Goal: Task Accomplishment & Management: Use online tool/utility

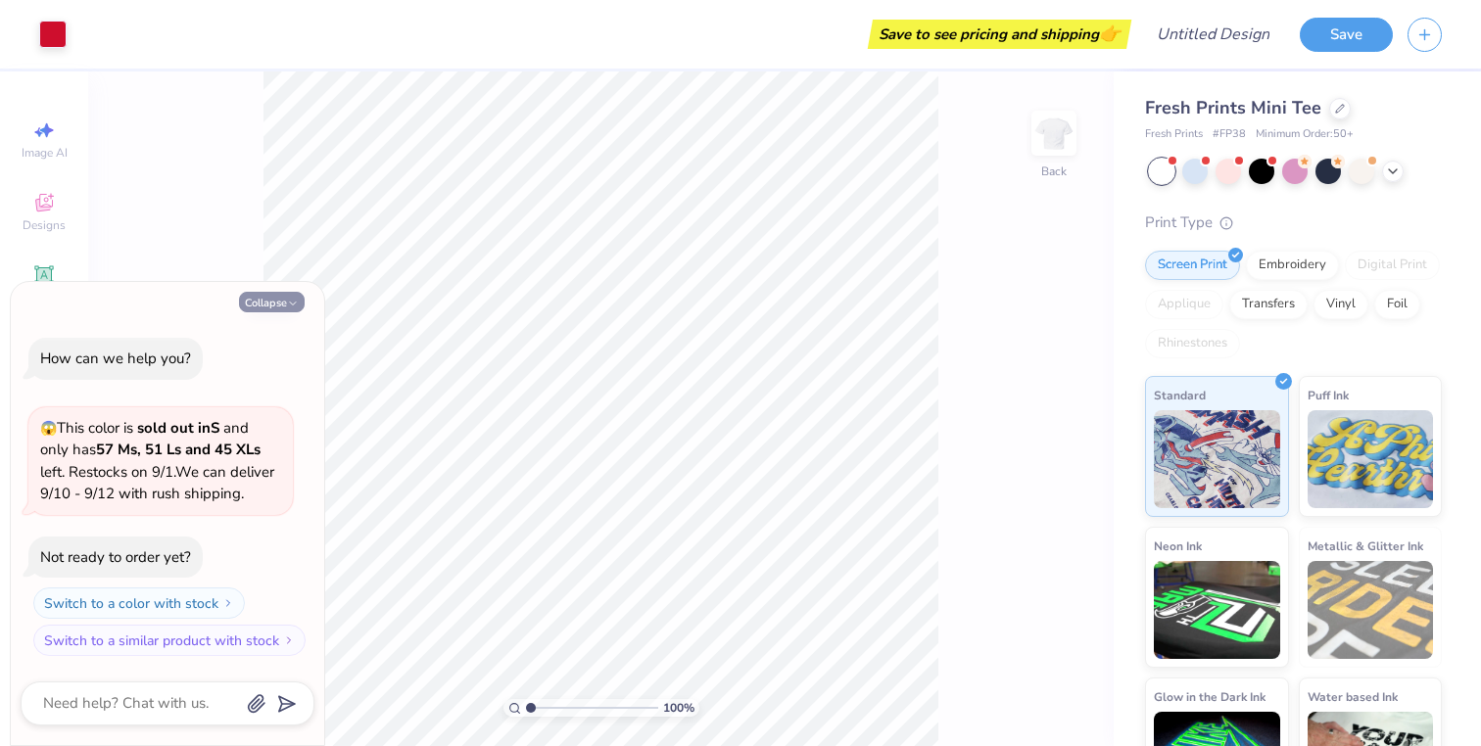
click at [274, 309] on button "Collapse" at bounding box center [272, 302] width 66 height 21
type textarea "x"
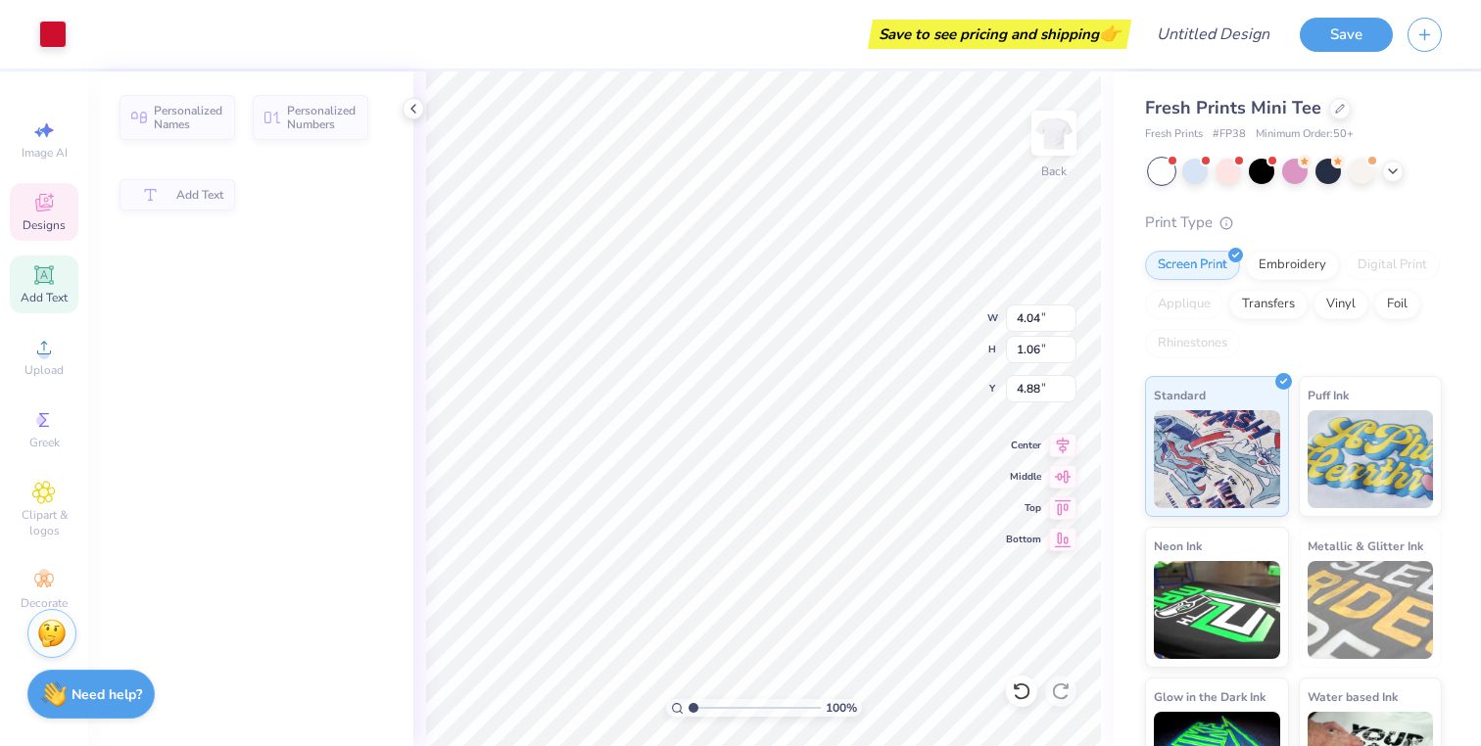
type input "4.04"
type input "1.06"
type input "4.88"
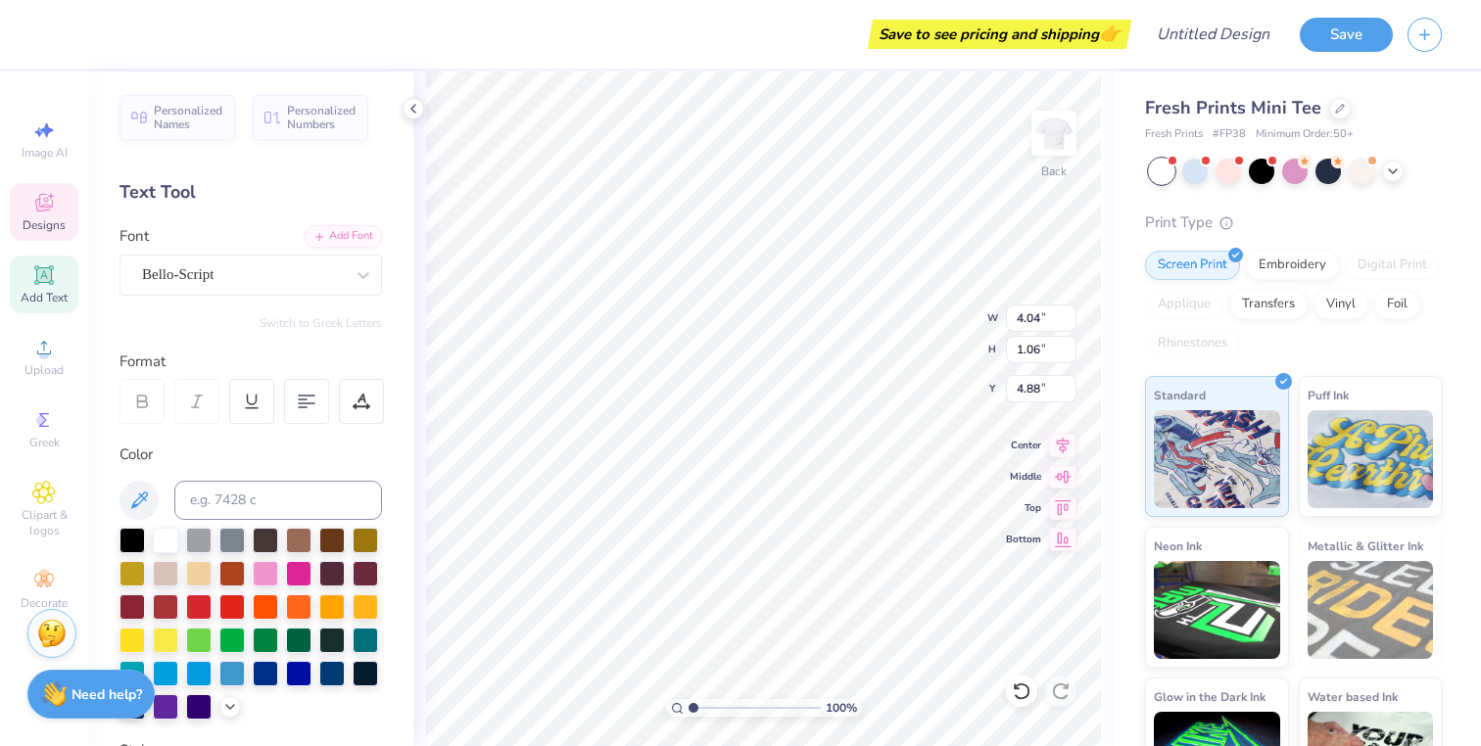
type input "3.57"
type input "1.39"
type input "3.88"
type input "4.04"
type input "1.06"
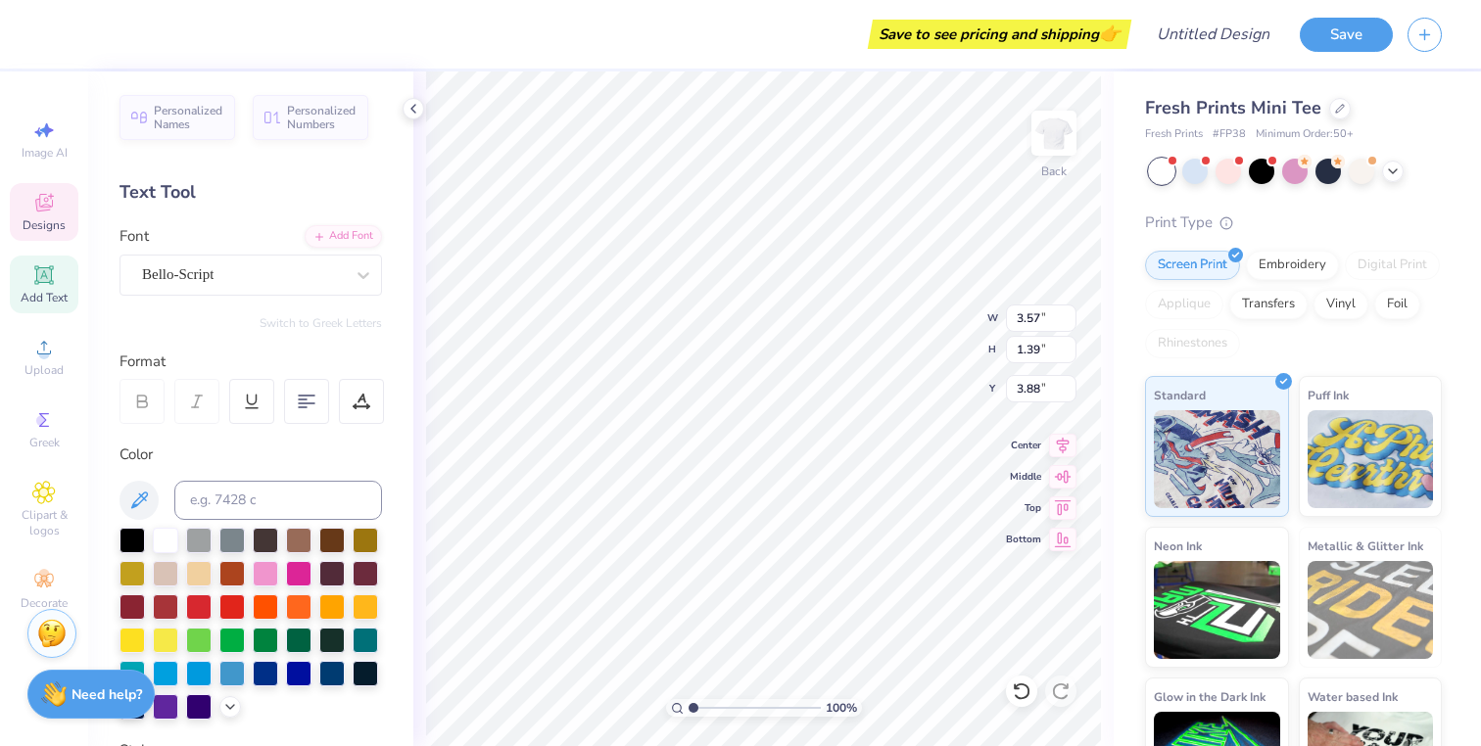
type input "4.88"
type input "3.57"
type input "1.39"
type input "3.88"
type textarea "p"
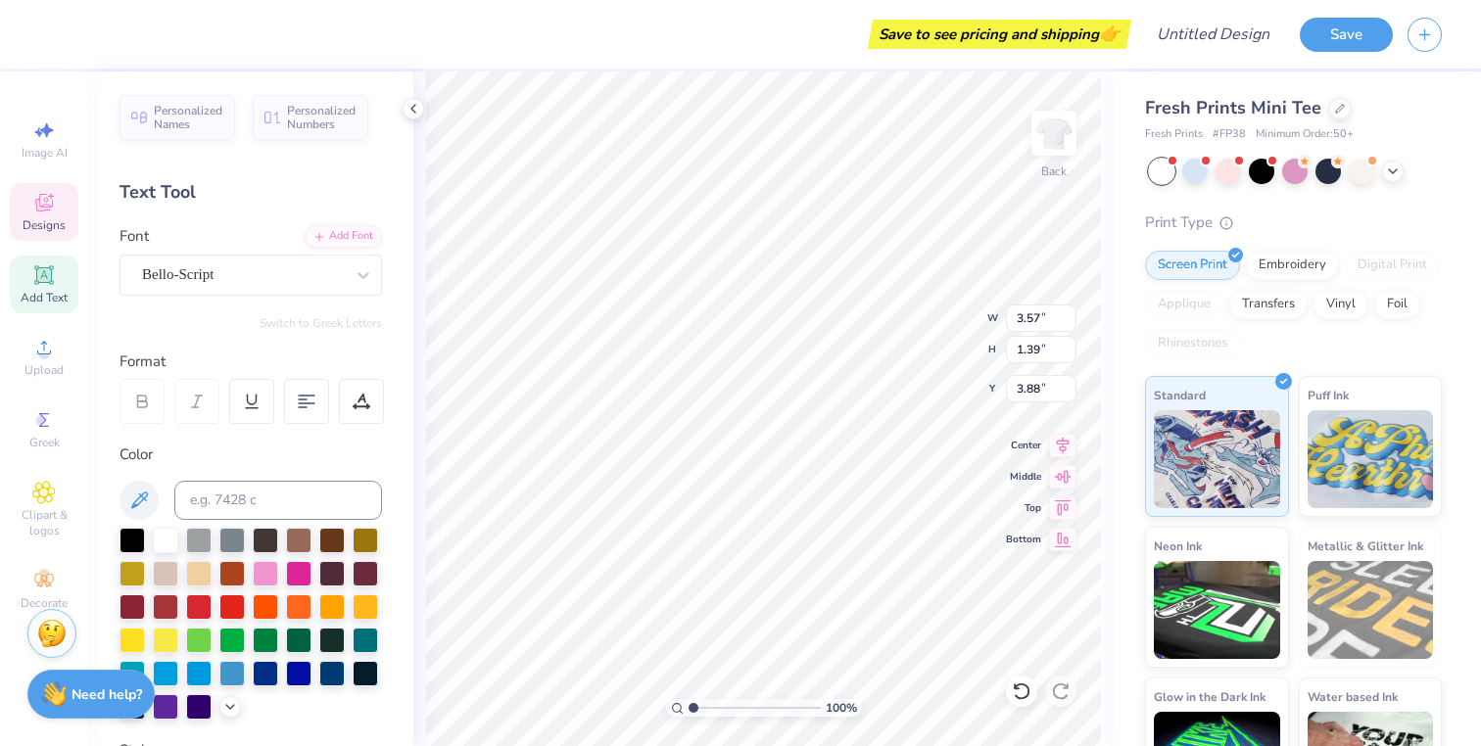
type textarea "Phi"
type input "4.04"
type input "1.06"
type input "4.88"
type textarea "s"
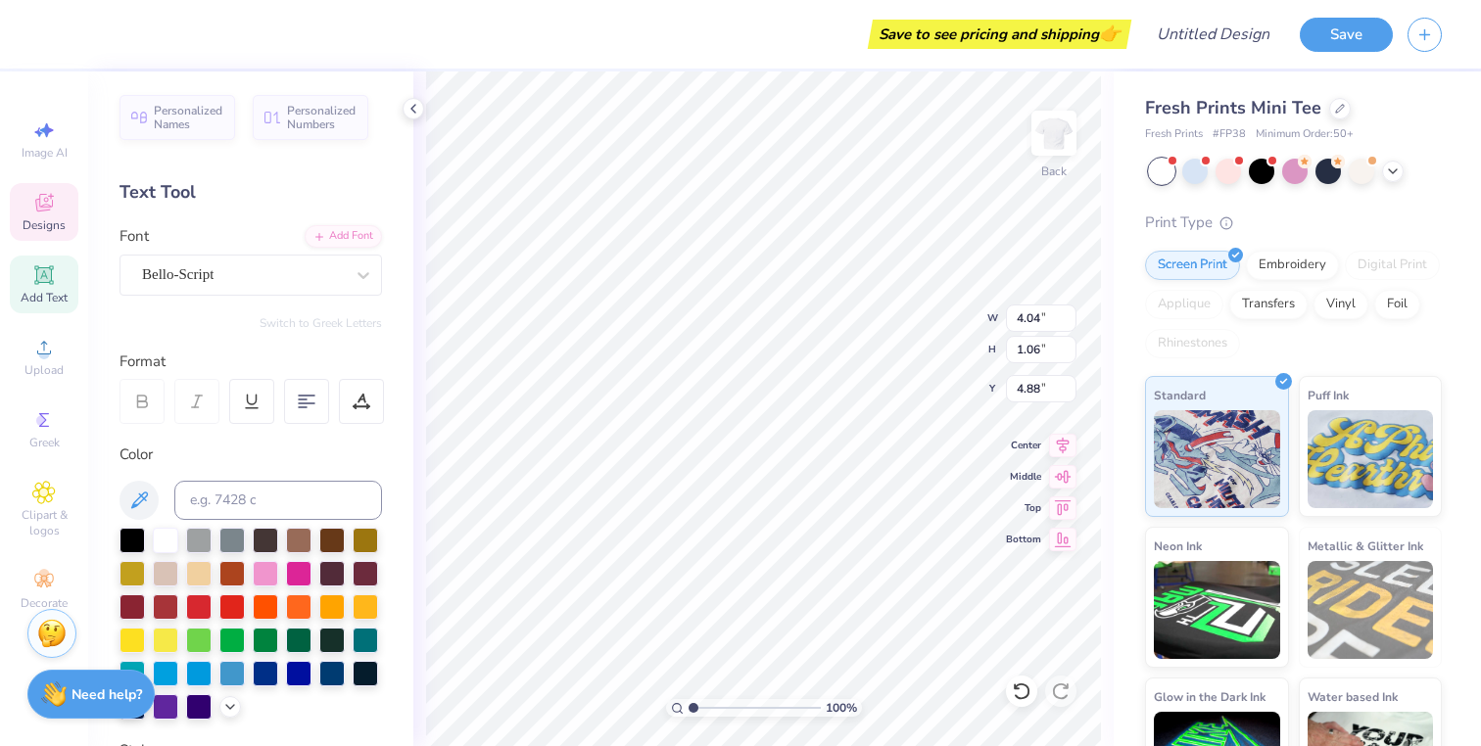
scroll to position [0, 3]
type textarea "Sigma Sigma"
type textarea "W"
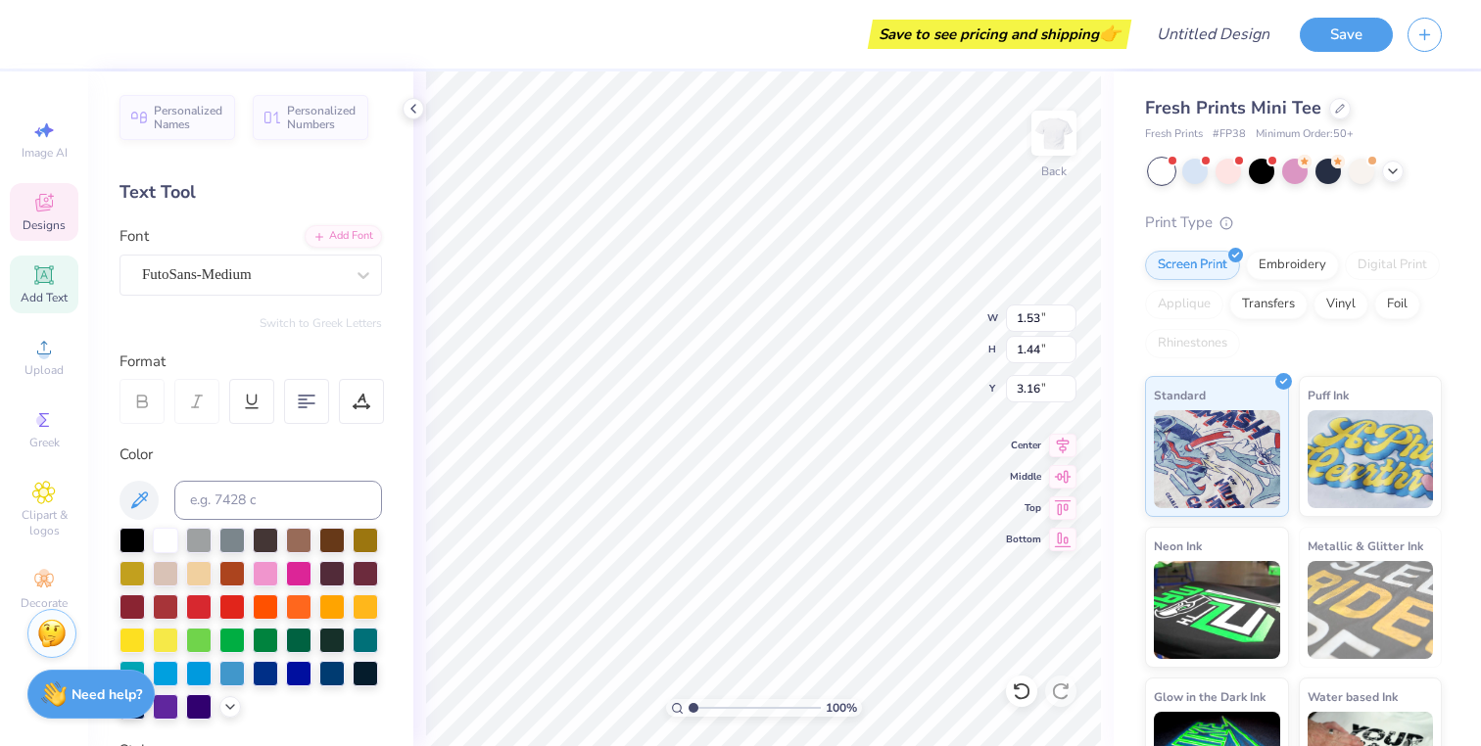
type textarea "worcester ma."
type textarea "est. 1913"
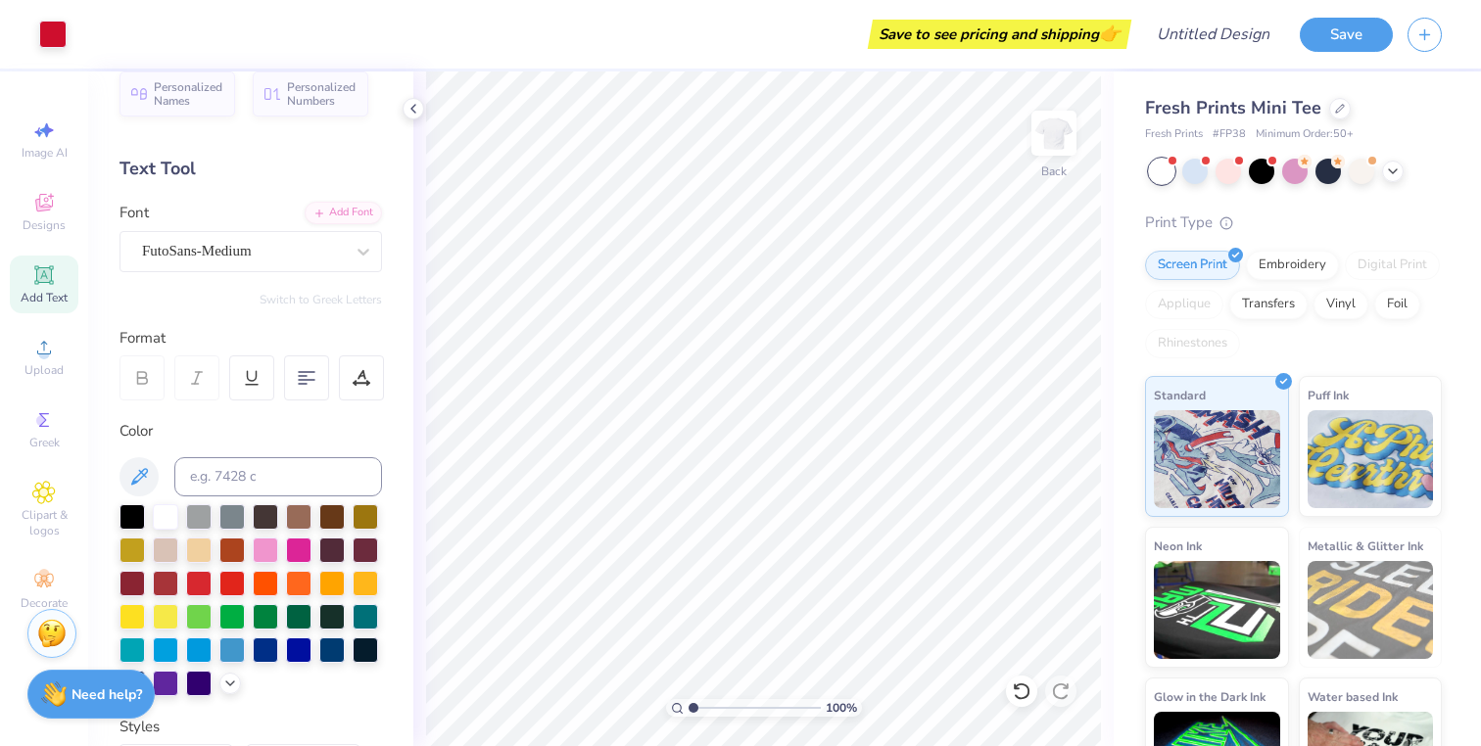
scroll to position [37, 0]
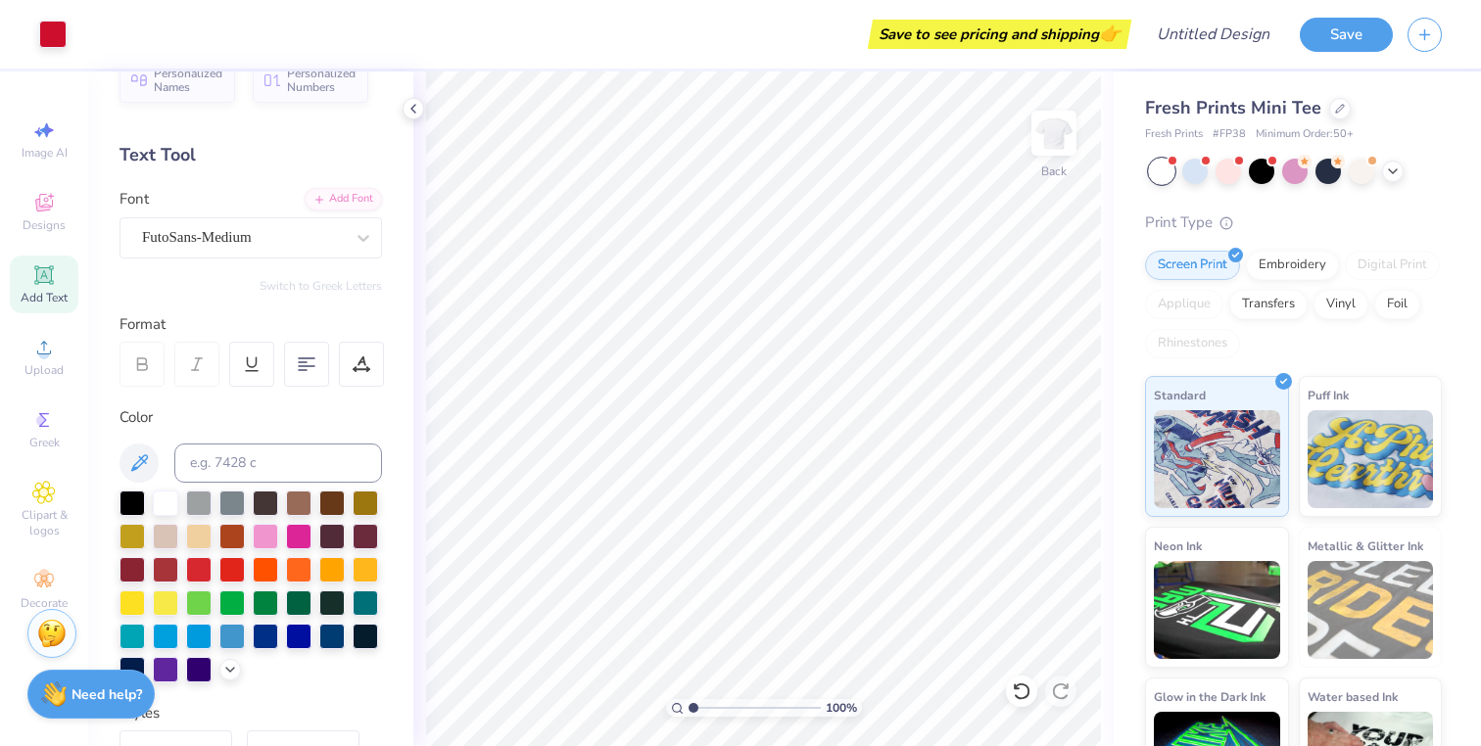
click at [1162, 174] on div at bounding box center [1161, 171] width 25 height 25
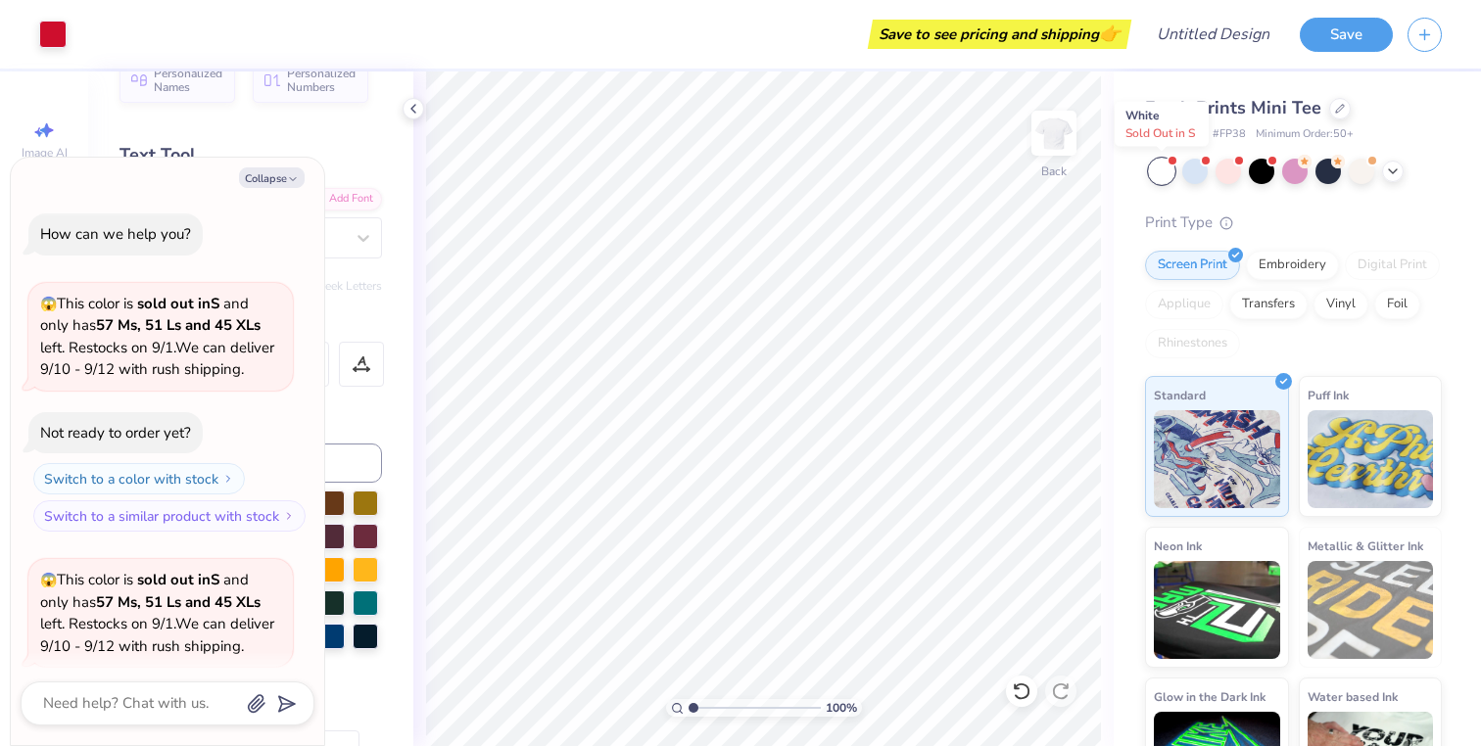
scroll to position [152, 0]
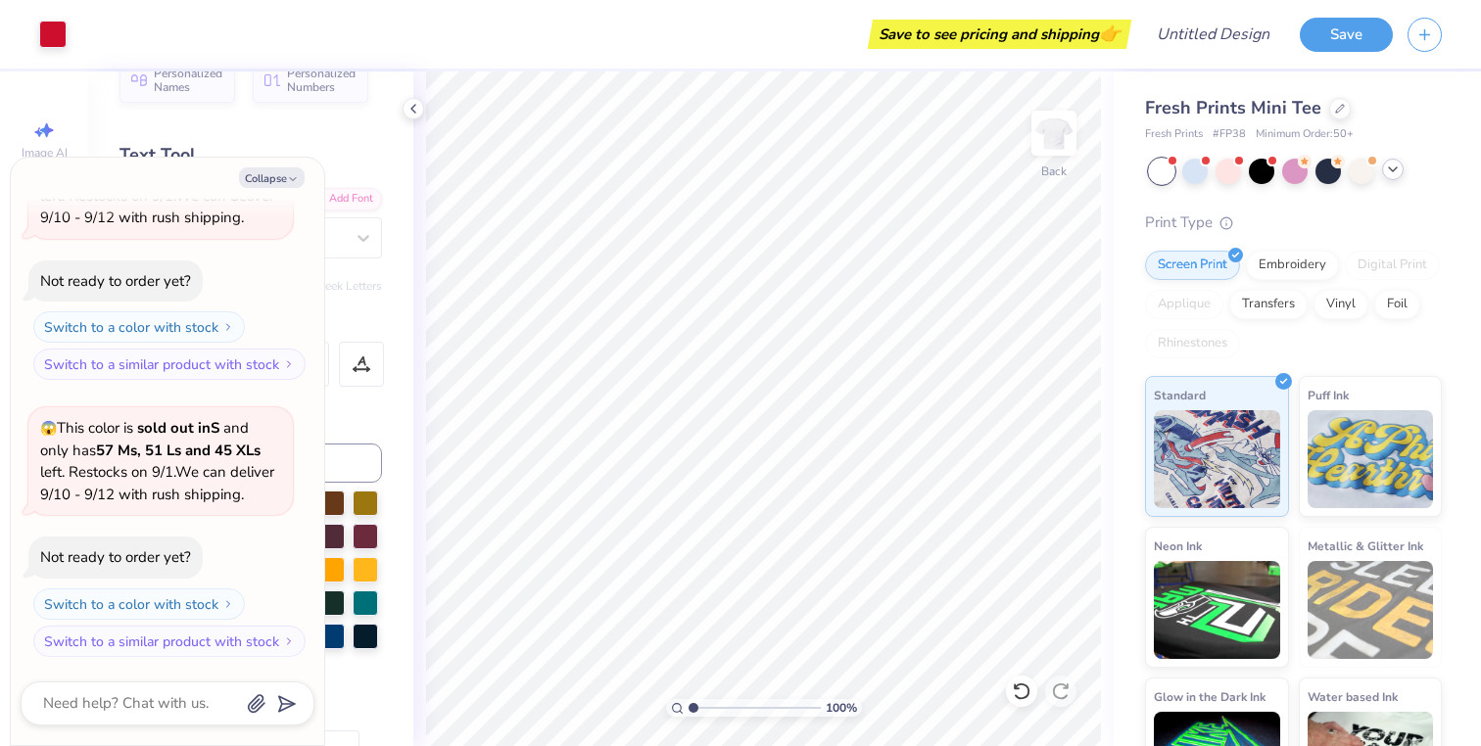
click at [1396, 173] on icon at bounding box center [1393, 170] width 16 height 16
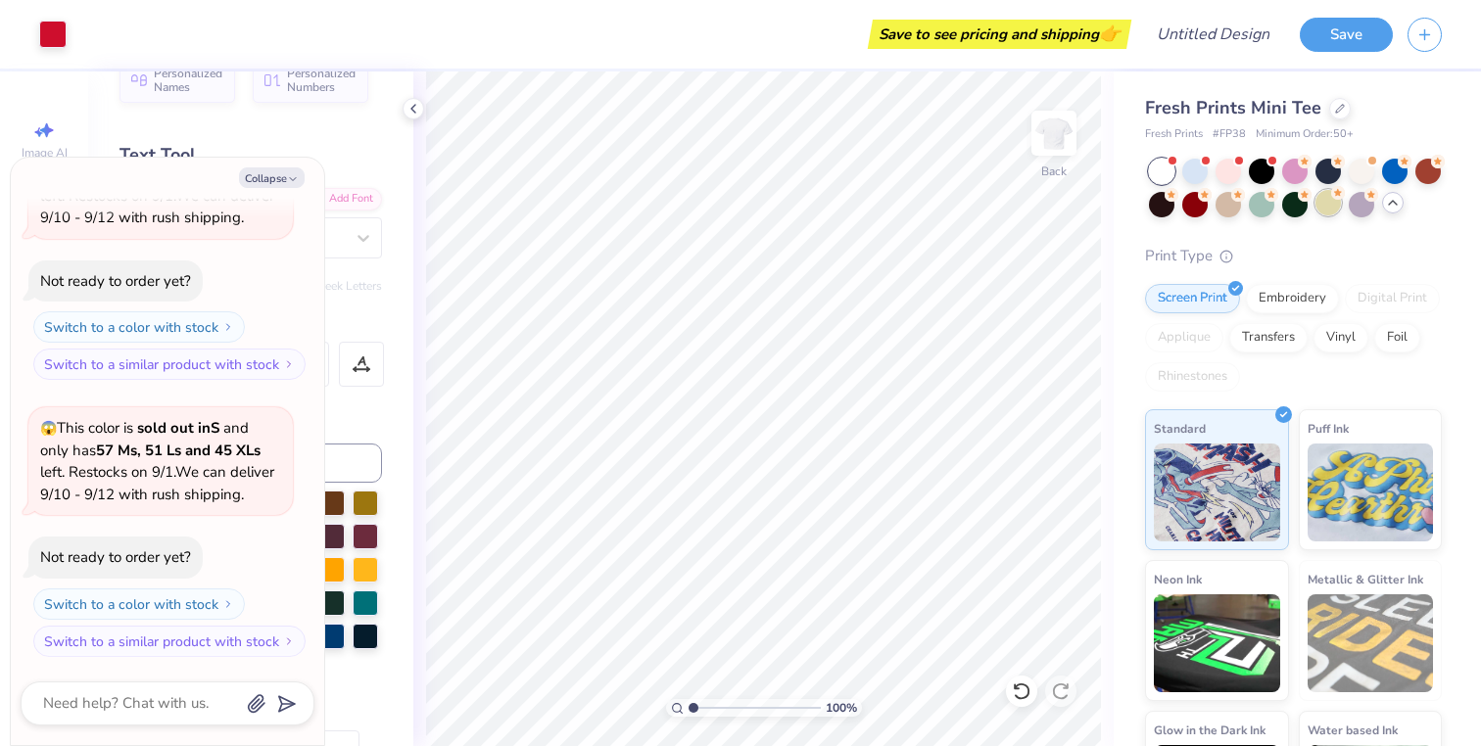
click at [1329, 210] on div at bounding box center [1327, 202] width 25 height 25
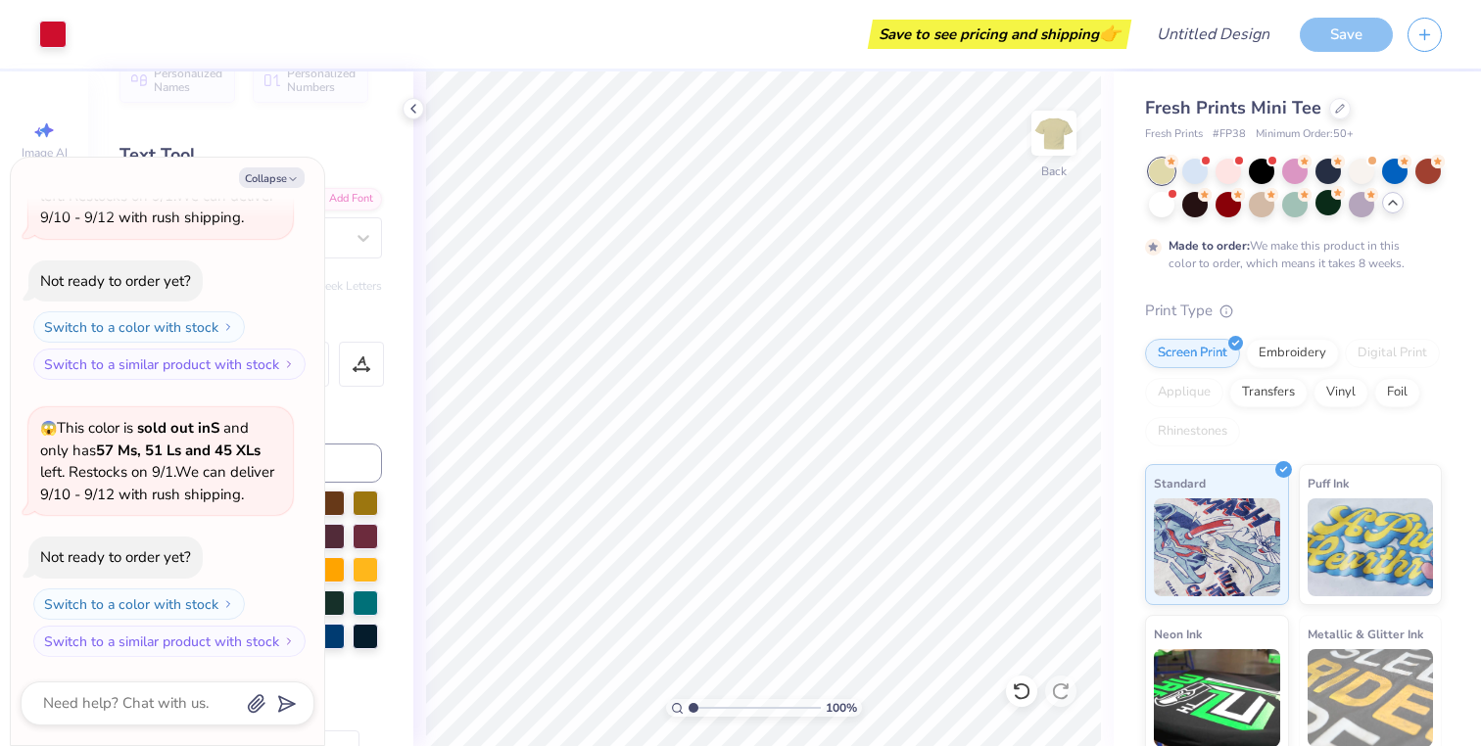
scroll to position [314, 0]
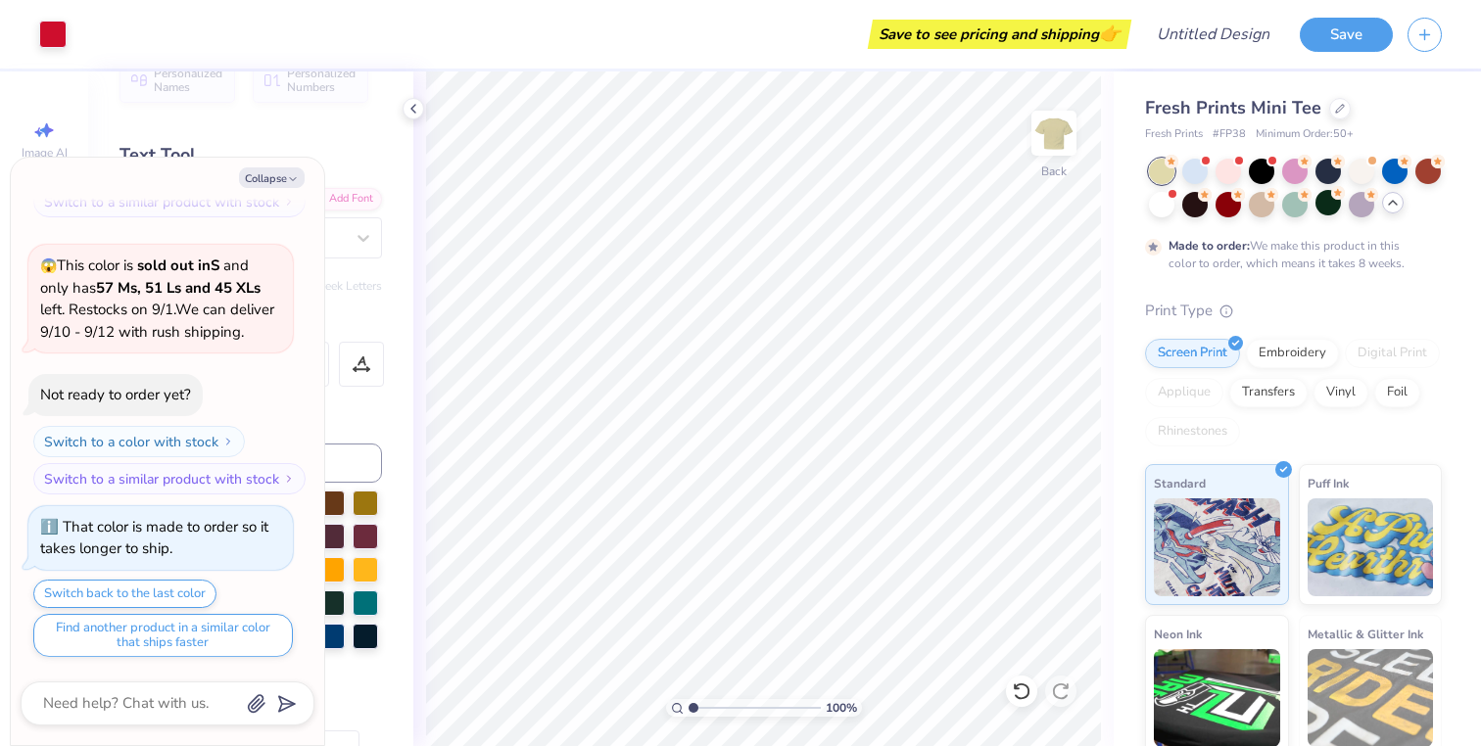
click at [1400, 203] on div at bounding box center [1393, 203] width 22 height 22
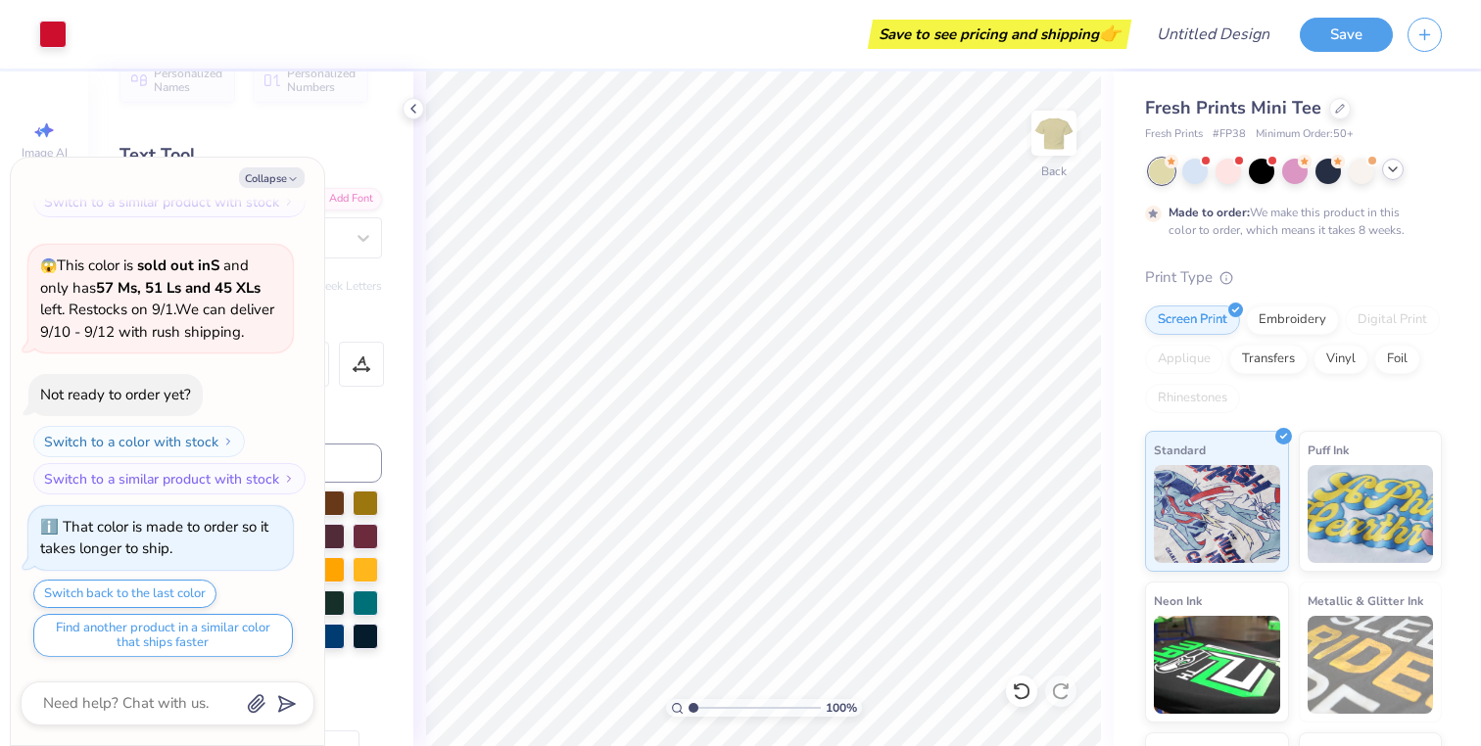
click at [1390, 175] on icon at bounding box center [1393, 170] width 16 height 16
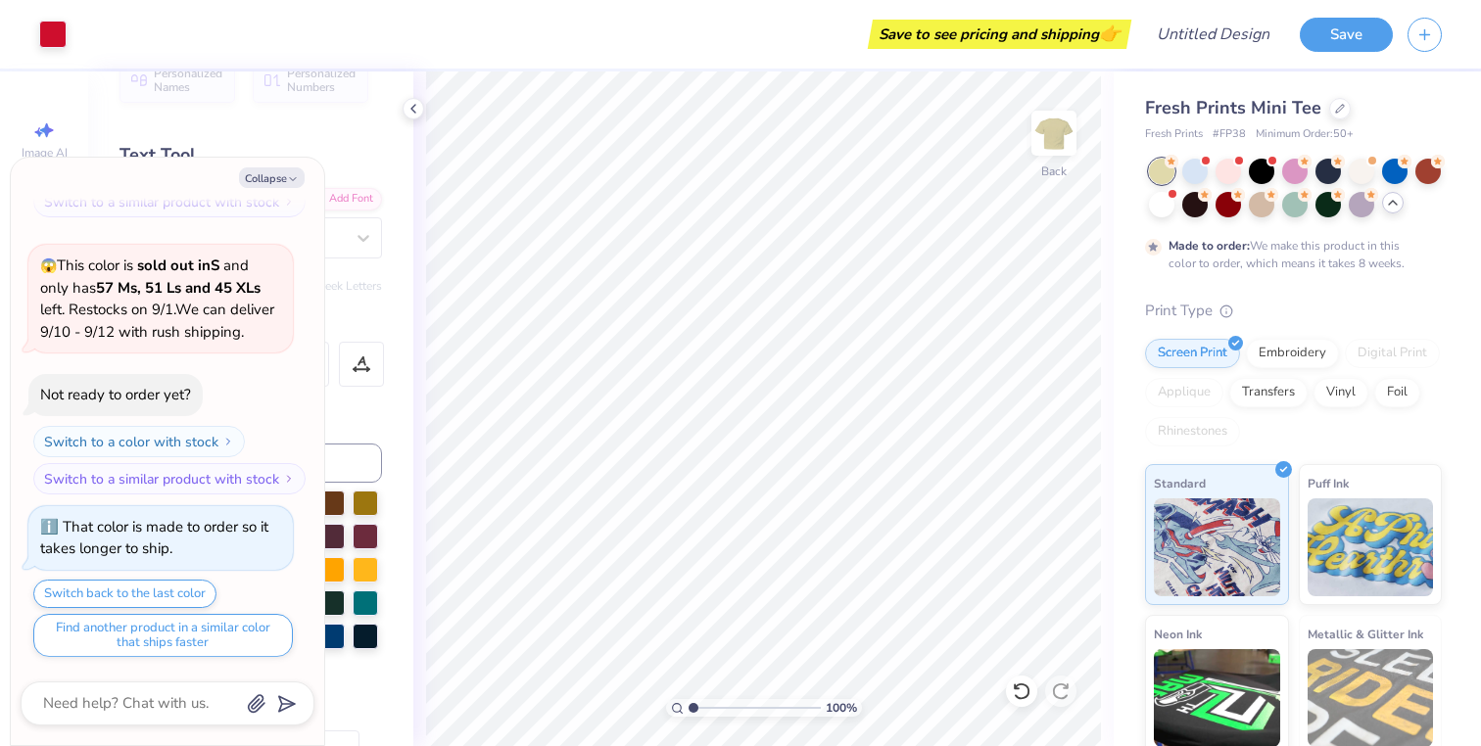
click at [1391, 210] on icon at bounding box center [1393, 203] width 16 height 16
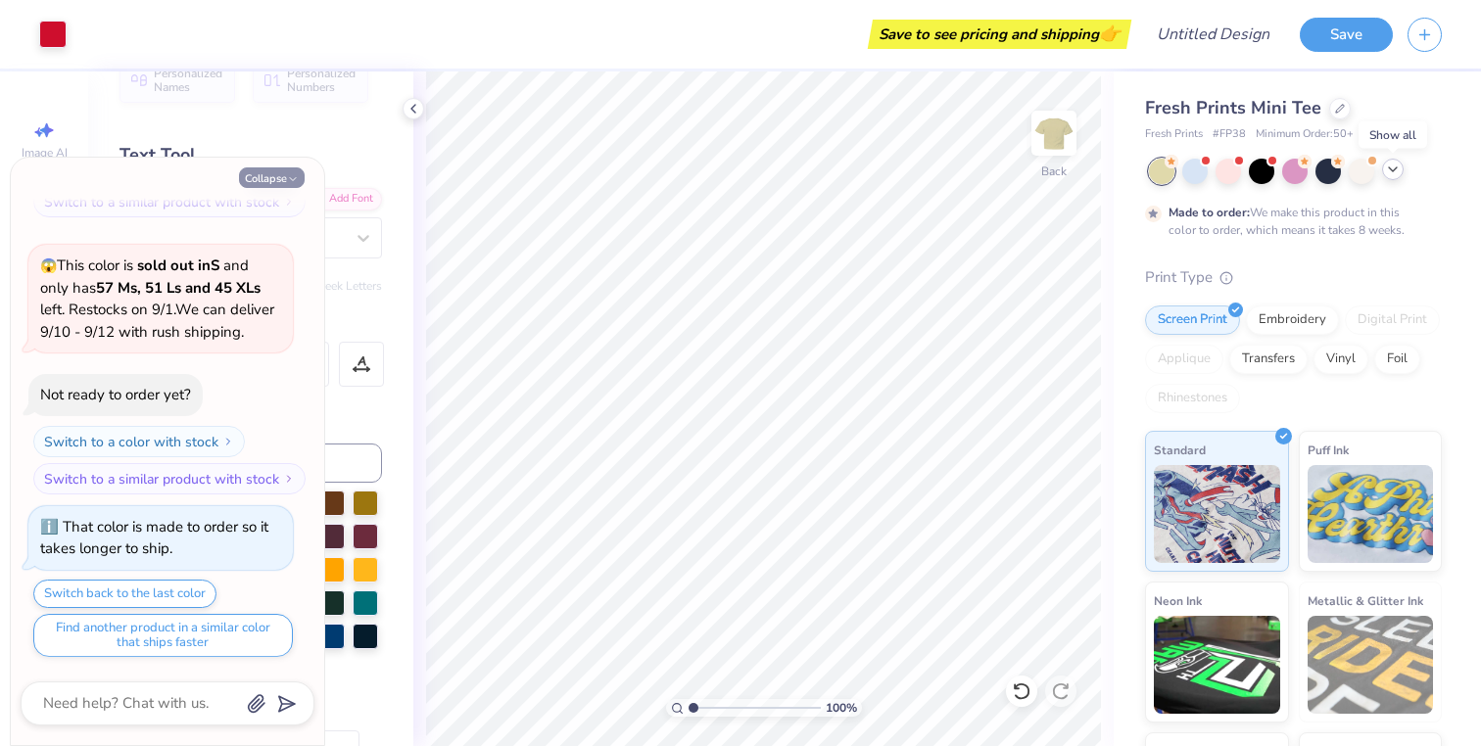
click at [277, 179] on button "Collapse" at bounding box center [272, 177] width 66 height 21
type textarea "x"
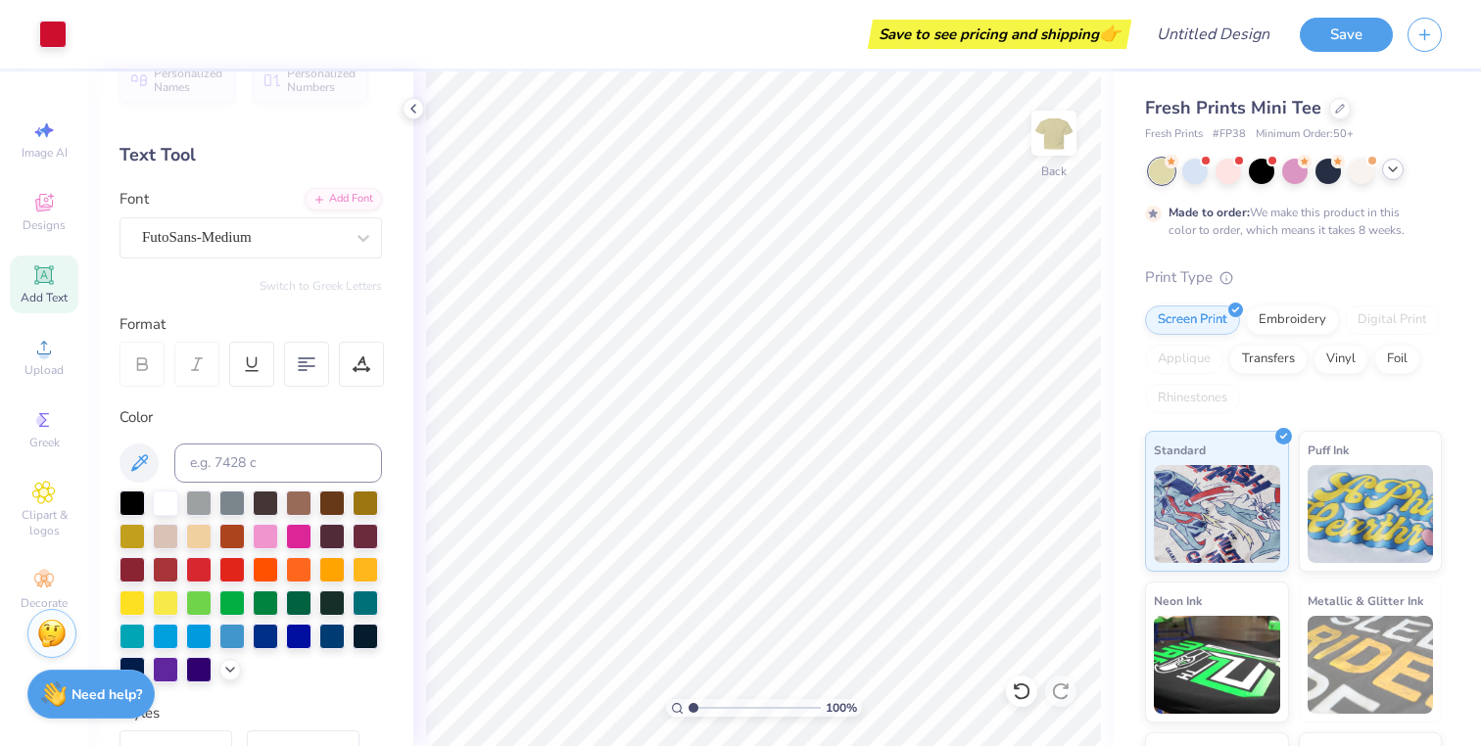
click at [1399, 177] on div at bounding box center [1393, 170] width 22 height 22
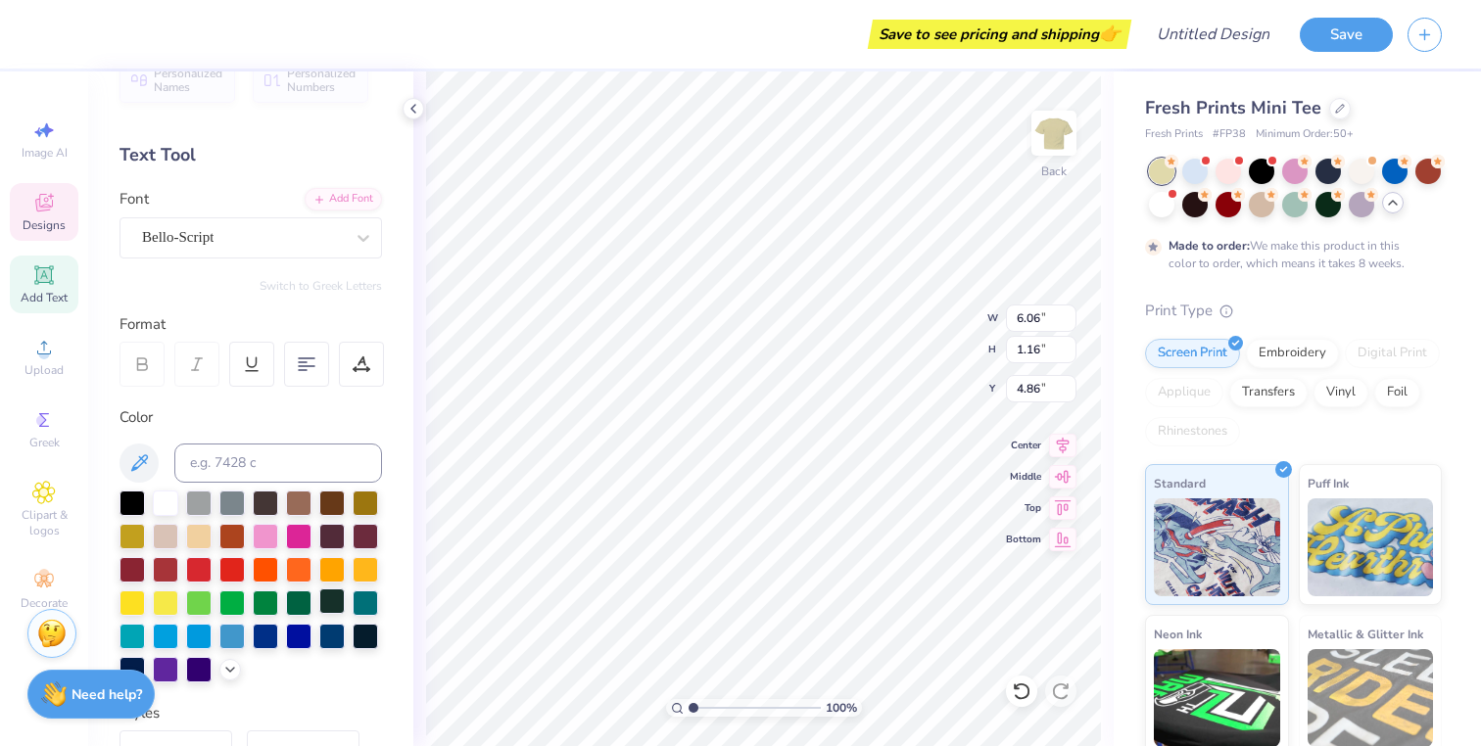
click at [329, 607] on div at bounding box center [331, 601] width 25 height 25
click at [330, 632] on div at bounding box center [331, 634] width 25 height 25
click at [159, 640] on div at bounding box center [165, 634] width 25 height 25
click at [169, 510] on div at bounding box center [165, 501] width 25 height 25
type input "2.04"
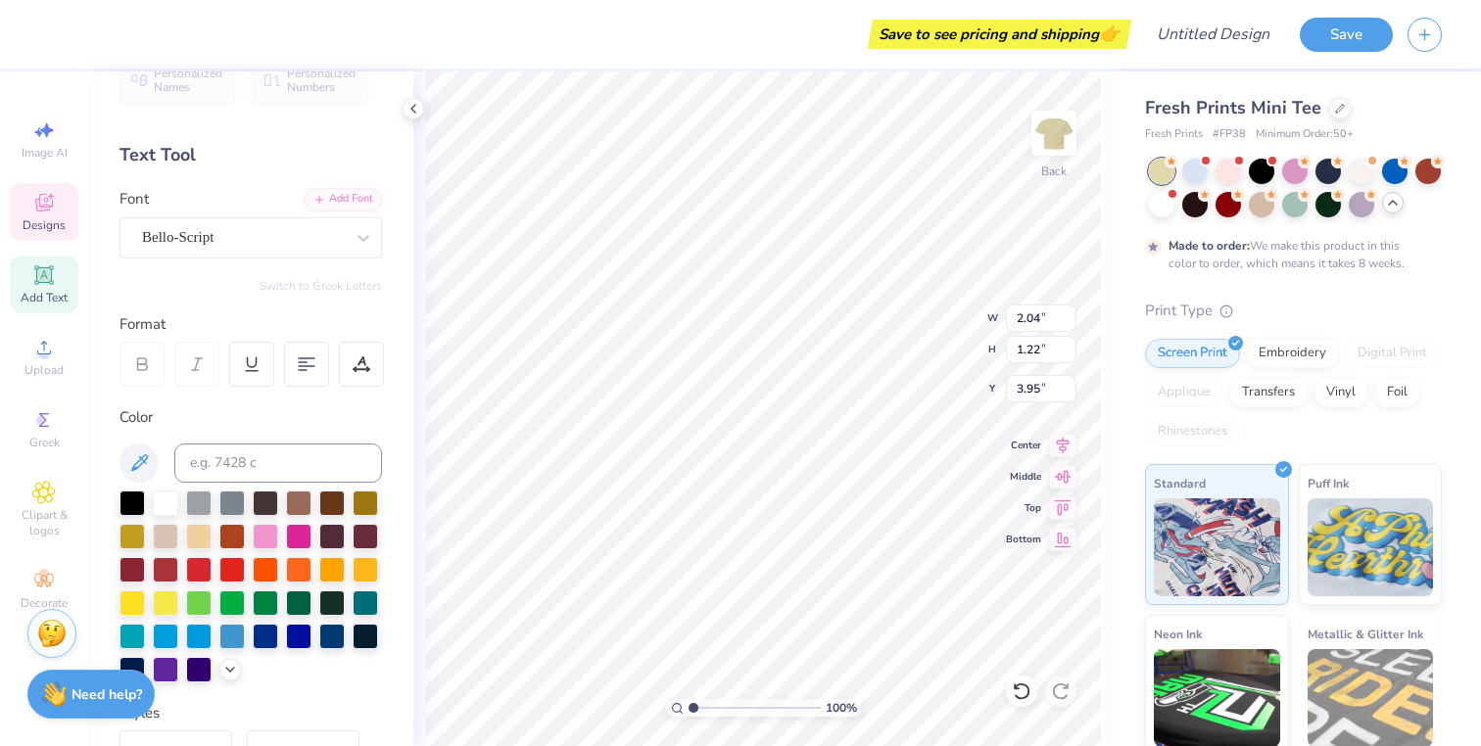
type input "1.22"
type input "3.95"
click at [166, 503] on div at bounding box center [165, 501] width 25 height 25
click at [161, 506] on div at bounding box center [165, 503] width 25 height 25
type input "1.33"
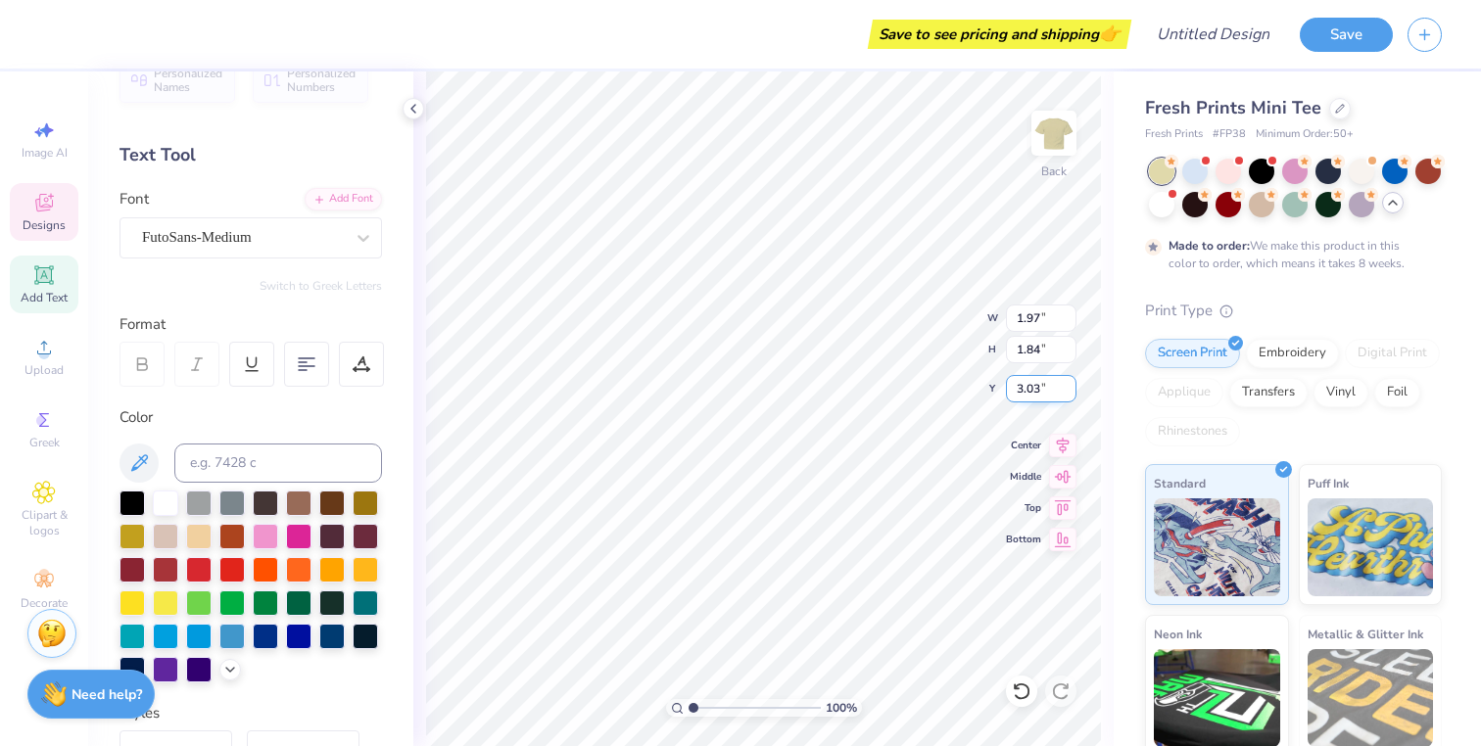
type input "1.15"
type input "6.21"
click at [165, 501] on div at bounding box center [165, 503] width 25 height 25
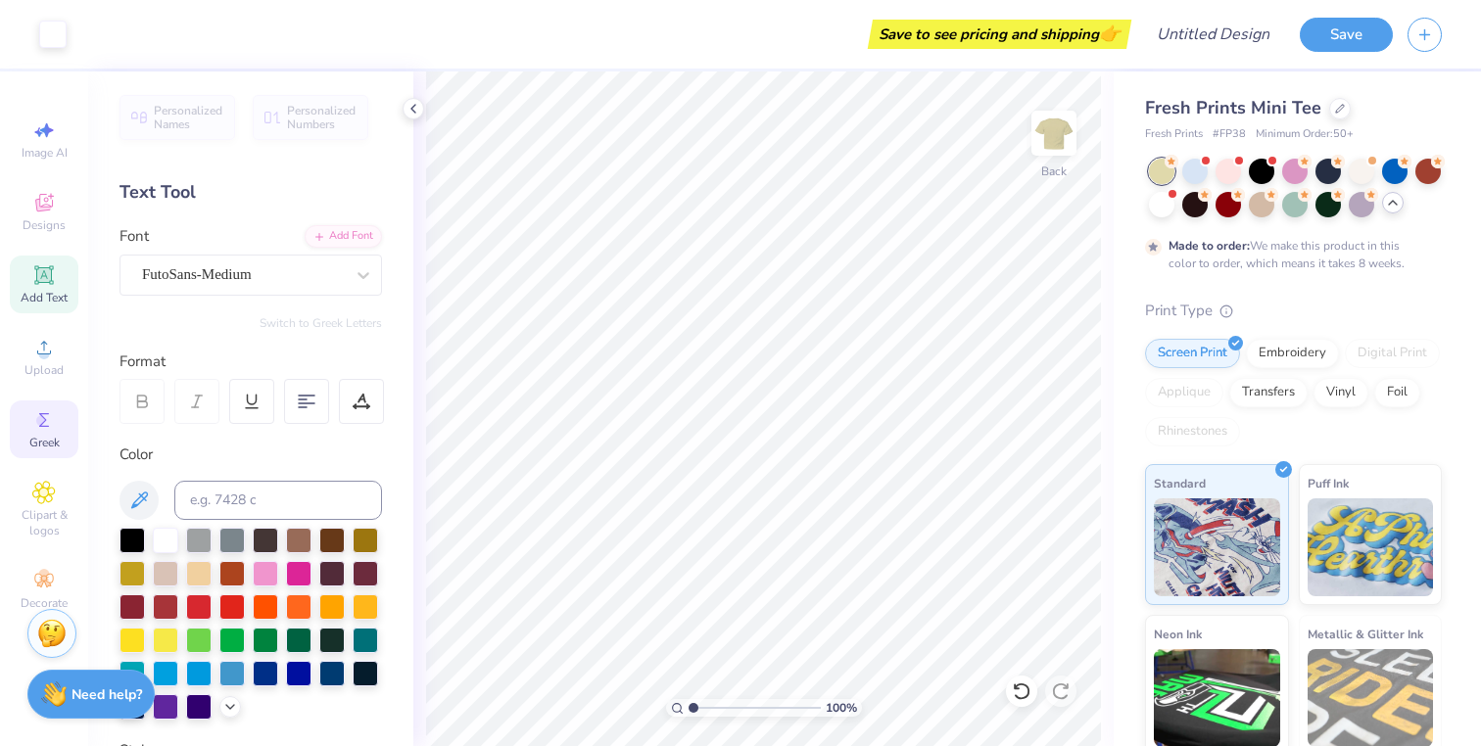
click at [35, 420] on icon at bounding box center [44, 420] width 24 height 24
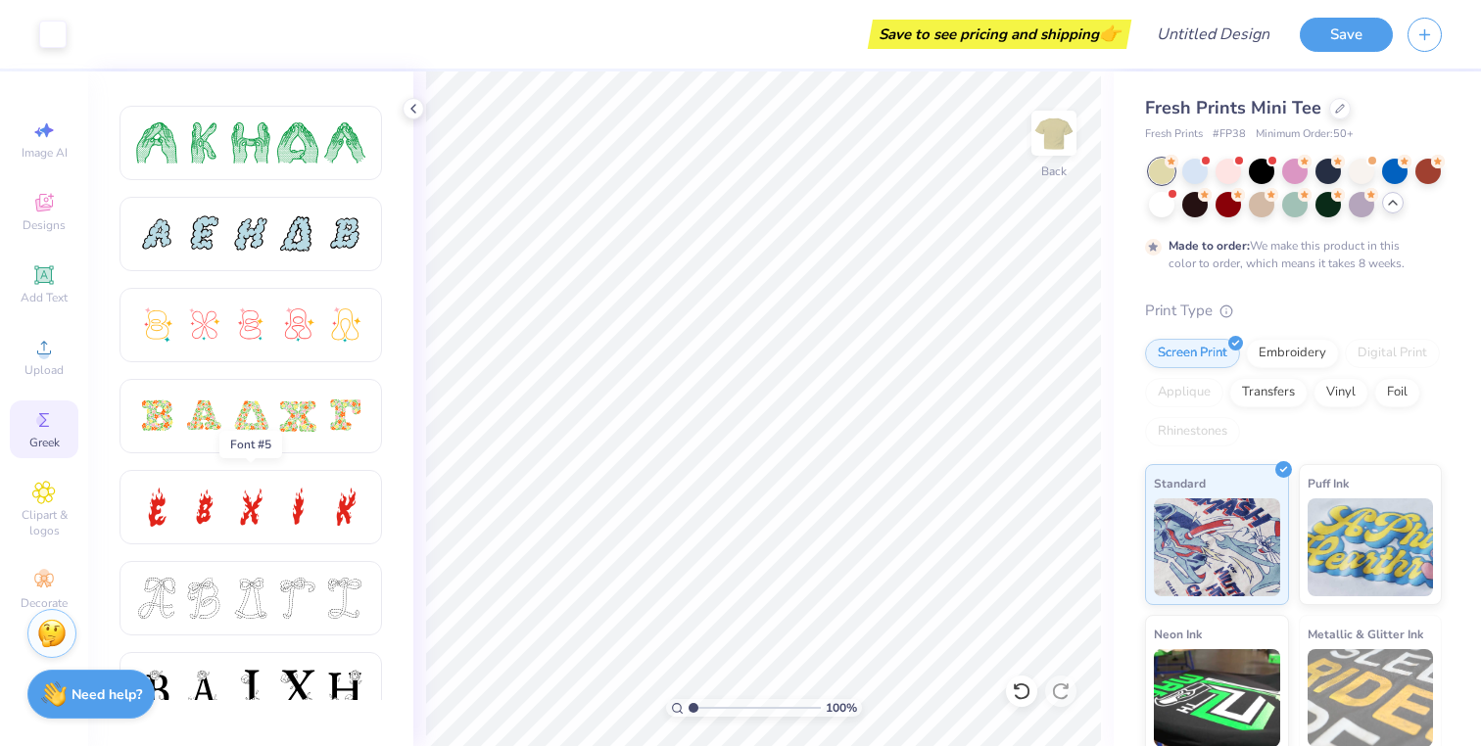
scroll to position [382, 0]
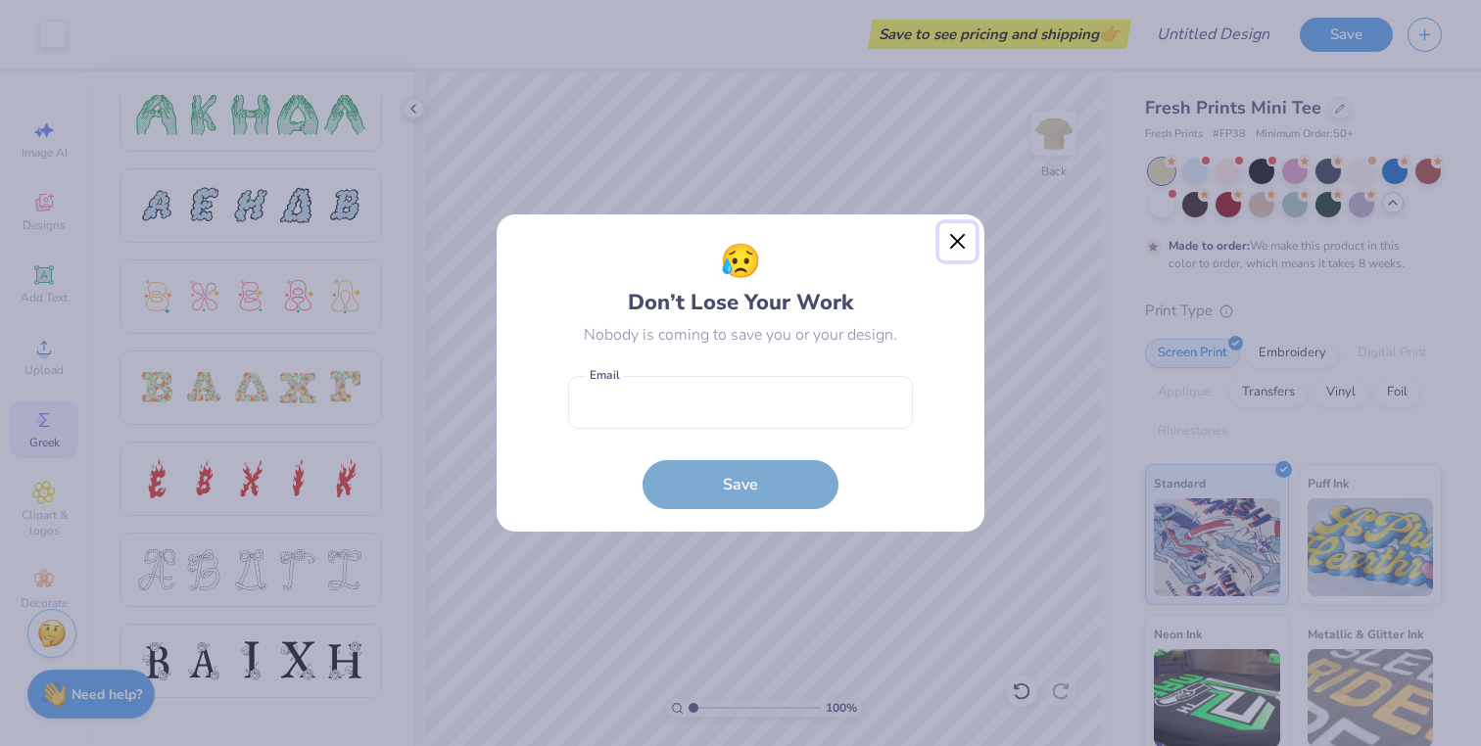
click at [963, 248] on button "Close" at bounding box center [957, 241] width 37 height 37
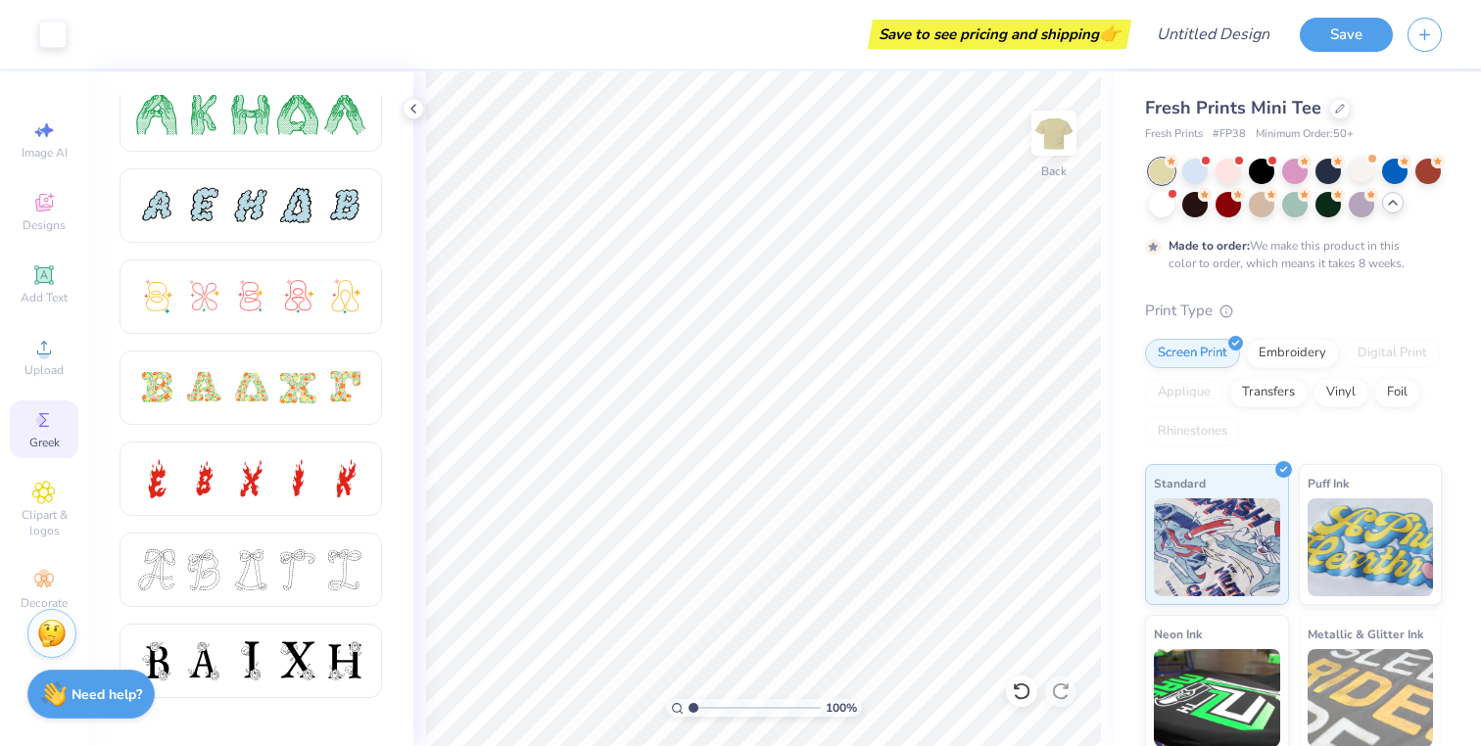
click at [1370, 182] on div at bounding box center [1295, 188] width 293 height 59
click at [1368, 174] on div at bounding box center [1360, 169] width 25 height 25
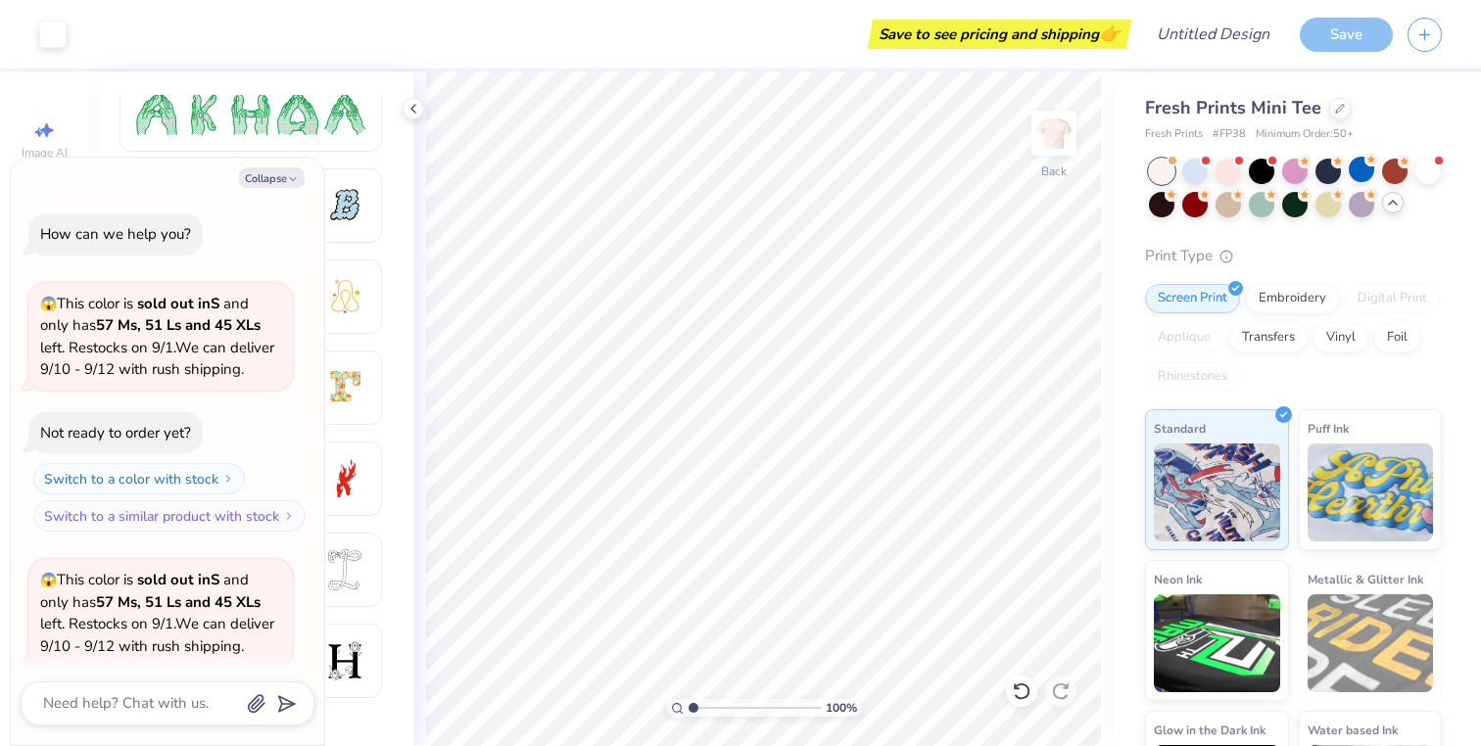
scroll to position [667, 0]
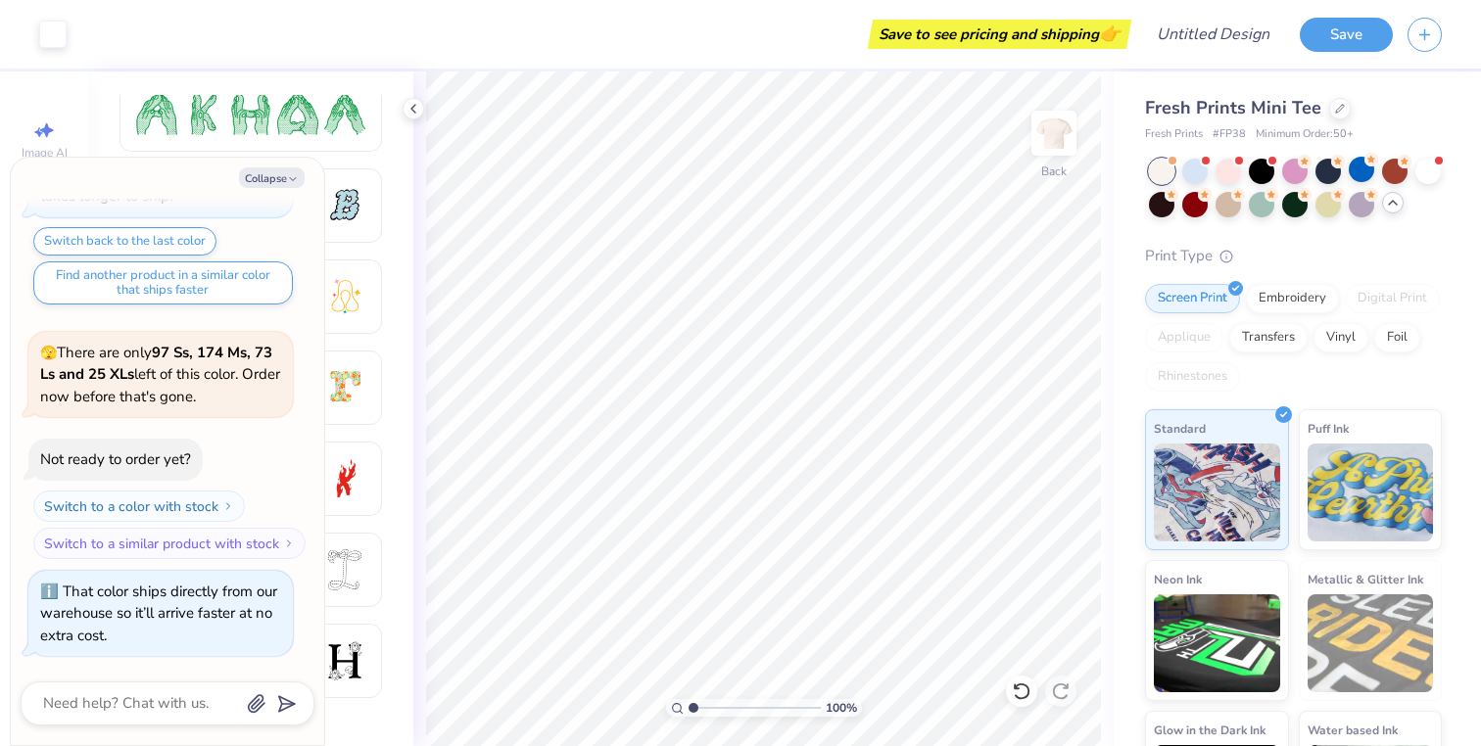
click at [1308, 174] on div at bounding box center [1295, 188] width 293 height 59
click at [1257, 177] on div at bounding box center [1261, 169] width 25 height 25
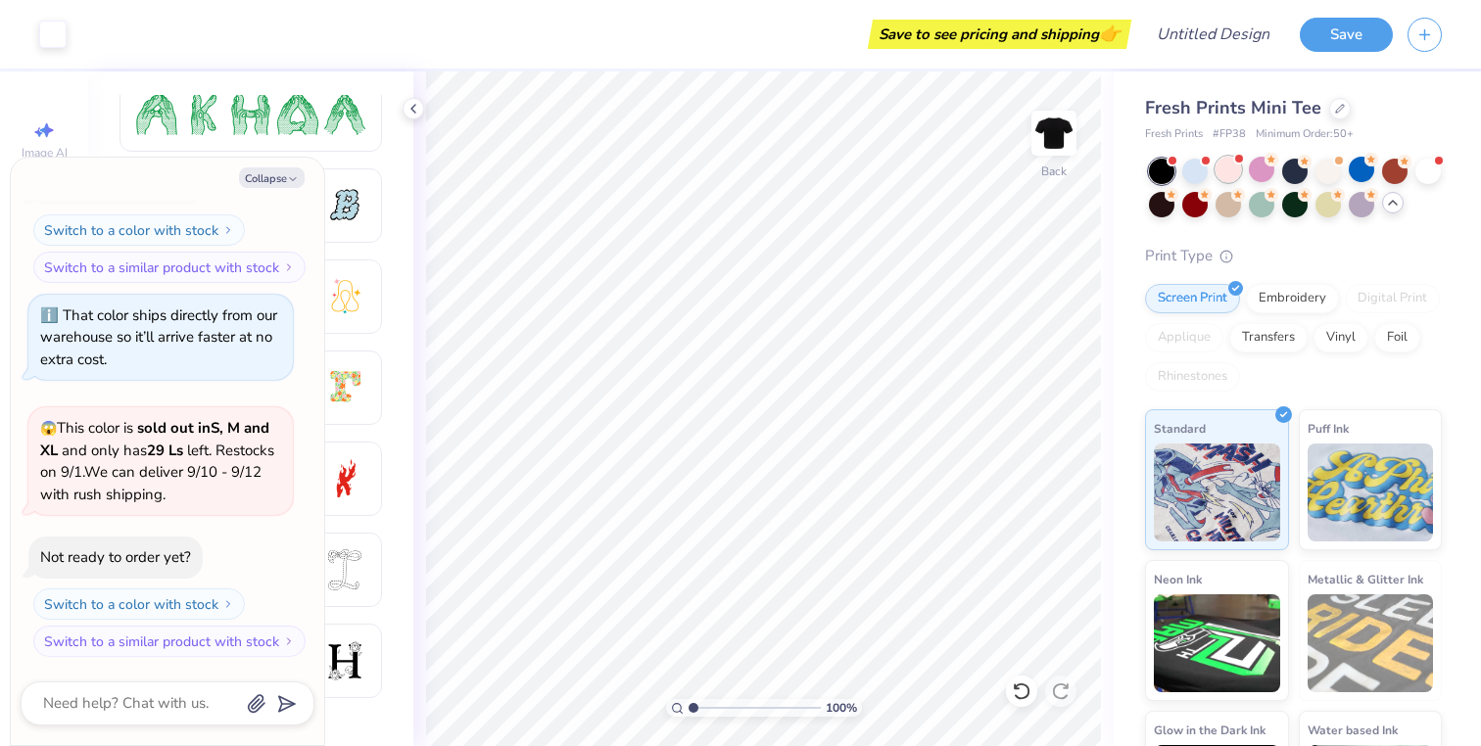
click at [1227, 175] on div at bounding box center [1227, 169] width 25 height 25
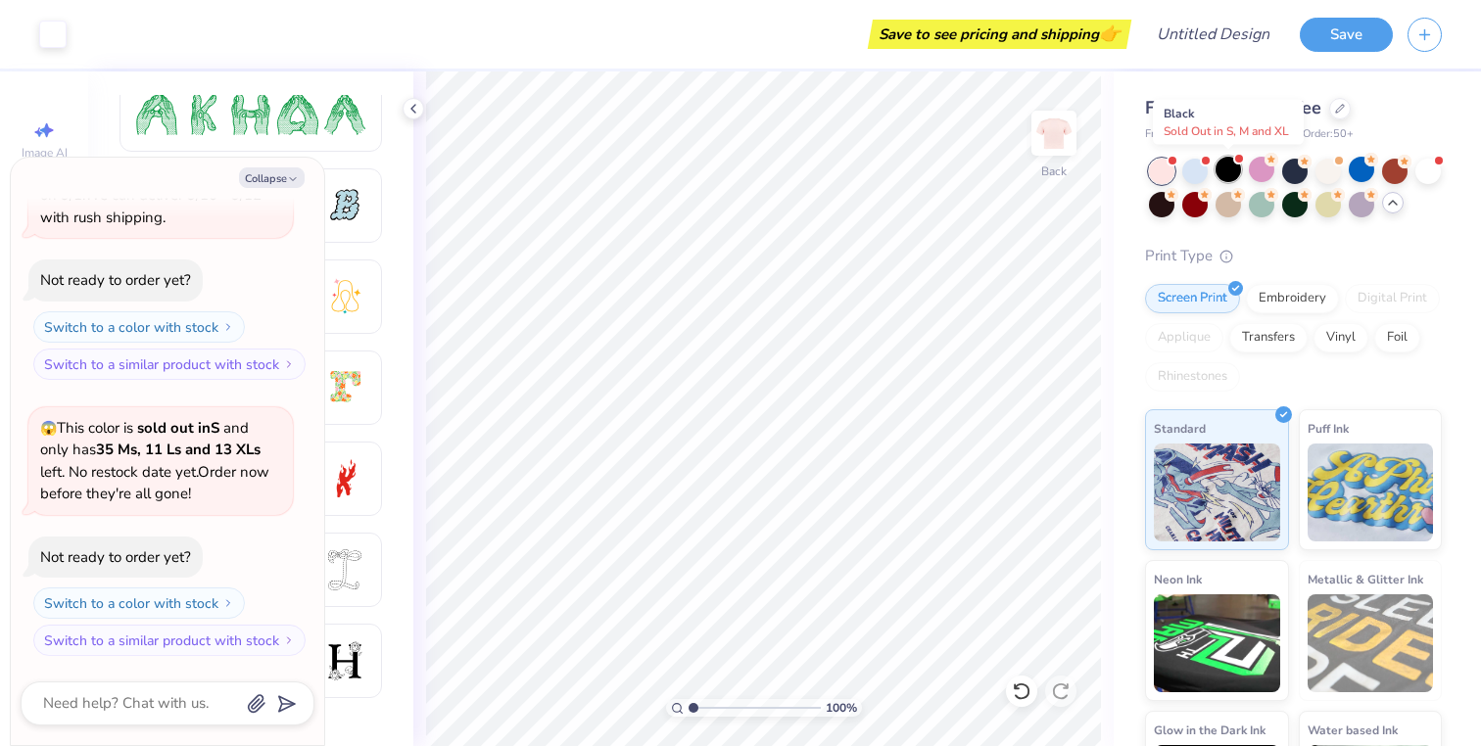
click at [1232, 163] on div at bounding box center [1227, 169] width 25 height 25
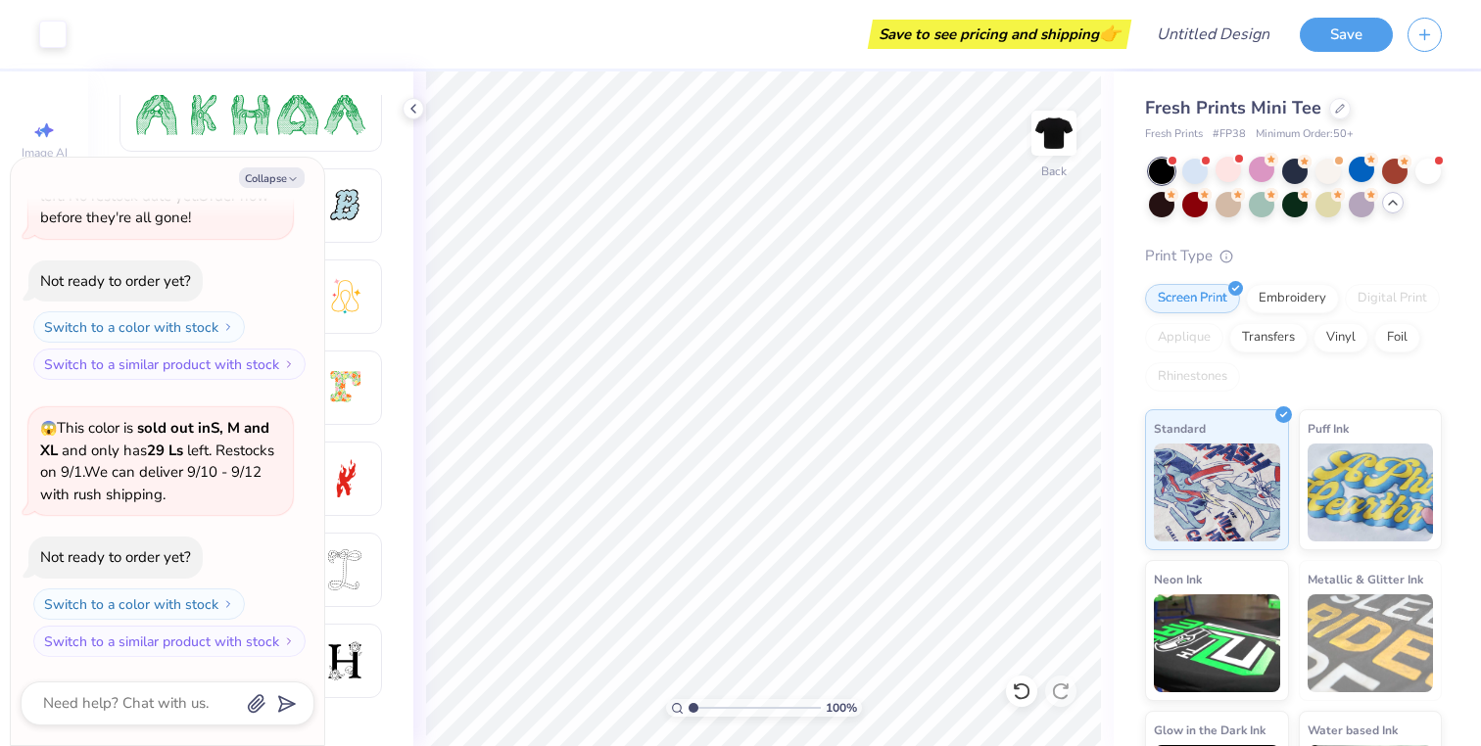
click at [1235, 216] on div "Fresh Prints Mini Tee Fresh Prints # FP38 Minimum Order: 50 + Print Type Screen…" at bounding box center [1293, 473] width 297 height 757
click at [203, 32] on div "Save to see pricing and shipping 👉" at bounding box center [603, 34] width 1045 height 69
click at [419, 105] on icon at bounding box center [413, 109] width 16 height 16
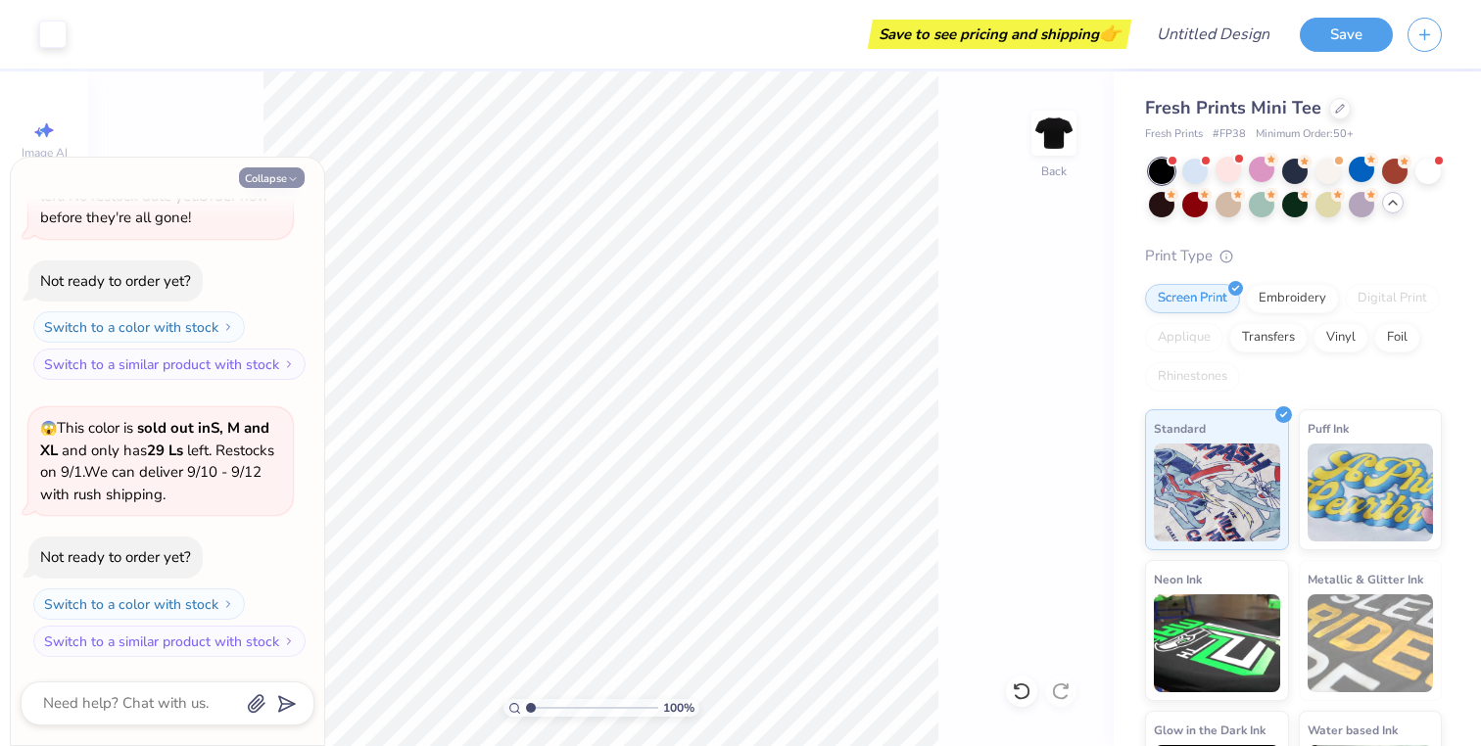
click at [279, 169] on button "Collapse" at bounding box center [272, 177] width 66 height 21
type textarea "x"
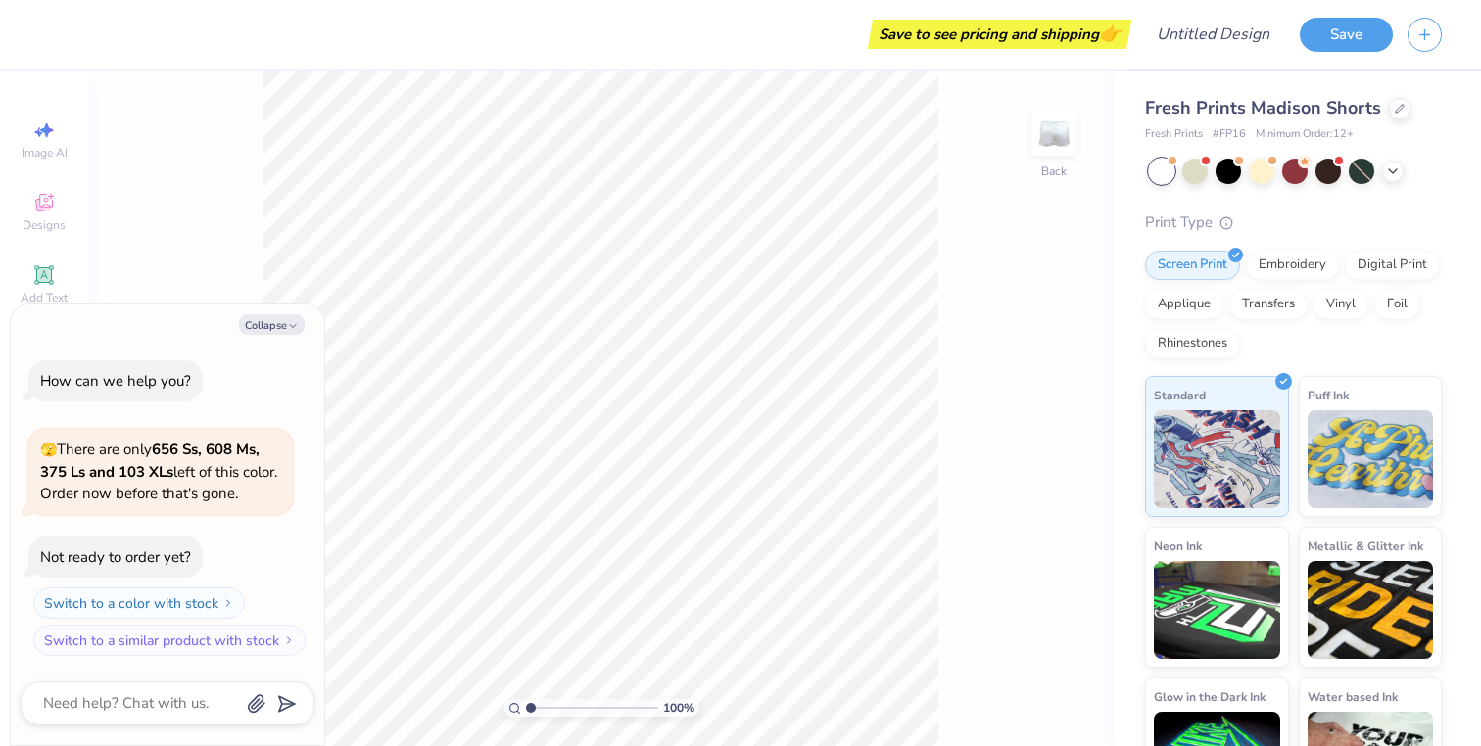
type textarea "x"
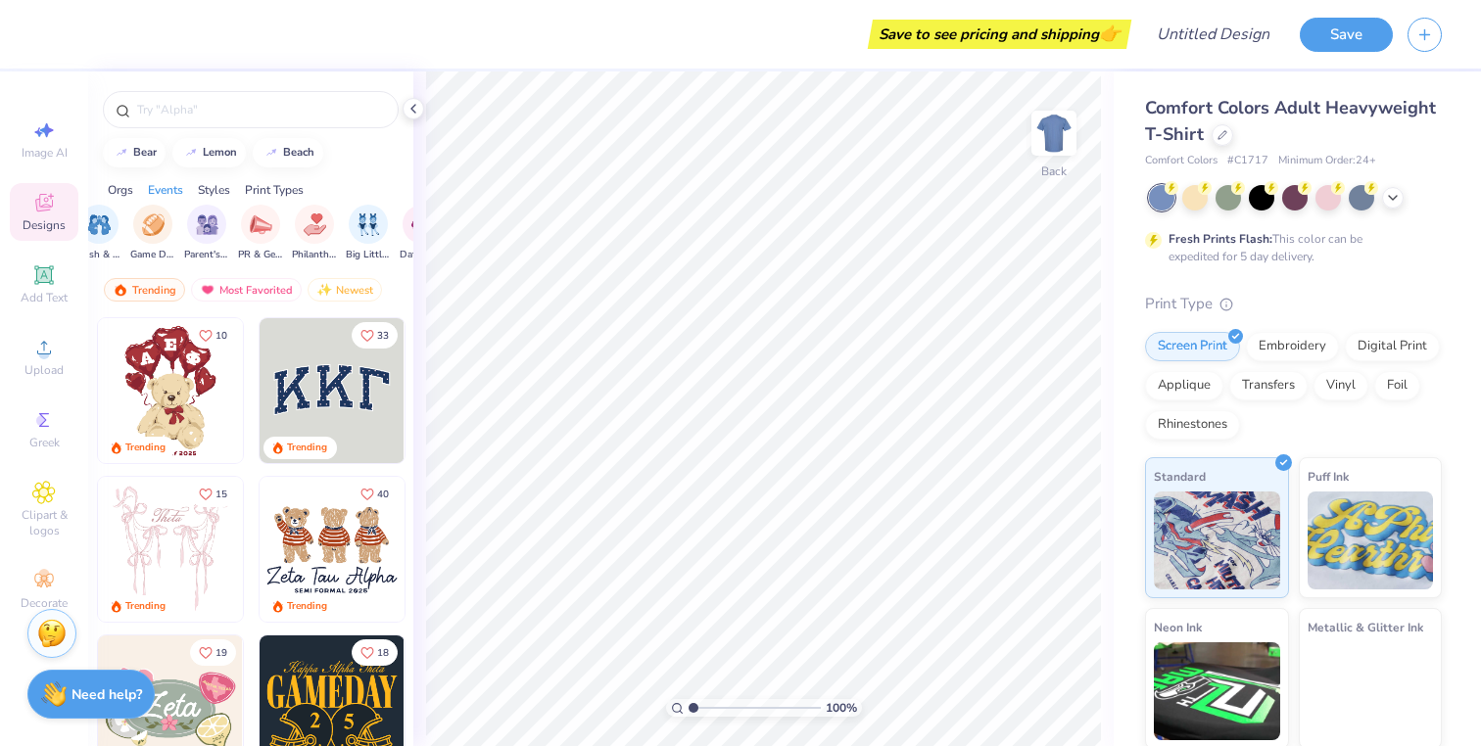
scroll to position [0, 298]
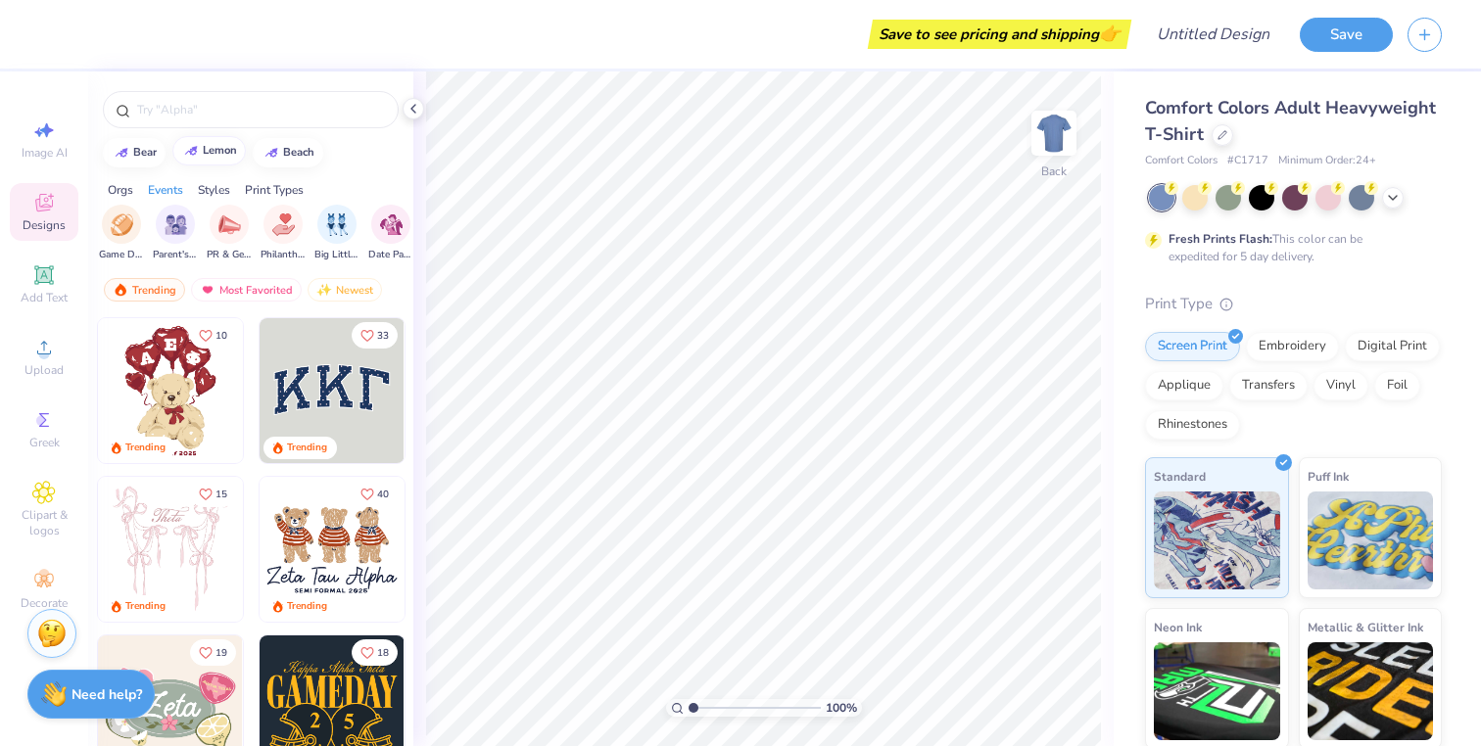
click at [198, 157] on div at bounding box center [191, 151] width 20 height 20
type input "lemon"
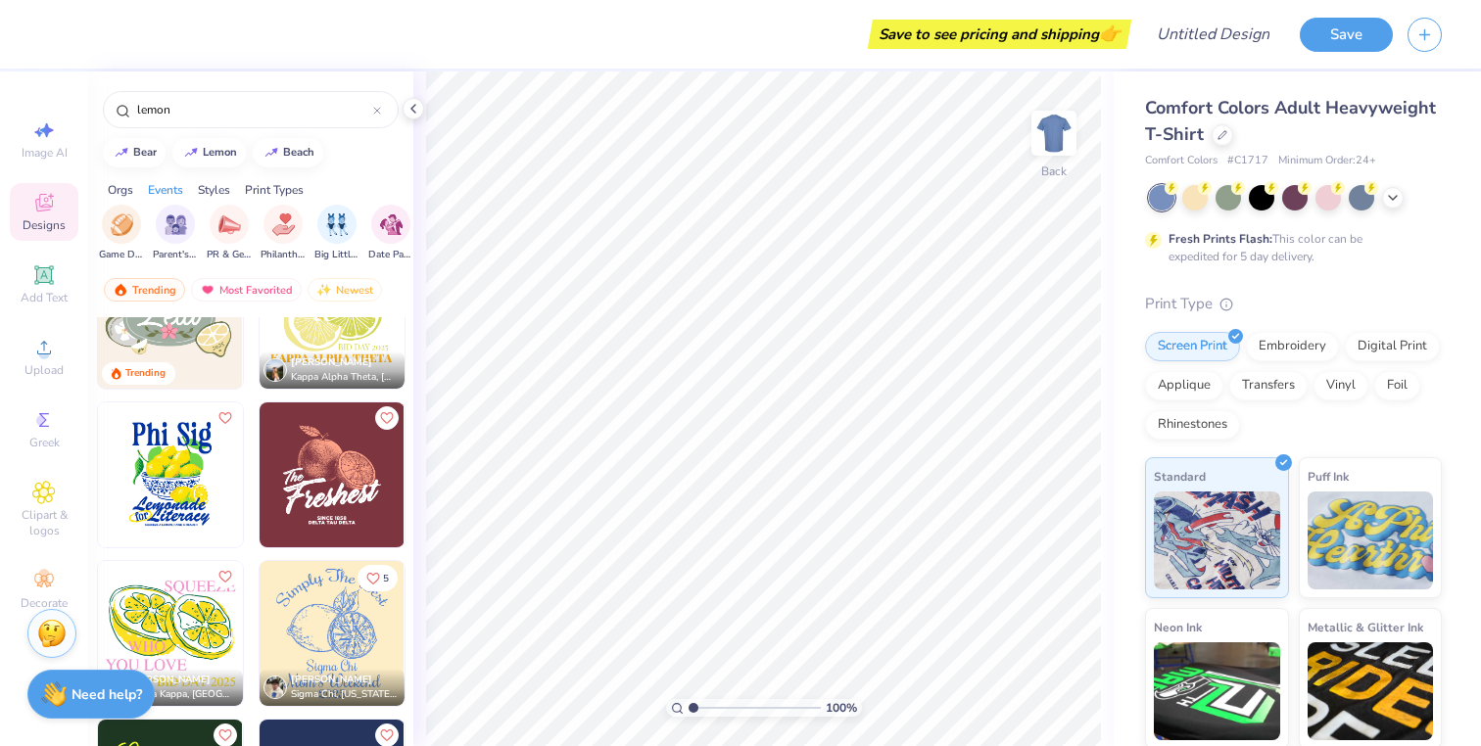
scroll to position [0, 0]
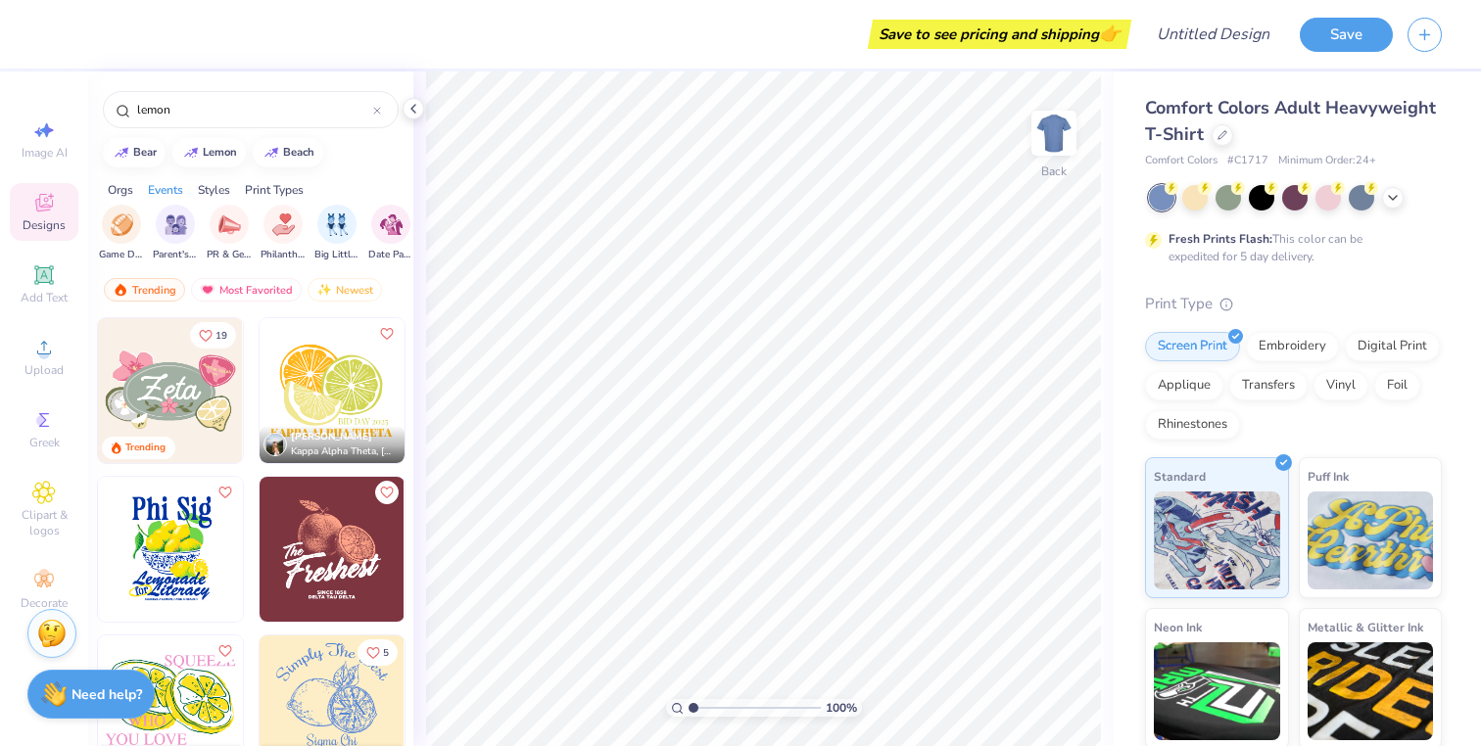
click at [353, 372] on img at bounding box center [332, 390] width 145 height 145
click at [181, 548] on img at bounding box center [170, 549] width 145 height 145
click at [1187, 202] on div at bounding box center [1194, 195] width 25 height 25
click at [40, 138] on icon at bounding box center [44, 130] width 24 height 24
select select "4"
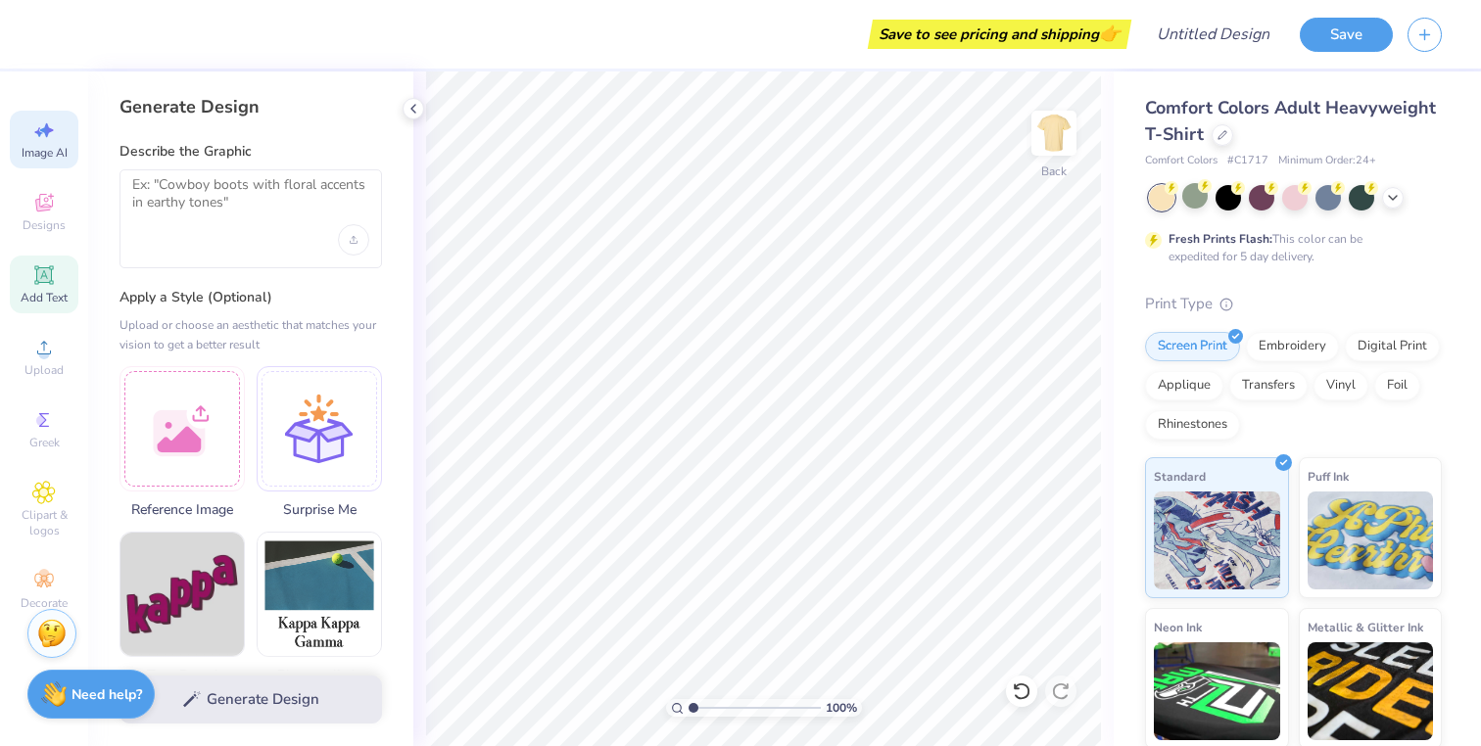
click at [56, 282] on div "Add Text" at bounding box center [44, 285] width 69 height 58
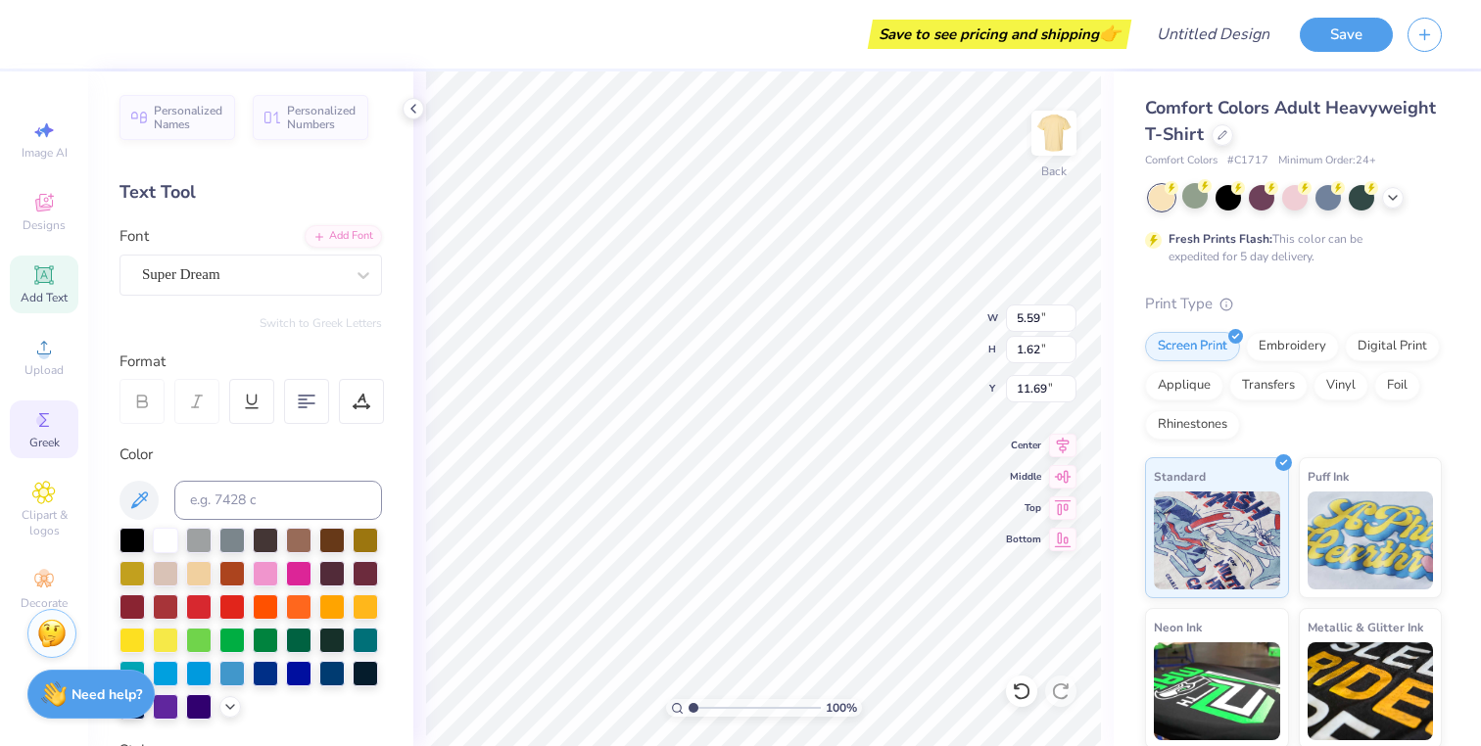
click at [53, 441] on span "Greek" at bounding box center [44, 443] width 30 height 16
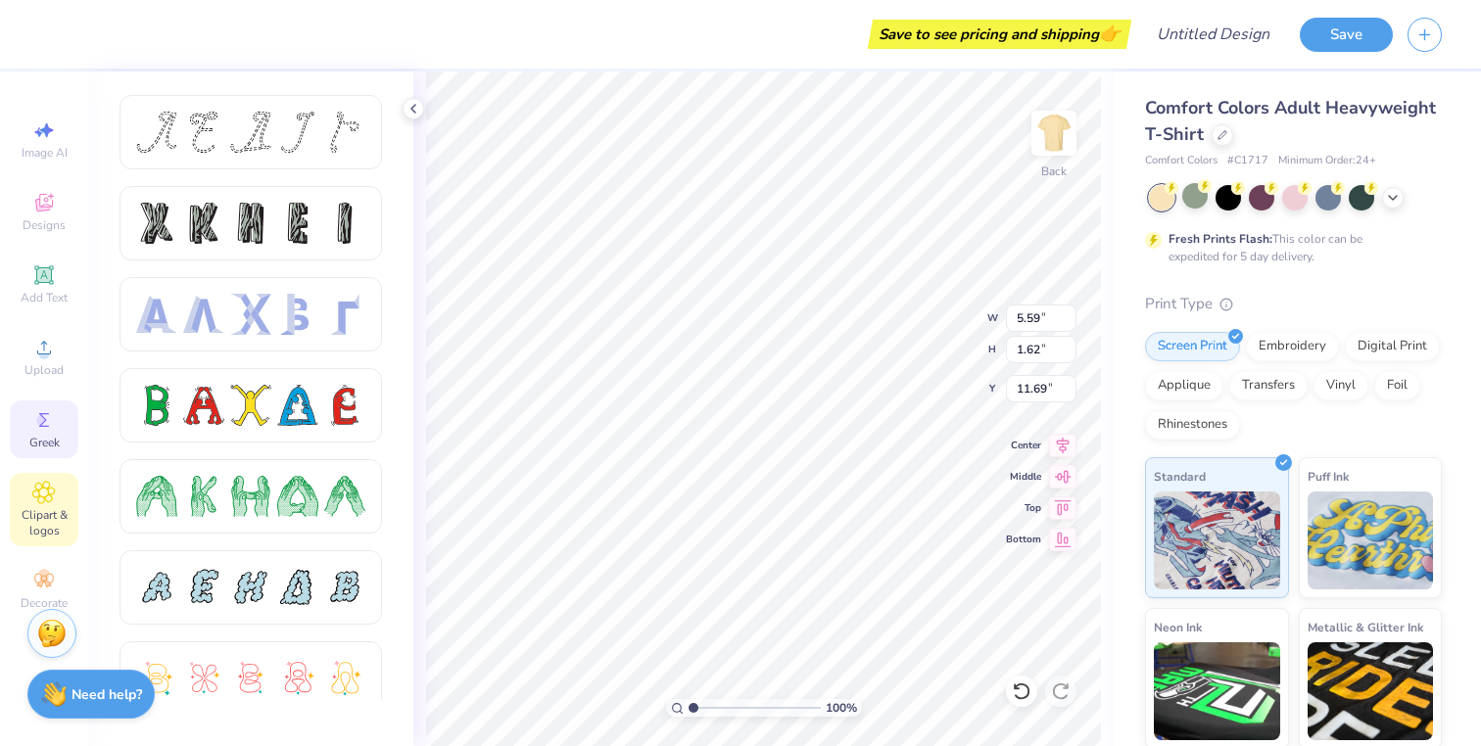
click at [50, 513] on span "Clipart & logos" at bounding box center [44, 522] width 69 height 31
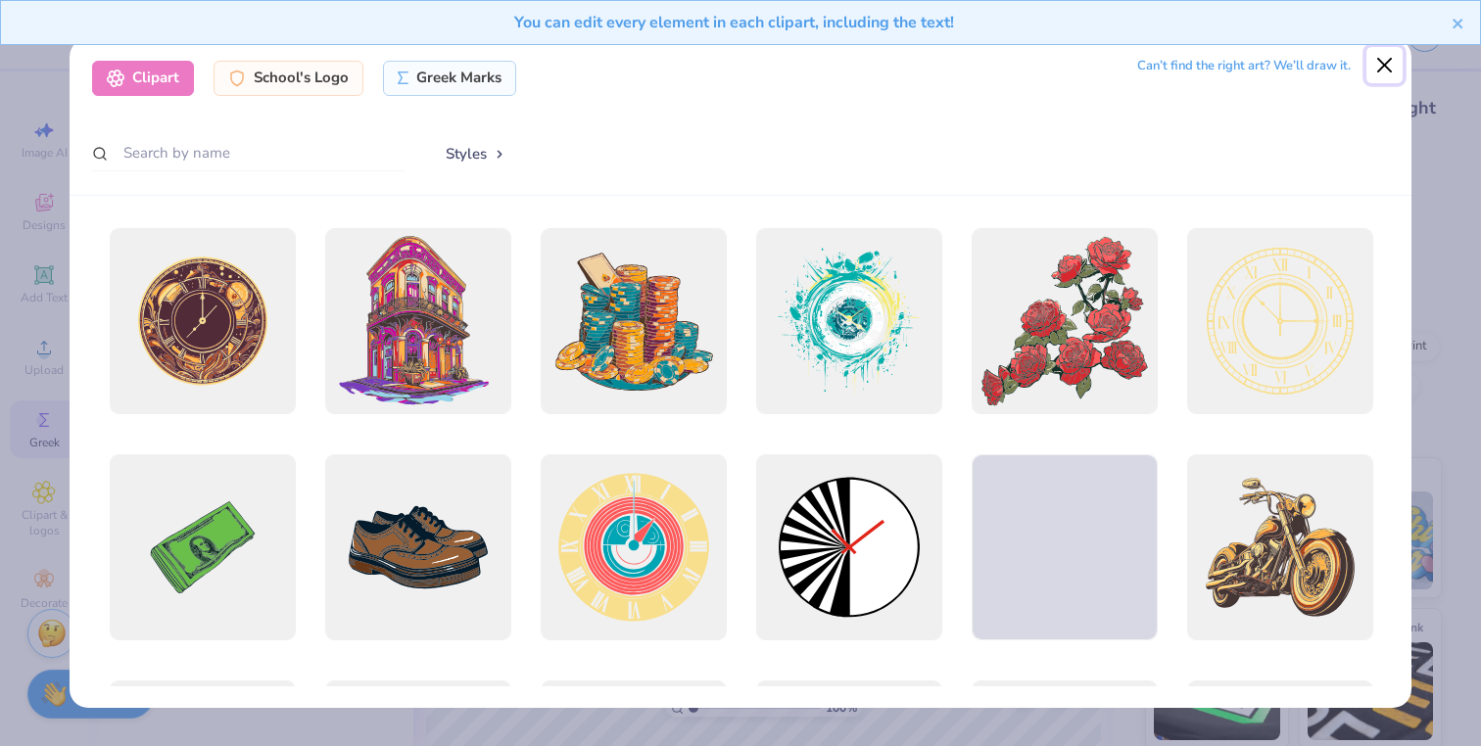
click at [1386, 68] on button "Close" at bounding box center [1384, 65] width 37 height 37
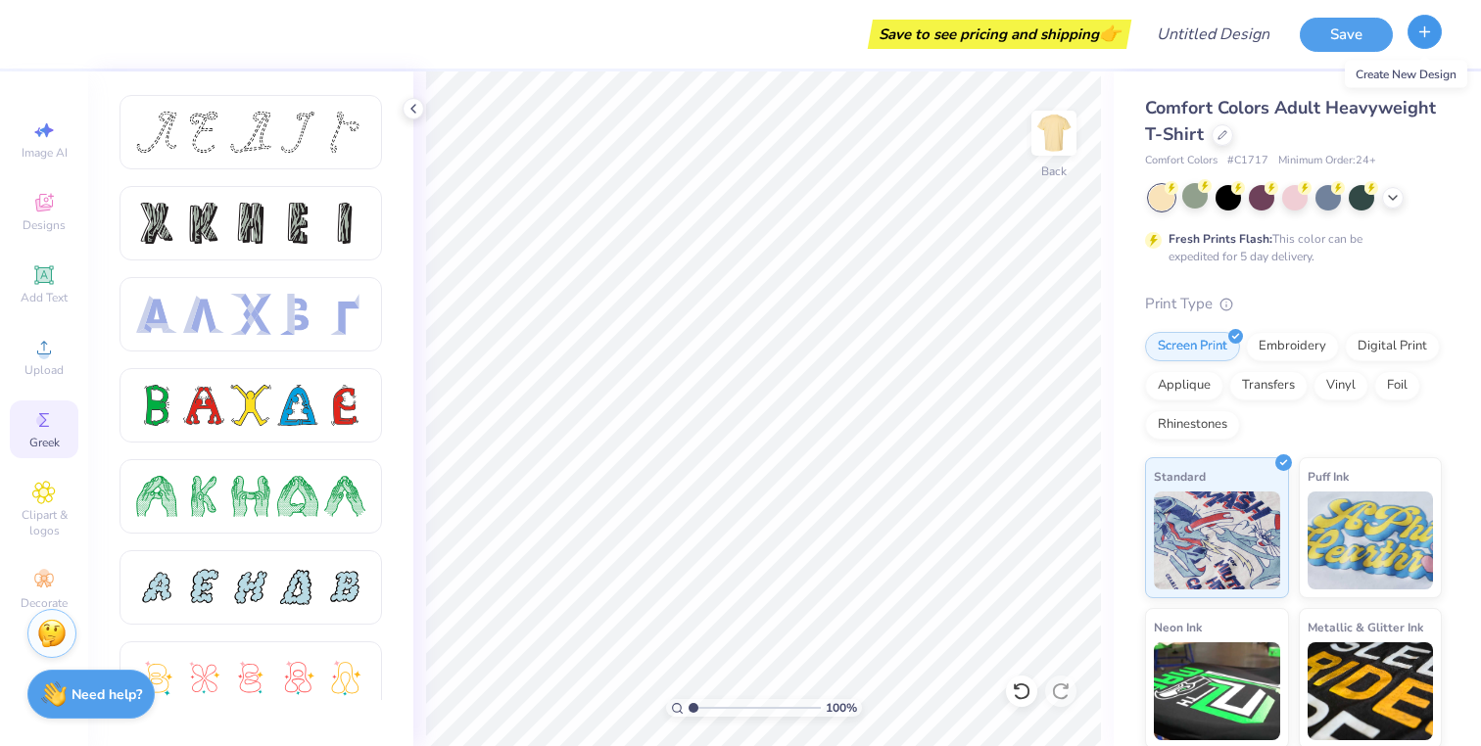
click at [1422, 39] on button "button" at bounding box center [1424, 32] width 34 height 34
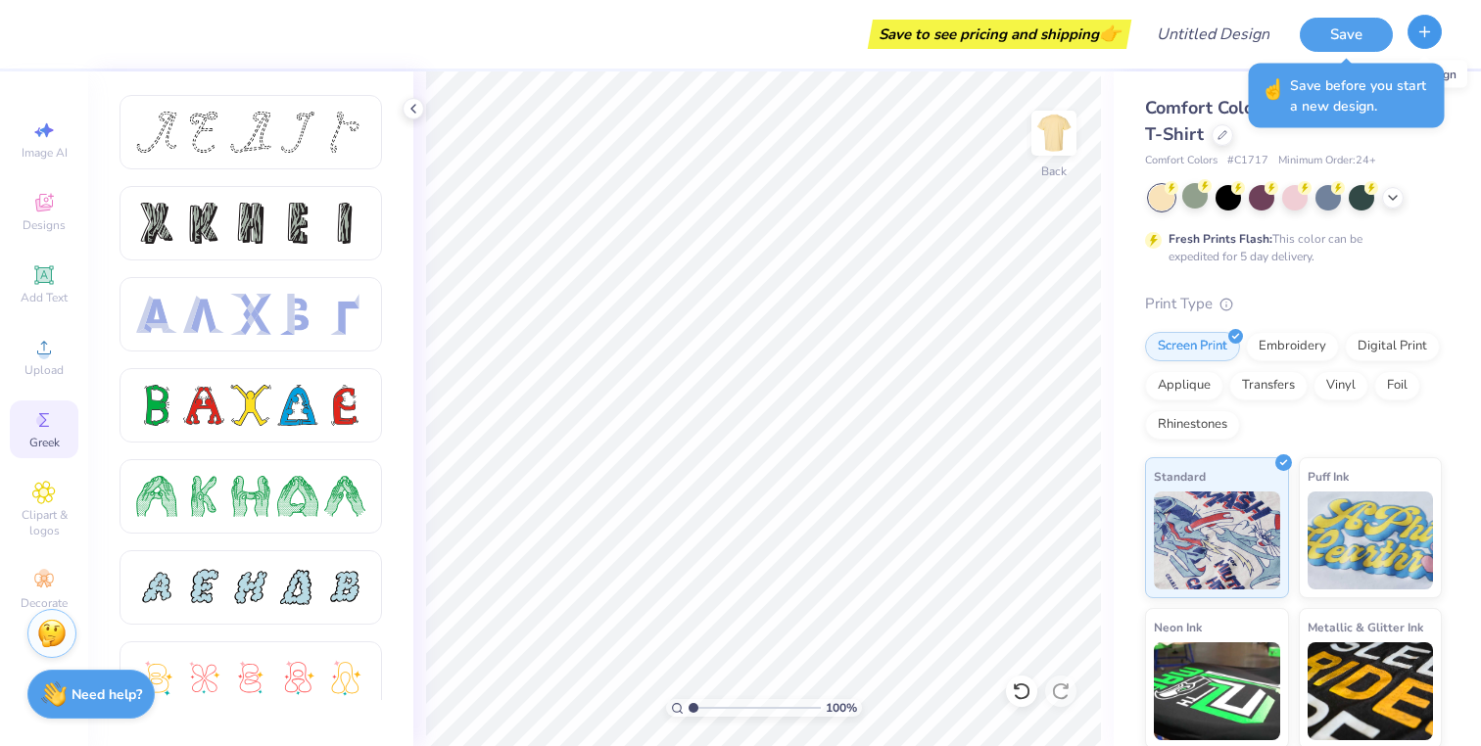
click at [1422, 39] on button "button" at bounding box center [1424, 32] width 34 height 34
click at [1382, 111] on span "Save before you start a new design." at bounding box center [1361, 95] width 143 height 41
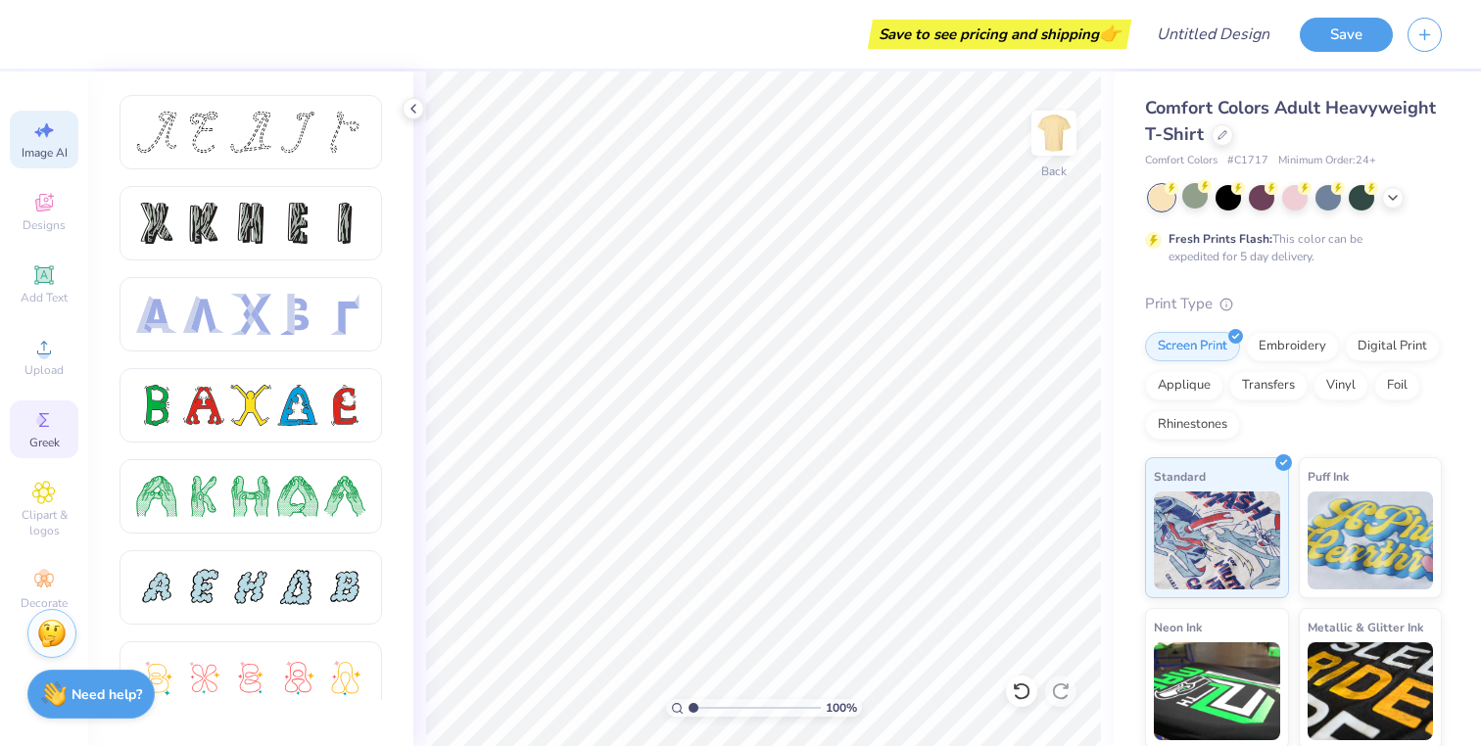
click at [24, 153] on span "Image AI" at bounding box center [45, 153] width 46 height 16
select select "4"
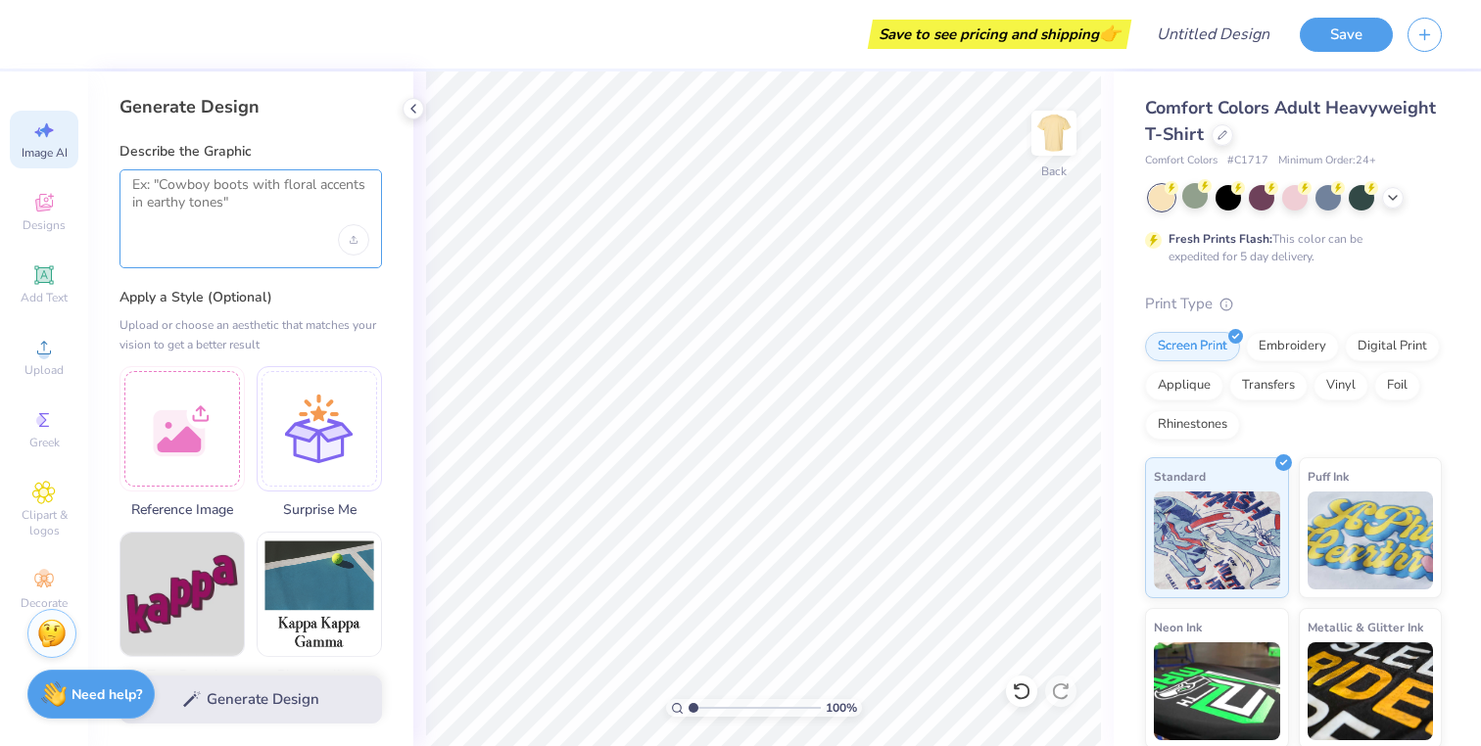
click at [266, 212] on textarea at bounding box center [250, 200] width 237 height 49
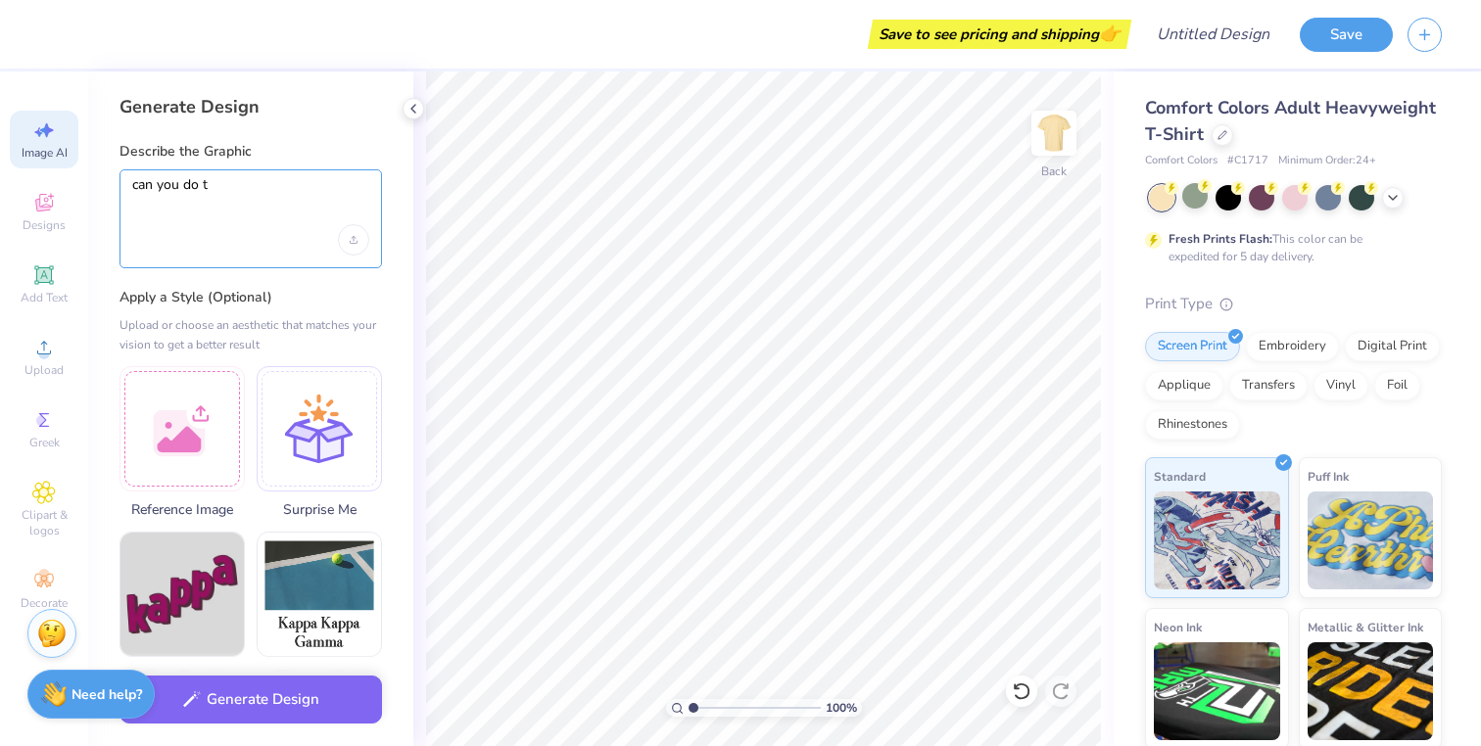
type textarea "can you do"
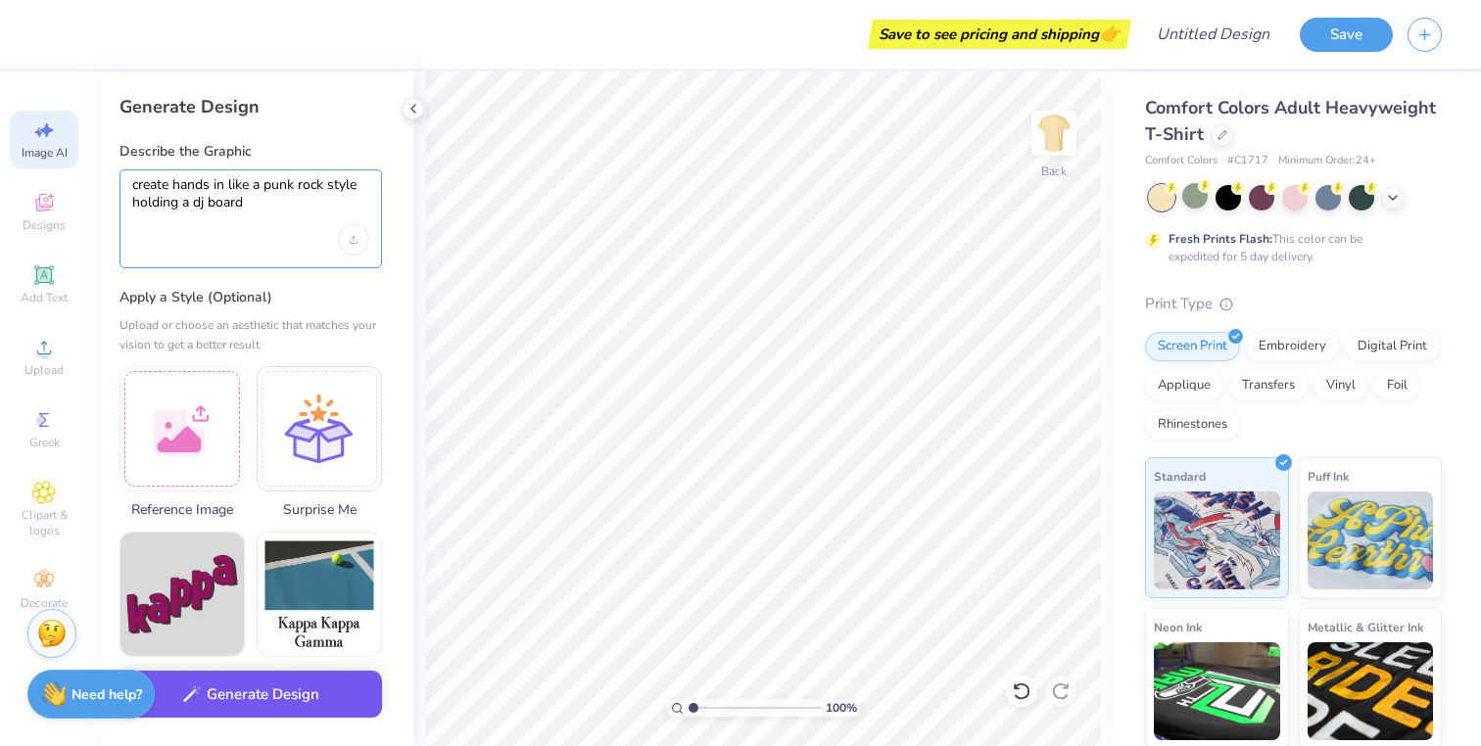
type textarea "create hands in like a punk rock style holding a dj board"
click at [281, 711] on button "Generate Design" at bounding box center [250, 695] width 262 height 48
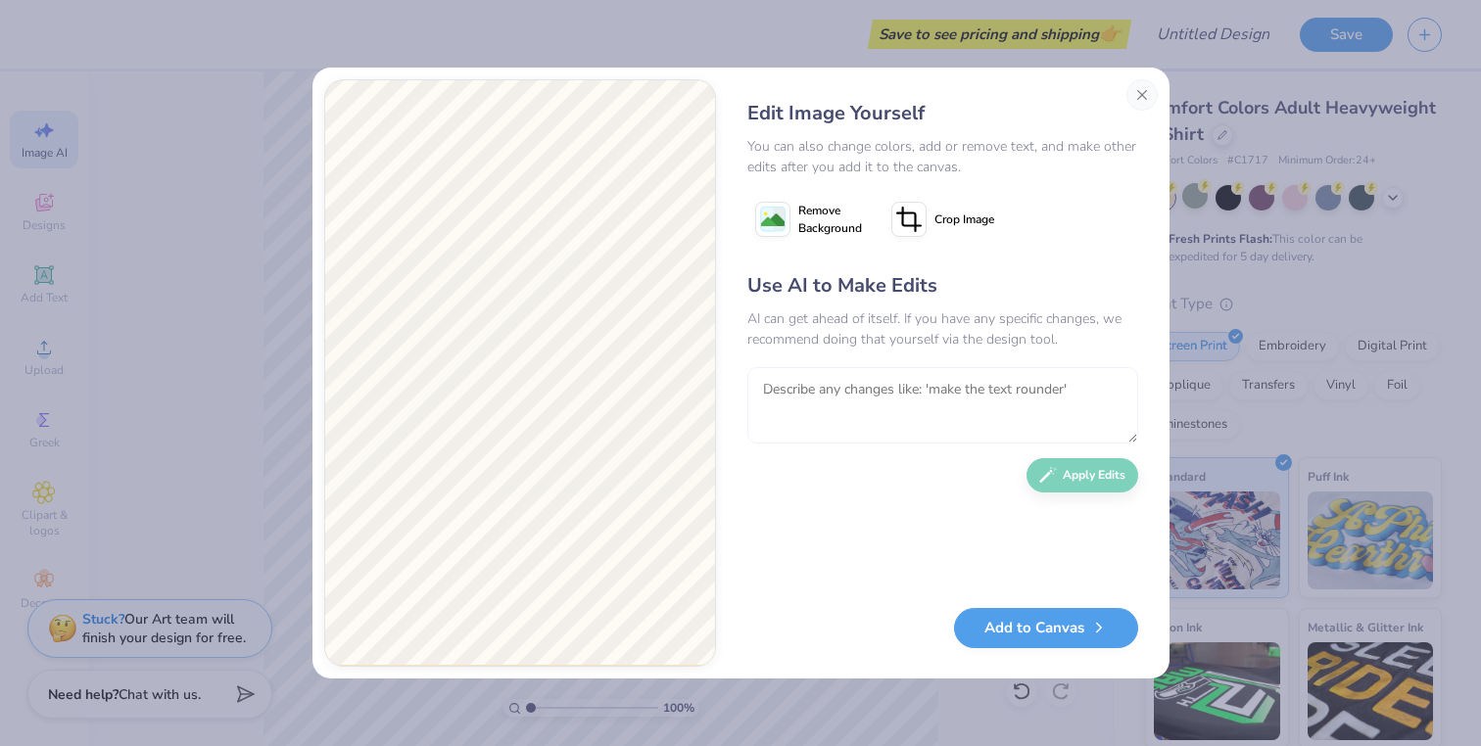
click at [888, 392] on textarea at bounding box center [942, 405] width 391 height 76
type textarea "c"
type textarea "can you do more of like rave art style"
click at [1086, 478] on button "Apply Edits" at bounding box center [1082, 470] width 112 height 34
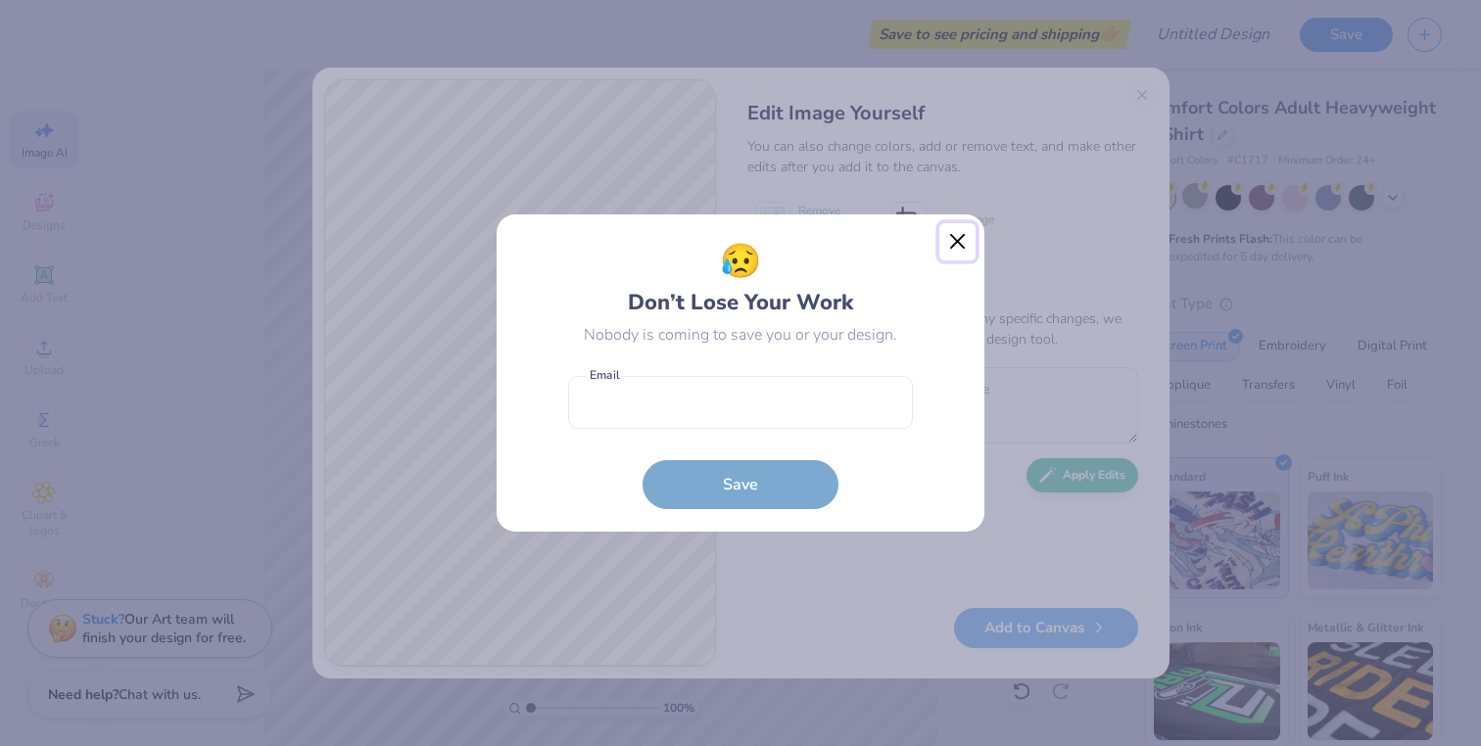
click at [957, 242] on button "Close" at bounding box center [957, 241] width 37 height 37
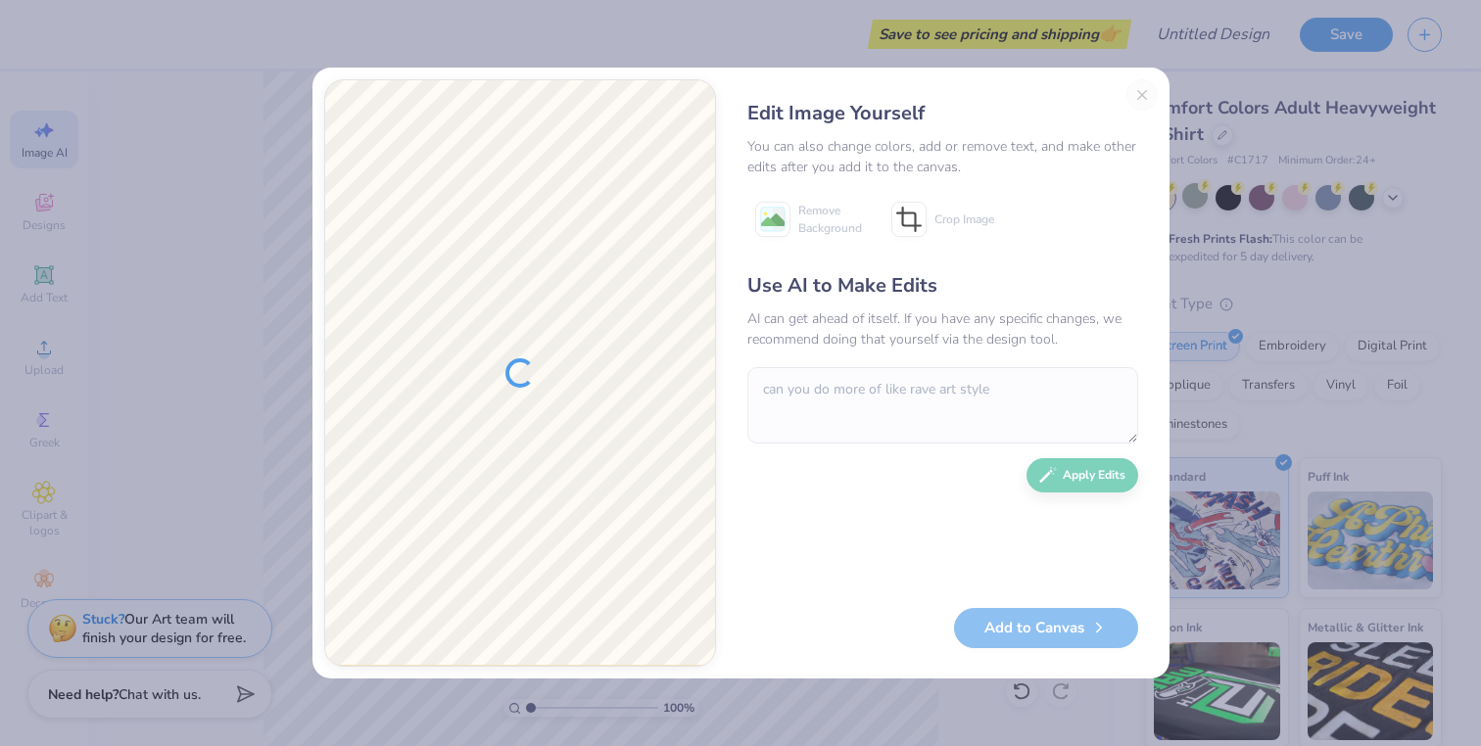
click at [657, 482] on div at bounding box center [520, 373] width 390 height 586
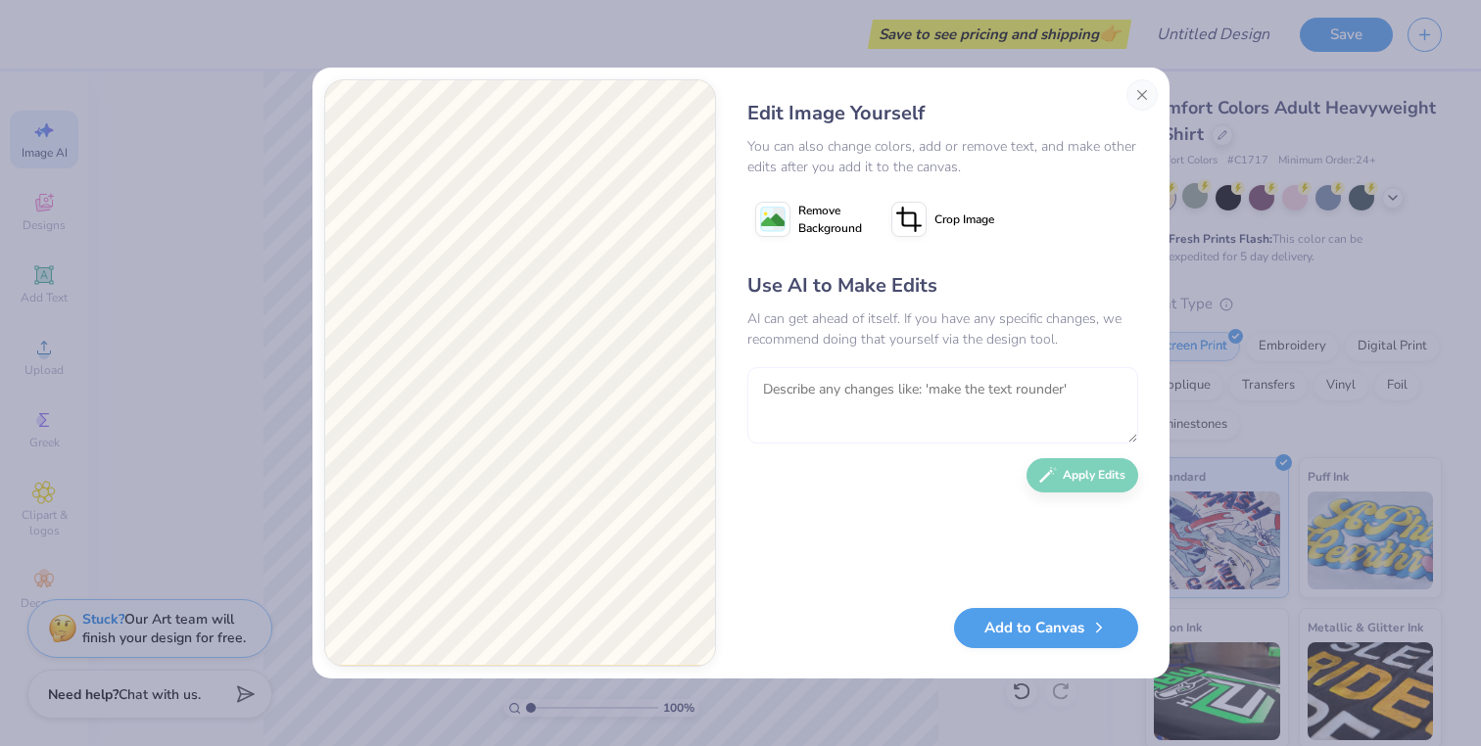
click at [820, 418] on textarea at bounding box center [942, 405] width 391 height 76
type textarea "black and white and make it slightly more feminine"
click at [1070, 482] on button "Apply Edits" at bounding box center [1082, 470] width 112 height 34
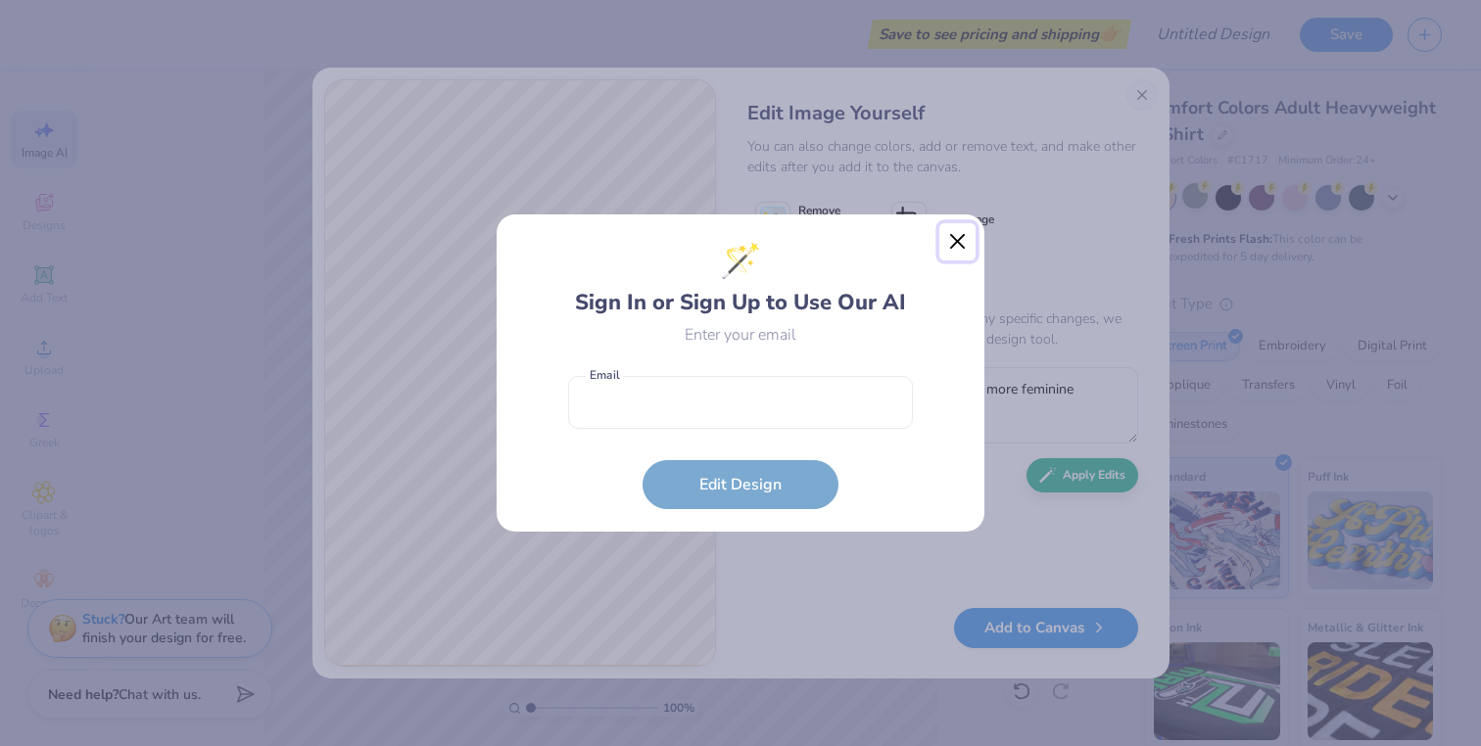
click at [961, 229] on button "Close" at bounding box center [957, 241] width 37 height 37
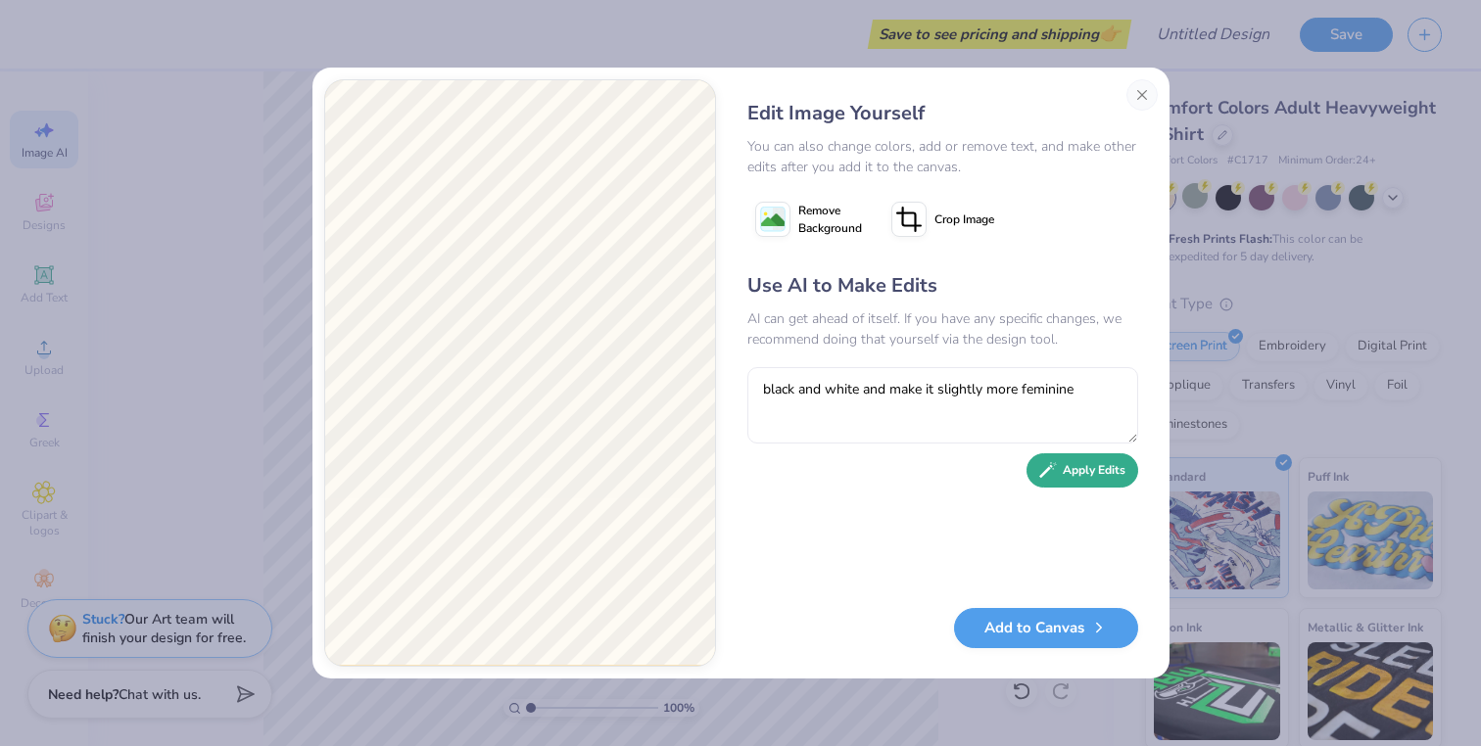
click at [1097, 475] on button "Apply Edits" at bounding box center [1082, 470] width 112 height 34
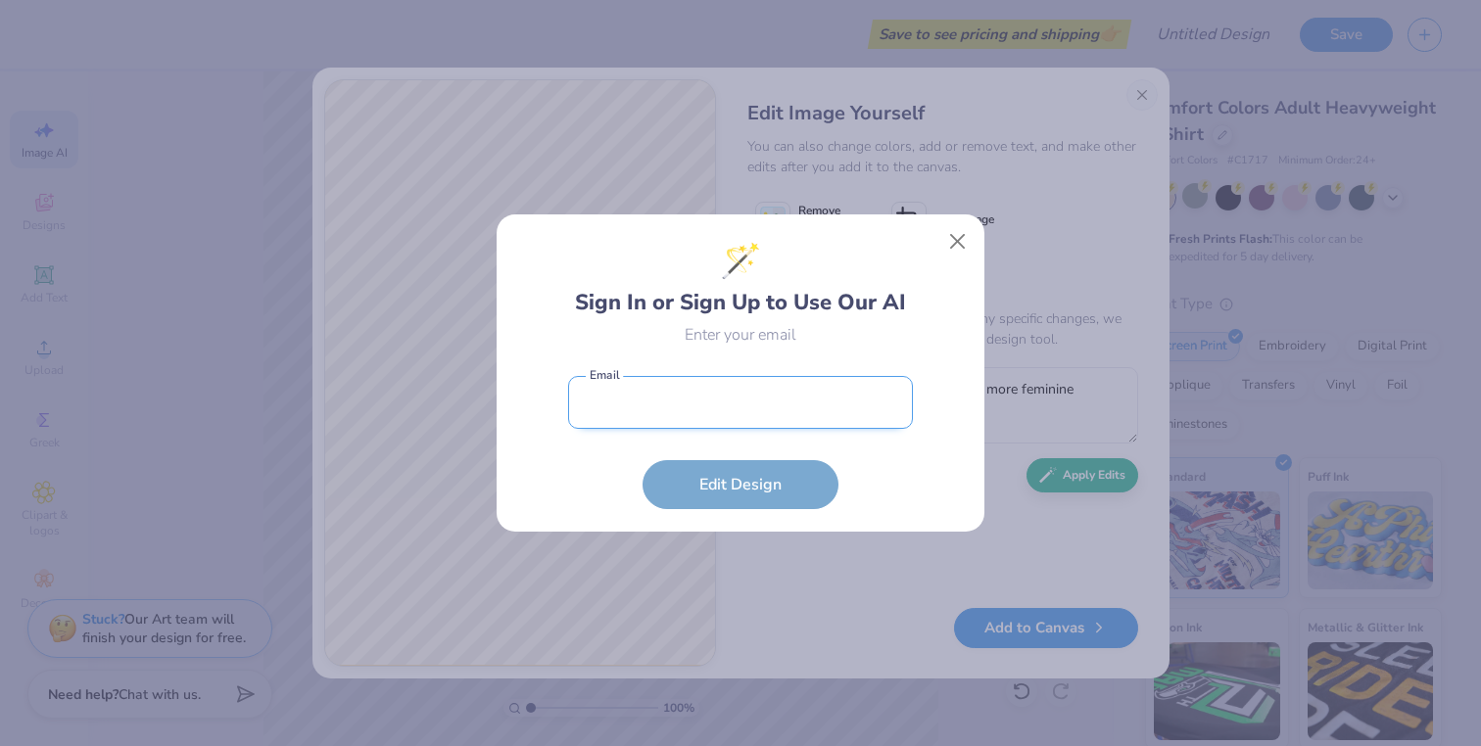
click at [723, 382] on input "email" at bounding box center [740, 403] width 345 height 54
type input "goldensunnye@gmail.com"
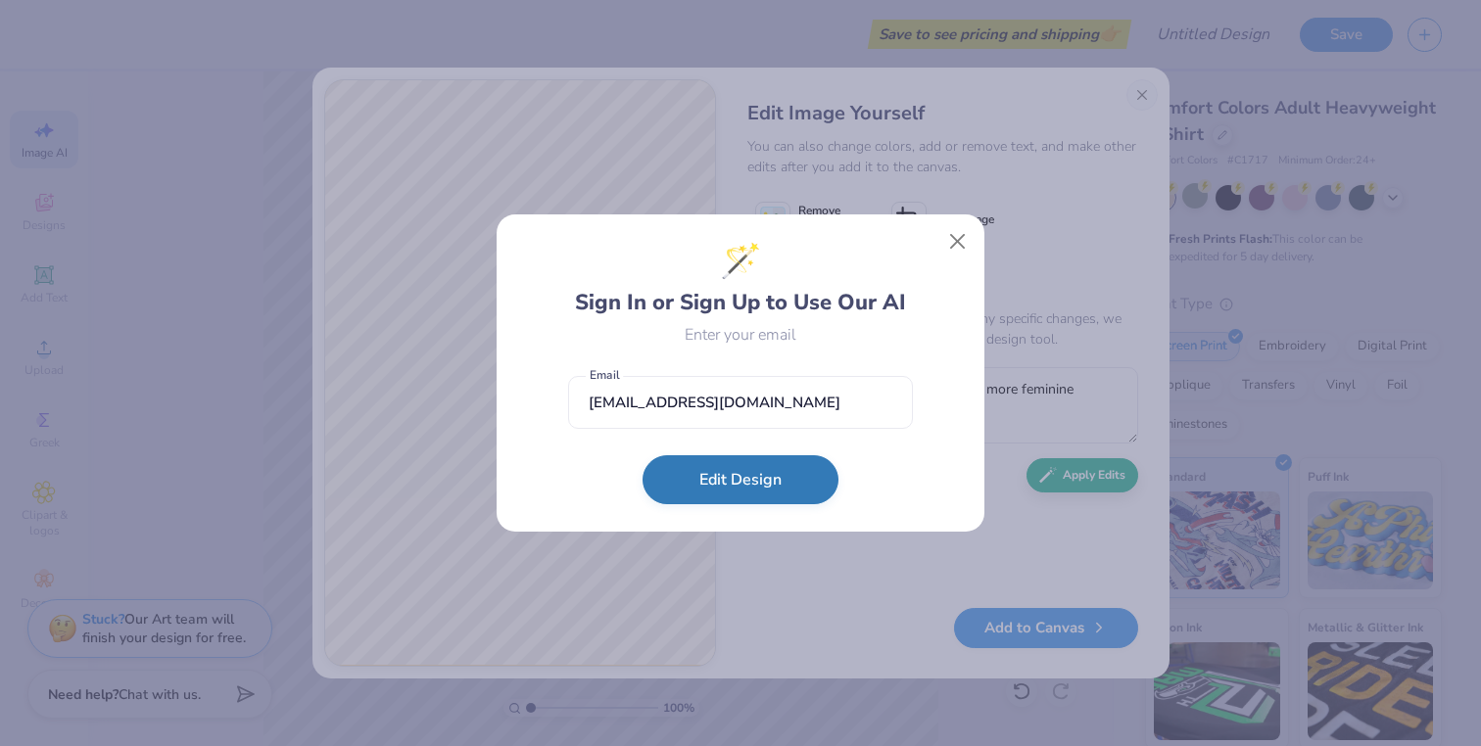
click at [741, 499] on button "Edit Design" at bounding box center [740, 479] width 196 height 49
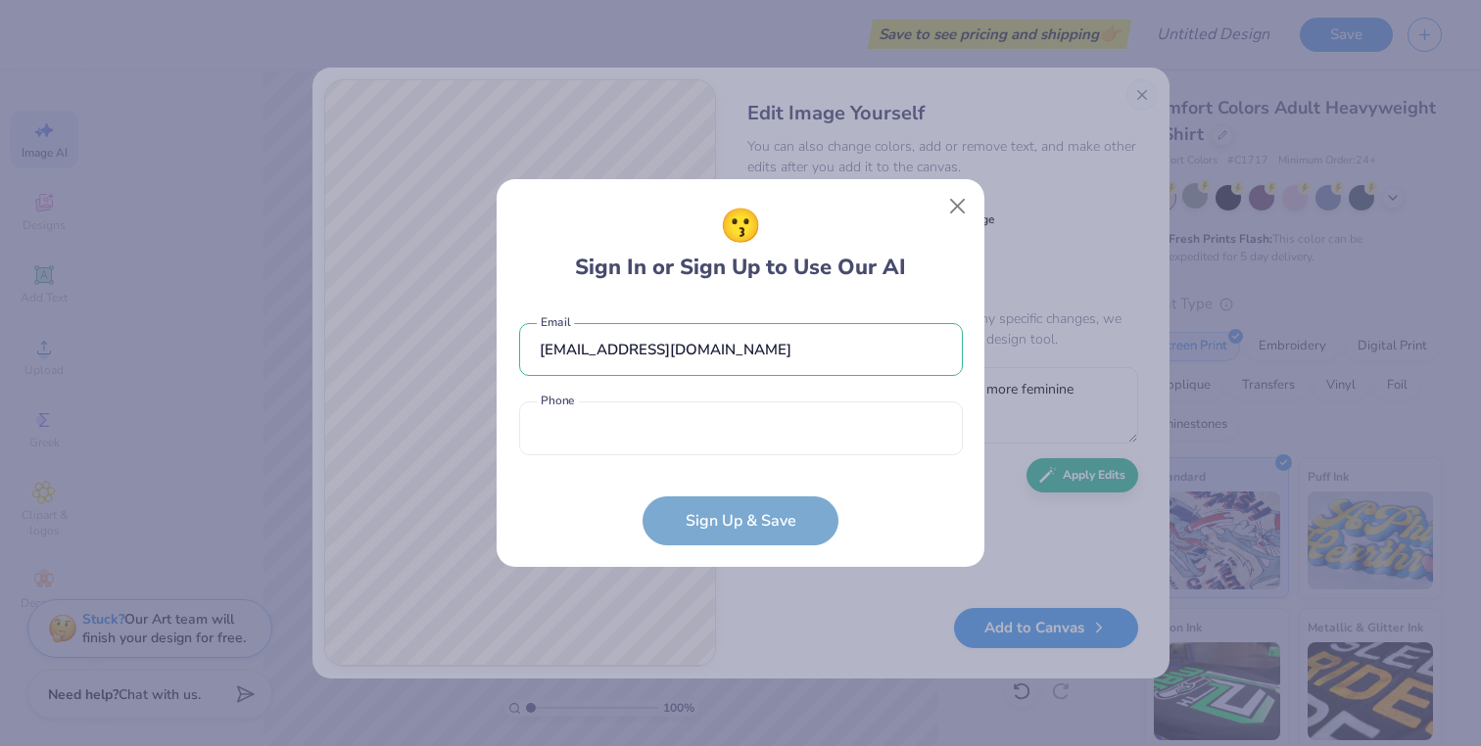
click at [770, 512] on form "goldensunnye@gmail.com Email Phone is a required field Phone Sign Up & Save" at bounding box center [741, 425] width 444 height 242
click at [605, 446] on input "tel" at bounding box center [741, 429] width 444 height 54
type input "(160) 981-5625"
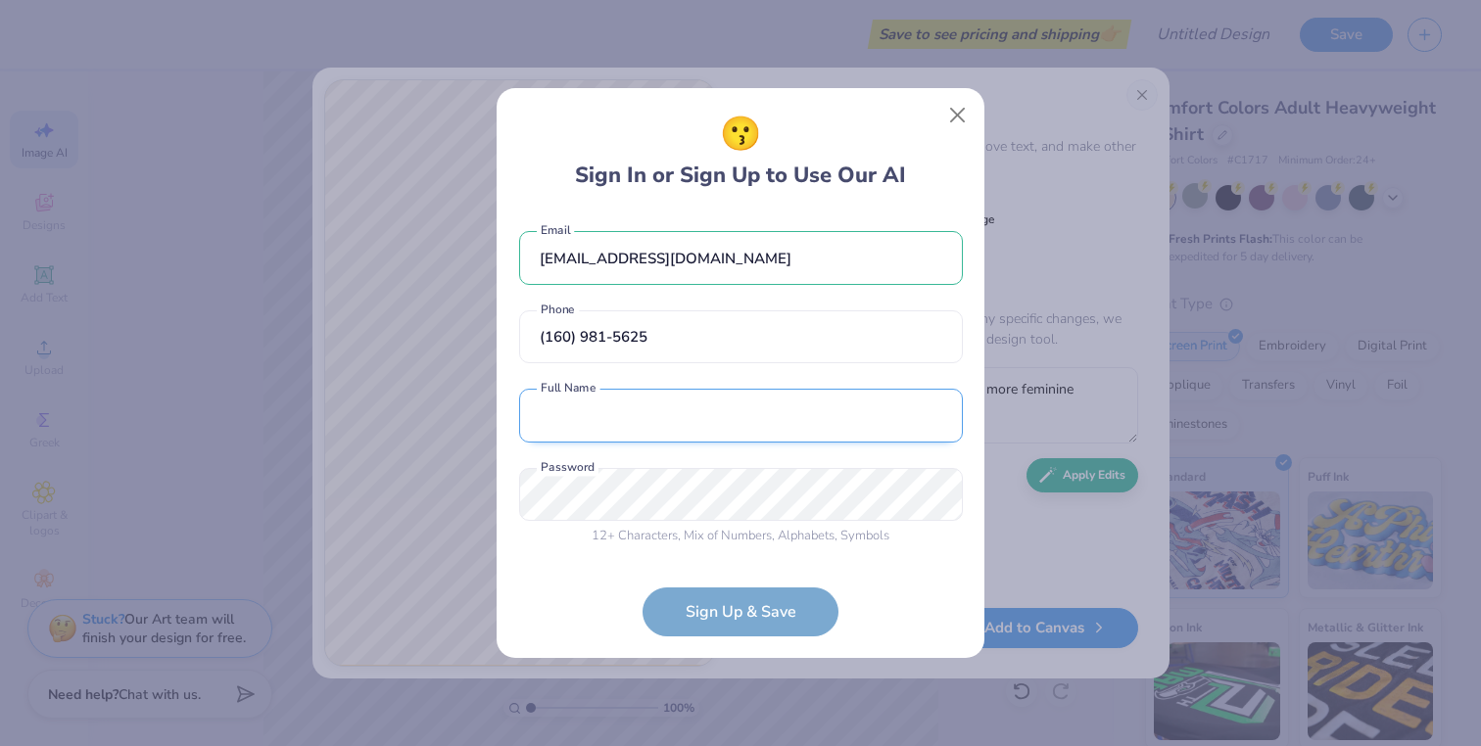
click at [685, 413] on input "text" at bounding box center [741, 416] width 444 height 54
type input "Ella Johansson"
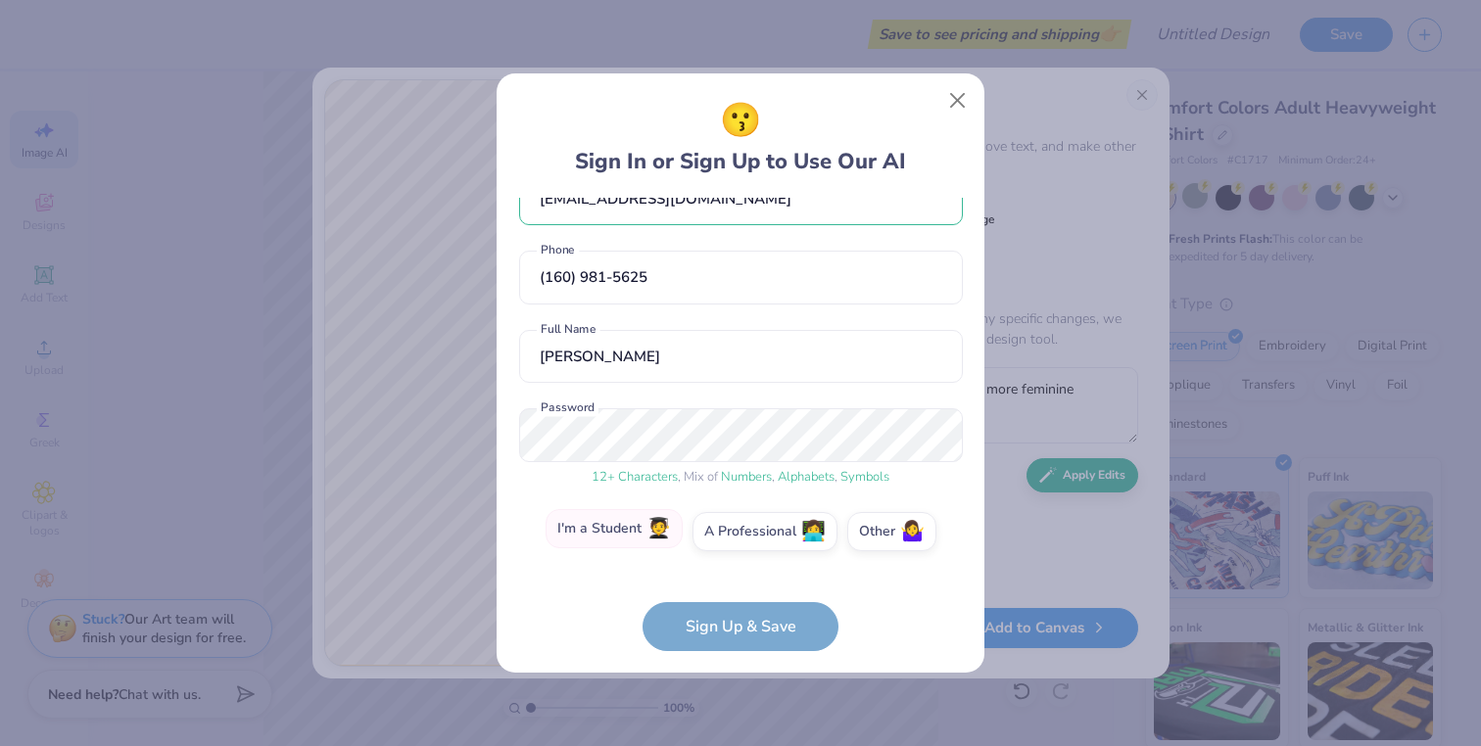
click at [625, 534] on label "I'm a Student 🧑‍🎓" at bounding box center [613, 528] width 137 height 39
click at [734, 576] on input "I'm a Student 🧑‍🎓" at bounding box center [740, 582] width 13 height 13
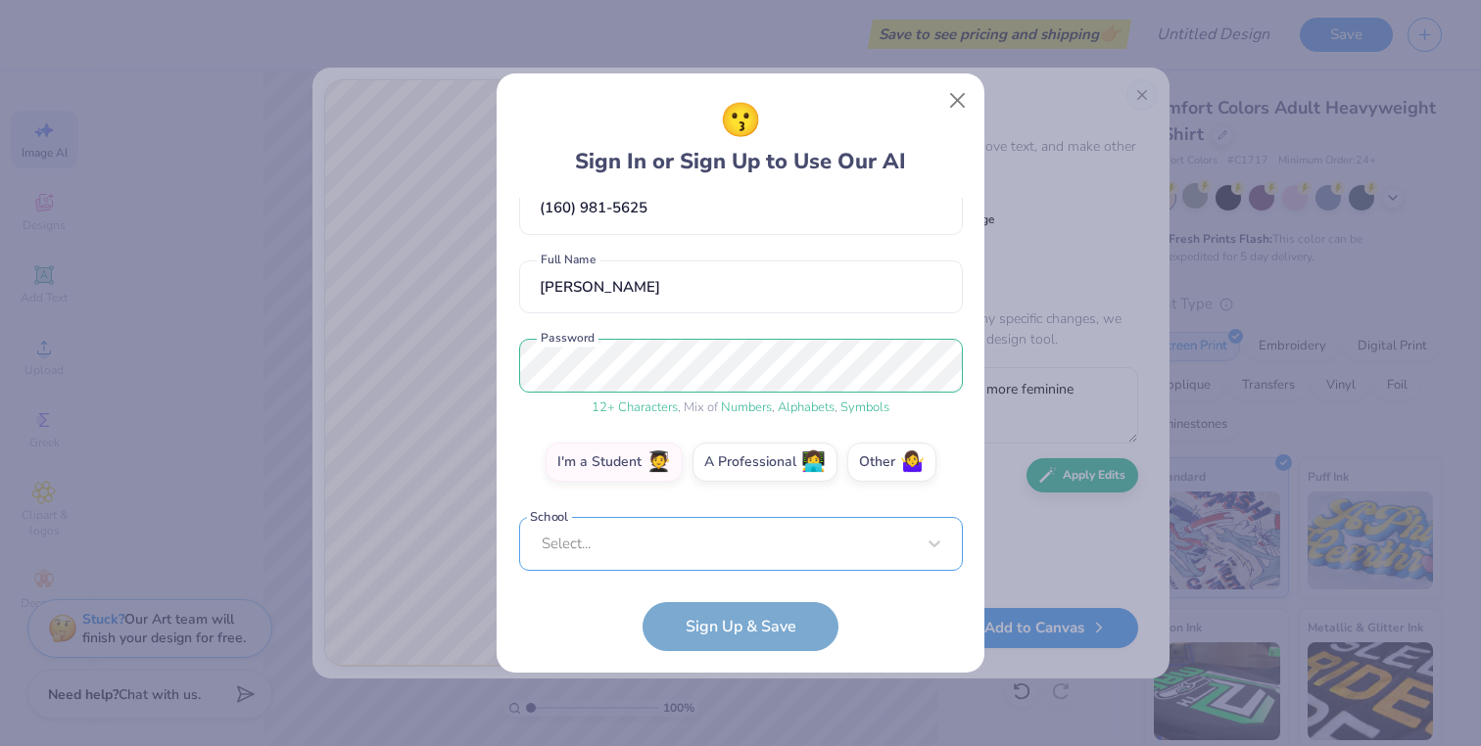
click at [669, 539] on div "Select..." at bounding box center [741, 544] width 444 height 54
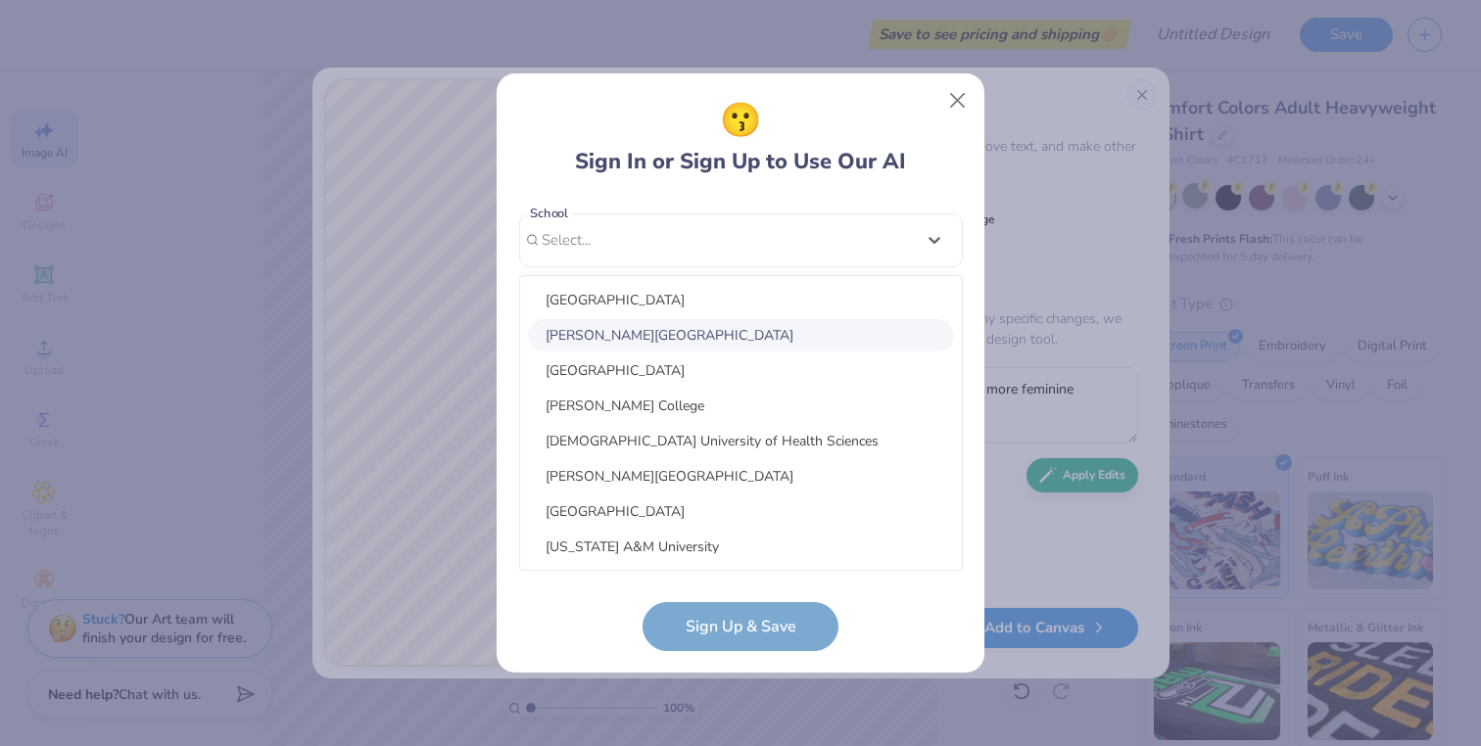
type input "a"
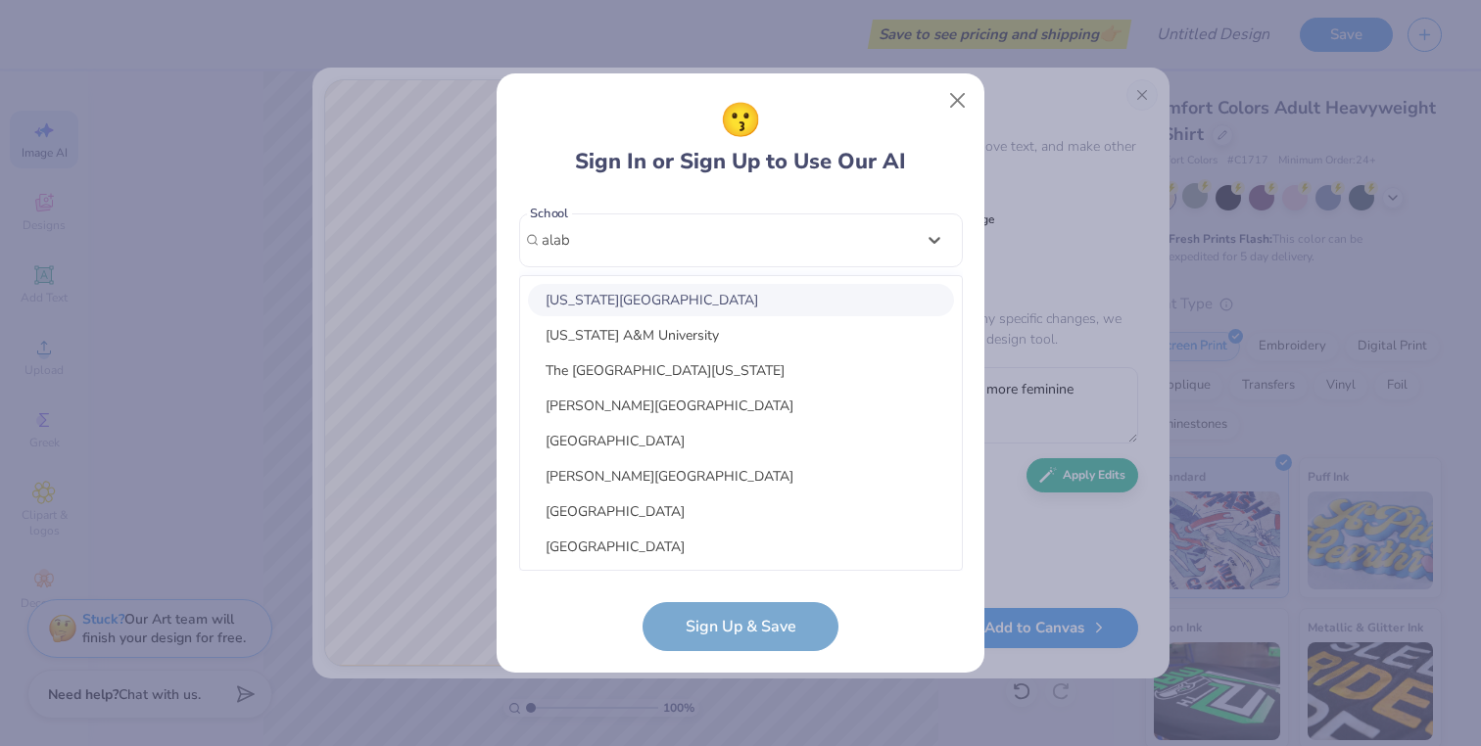
click at [683, 302] on div "Alabama State University" at bounding box center [741, 300] width 426 height 32
type input "alab"
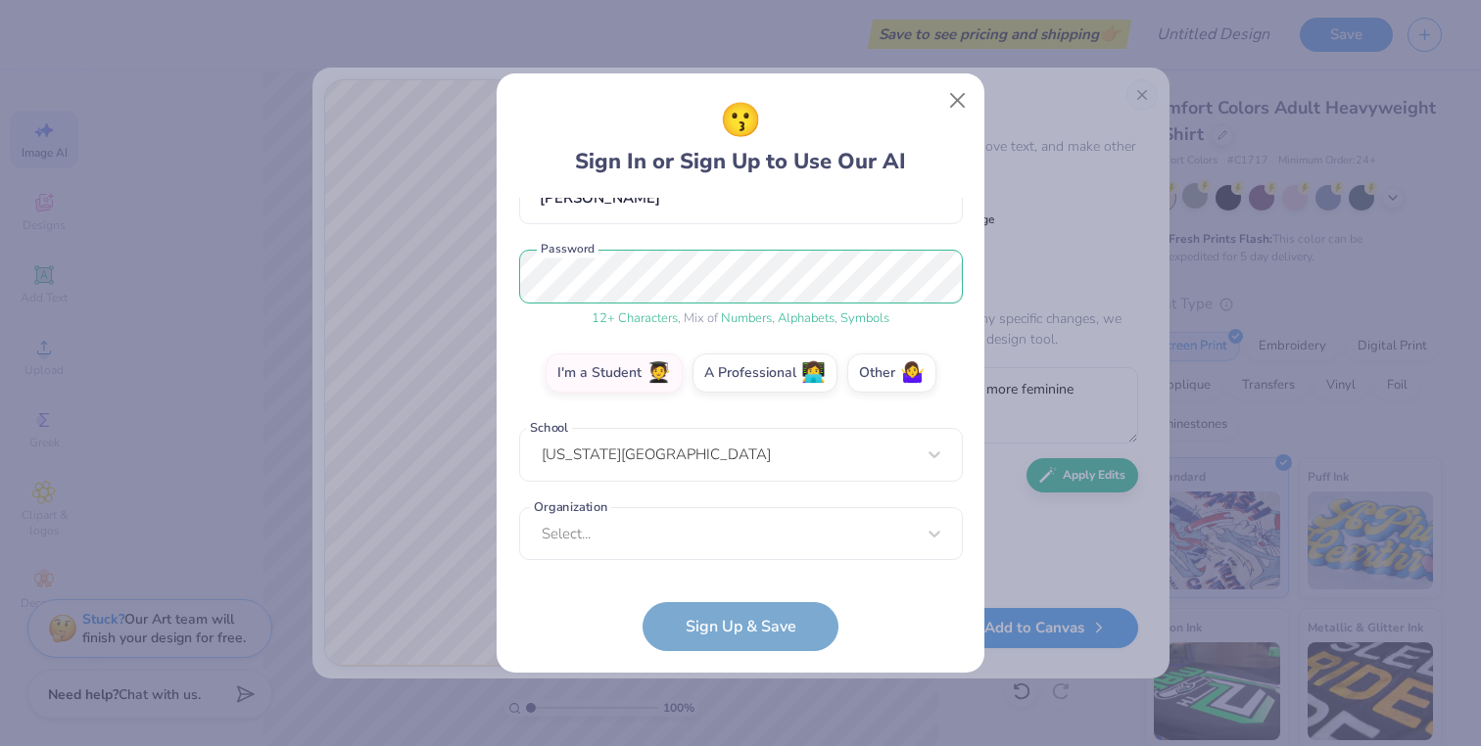
scroll to position [203, 0]
click at [661, 543] on div "option focused, 8 of 15. 15 results available. Use Up and Down to choose option…" at bounding box center [741, 686] width 444 height 357
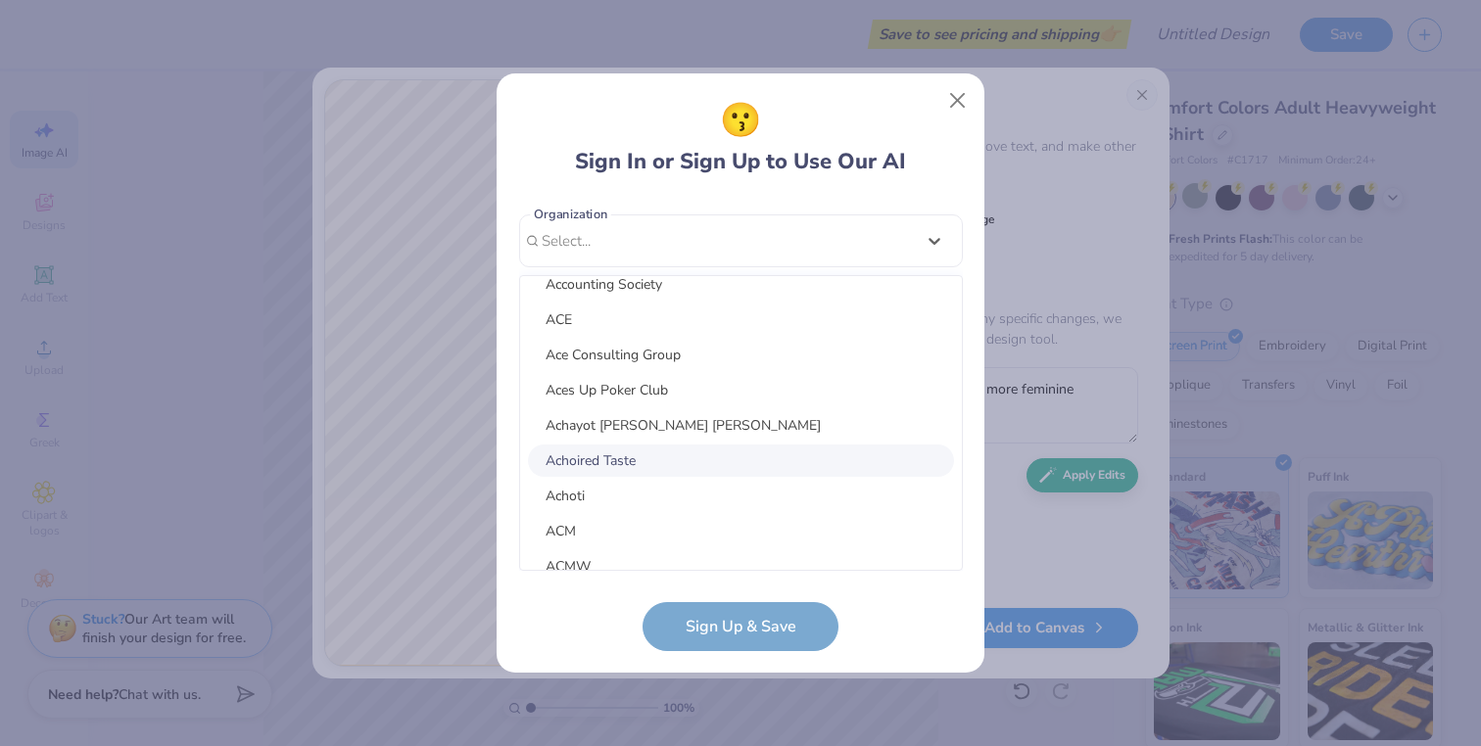
scroll to position [2380, 0]
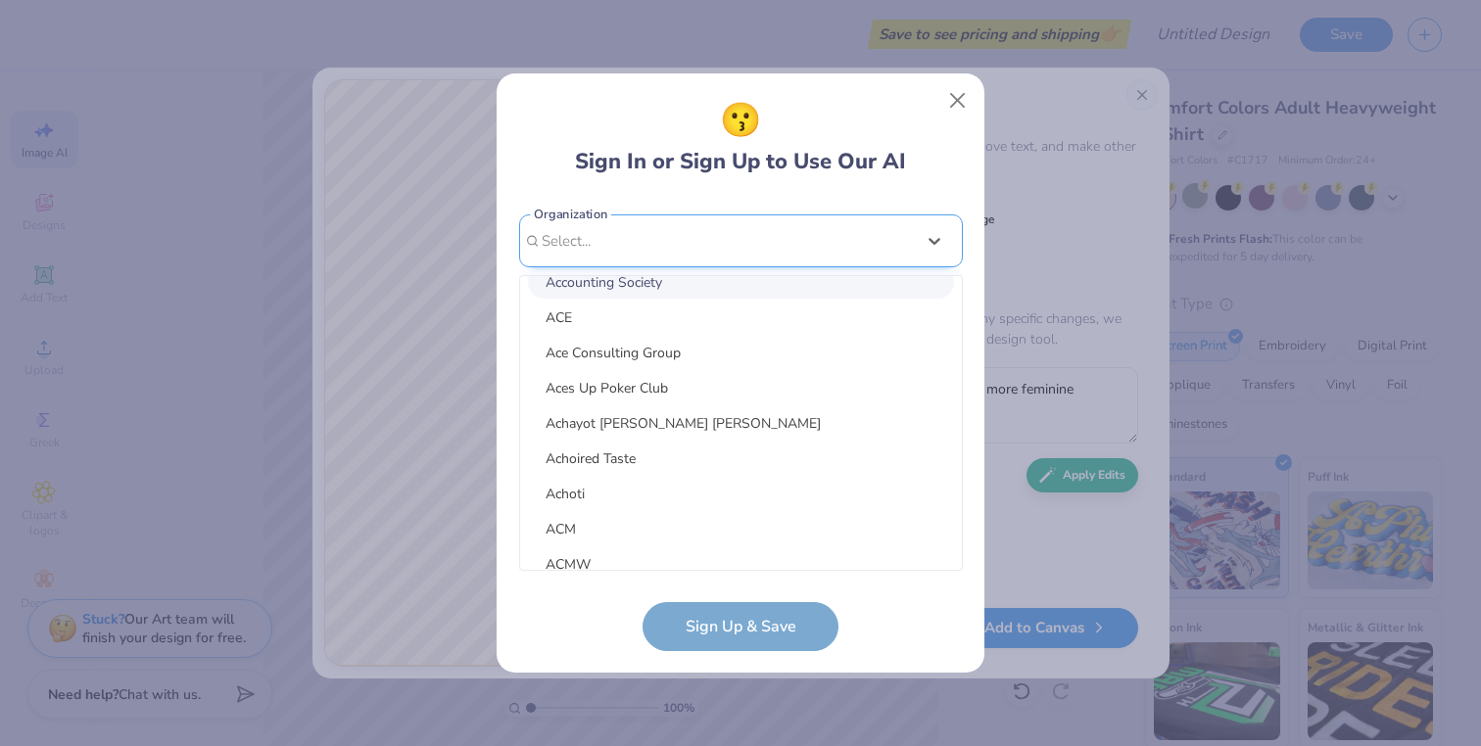
type input ";"
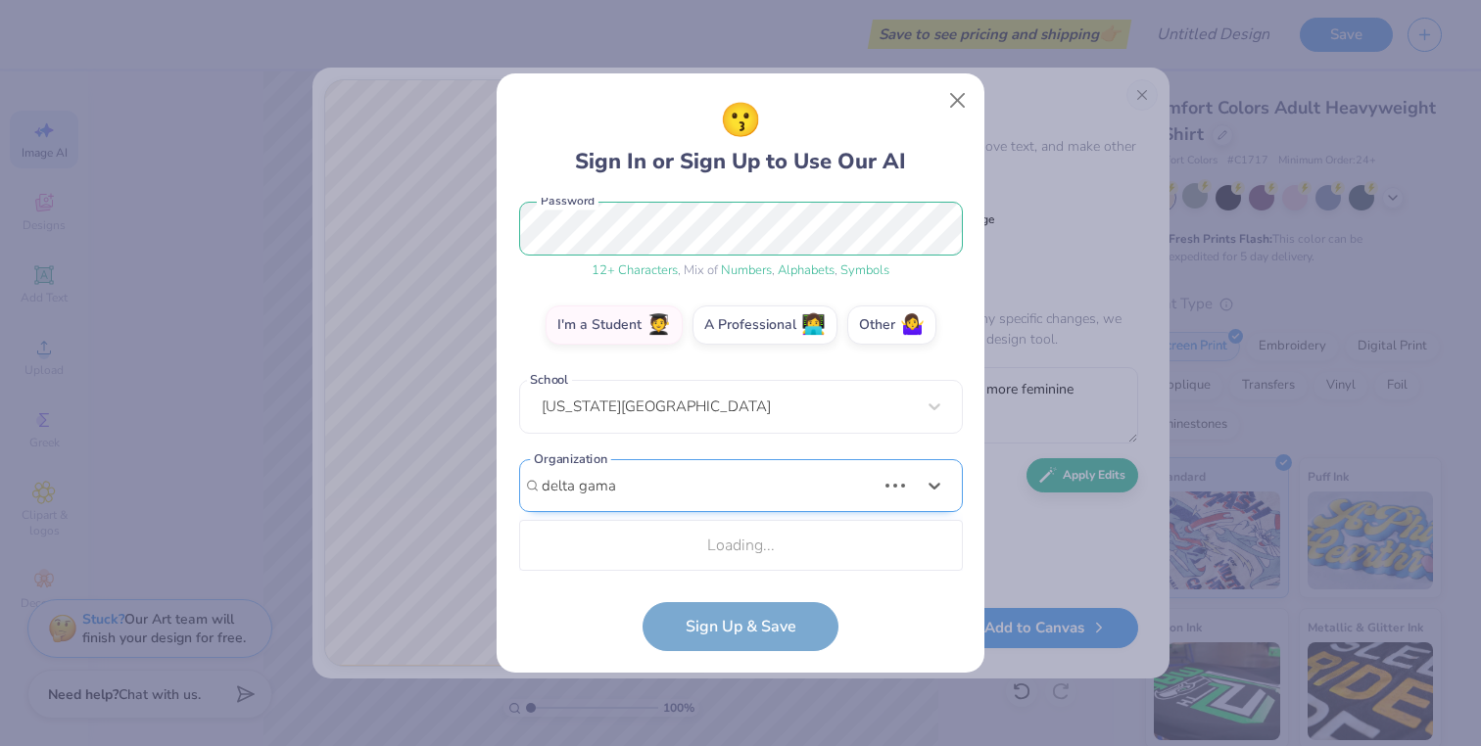
scroll to position [496, 0]
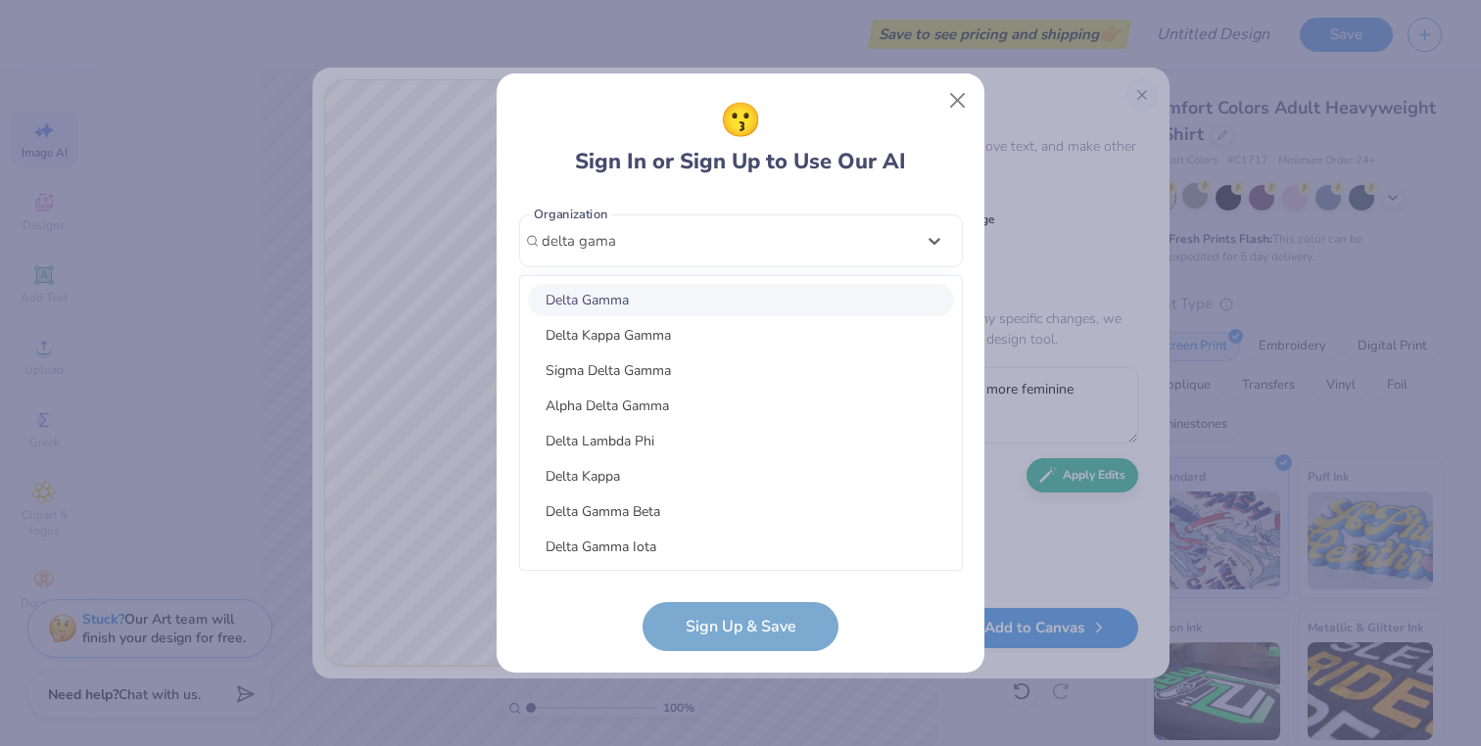
click at [658, 285] on div "Delta Gamma" at bounding box center [741, 300] width 426 height 32
type input "delta gama"
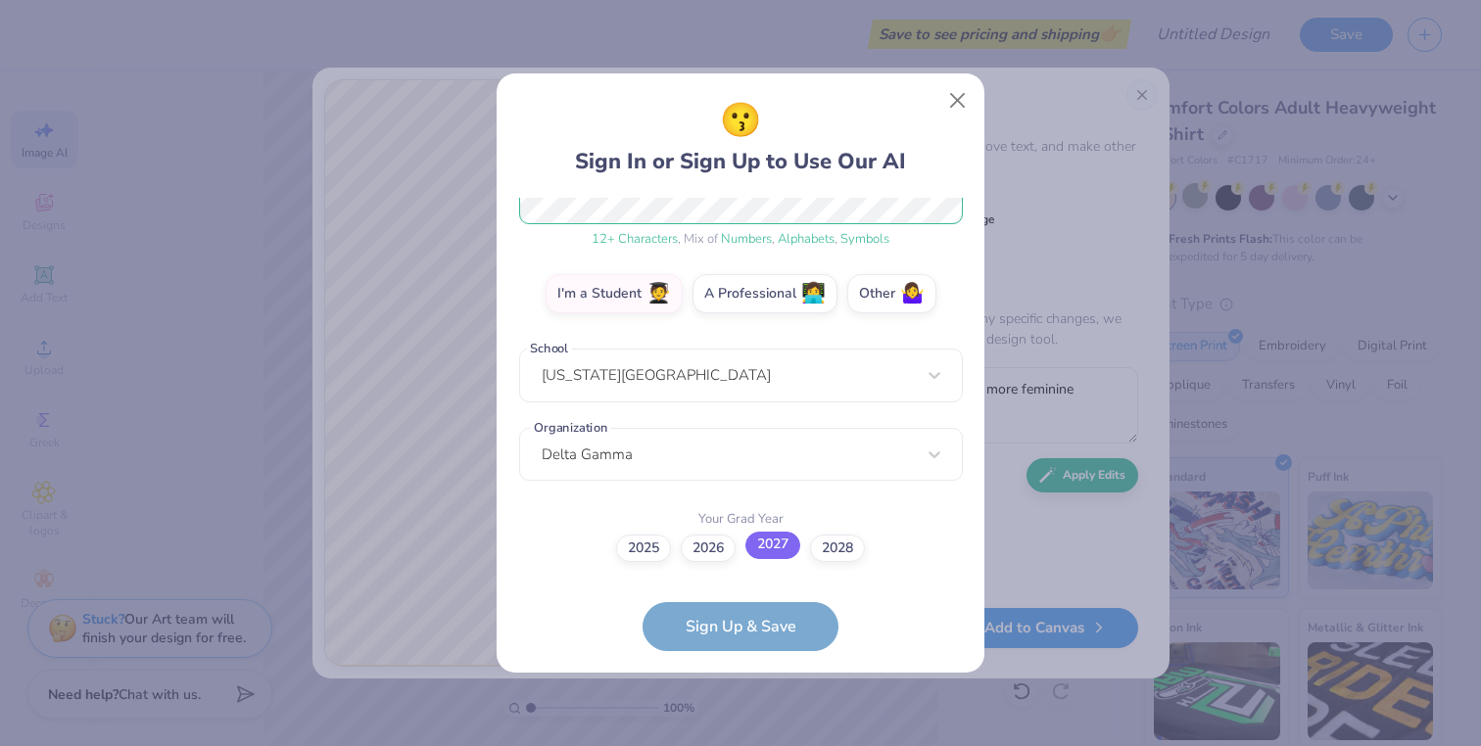
click at [772, 544] on label "2027" at bounding box center [772, 545] width 55 height 27
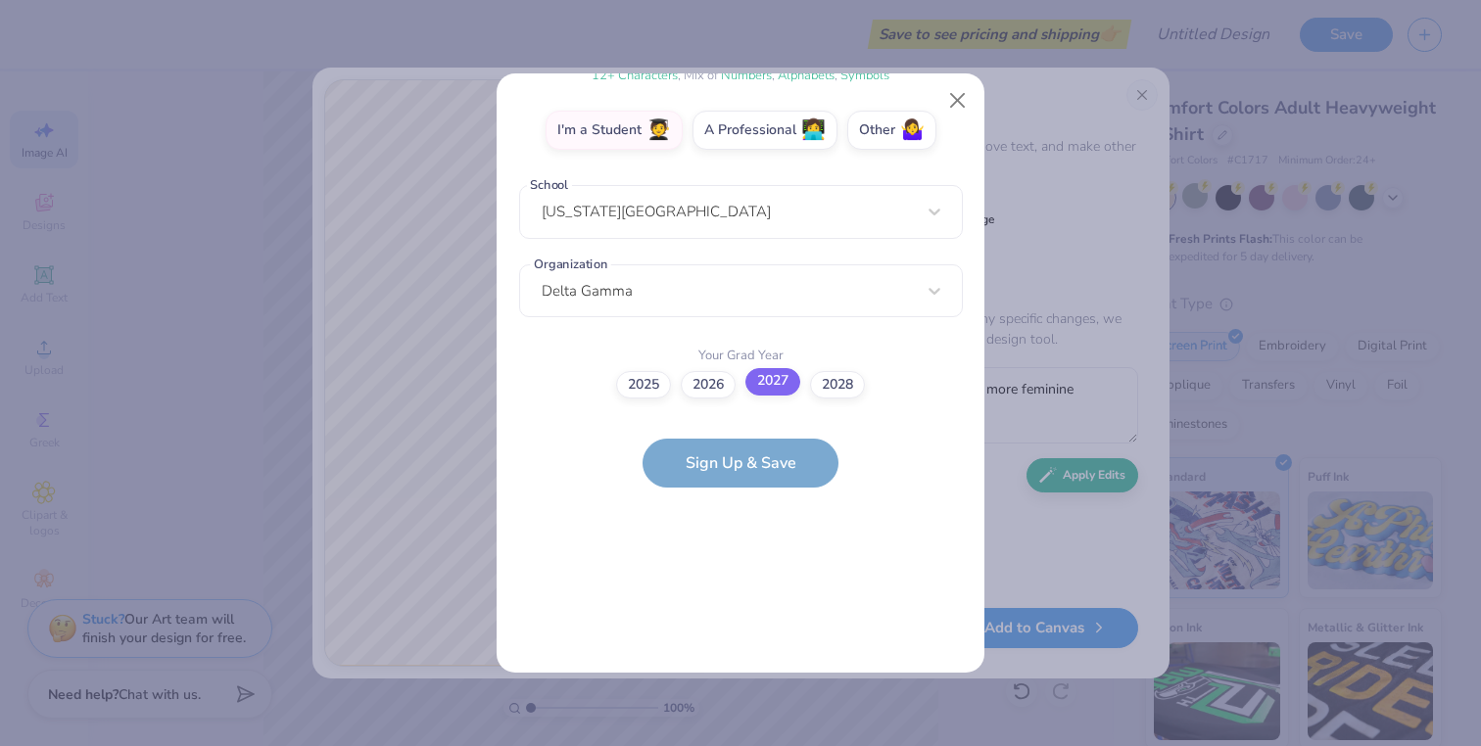
scroll to position [0, 0]
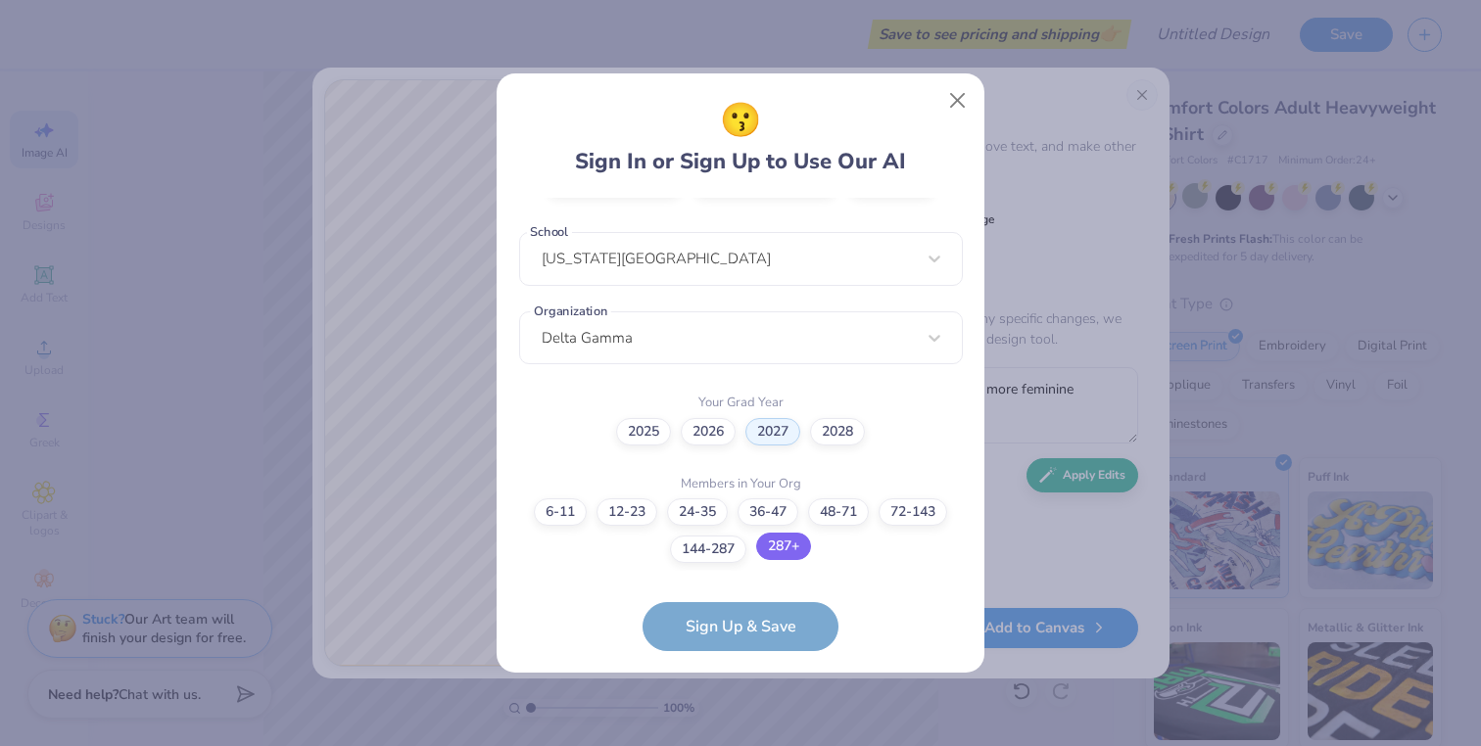
click at [774, 543] on label "287+" at bounding box center [783, 546] width 55 height 27
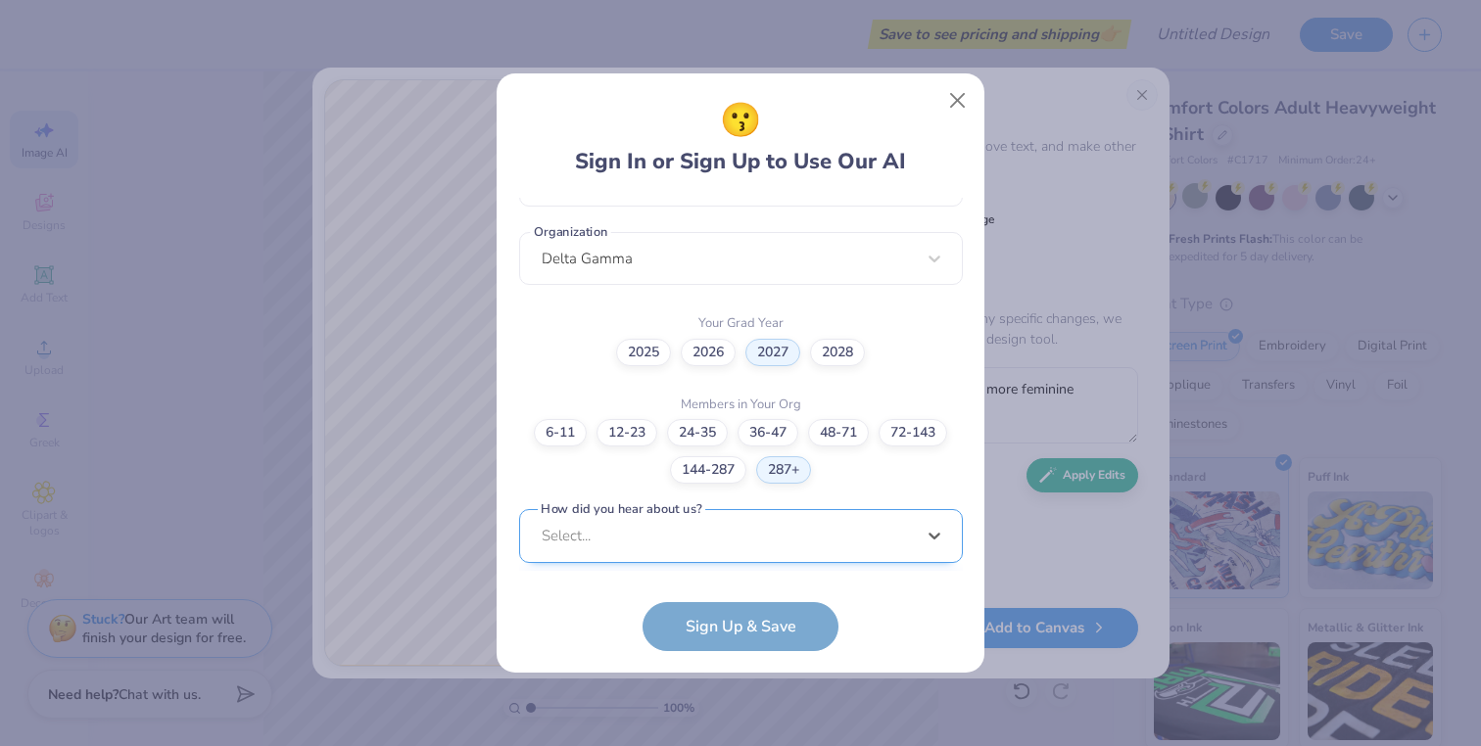
scroll to position [773, 0]
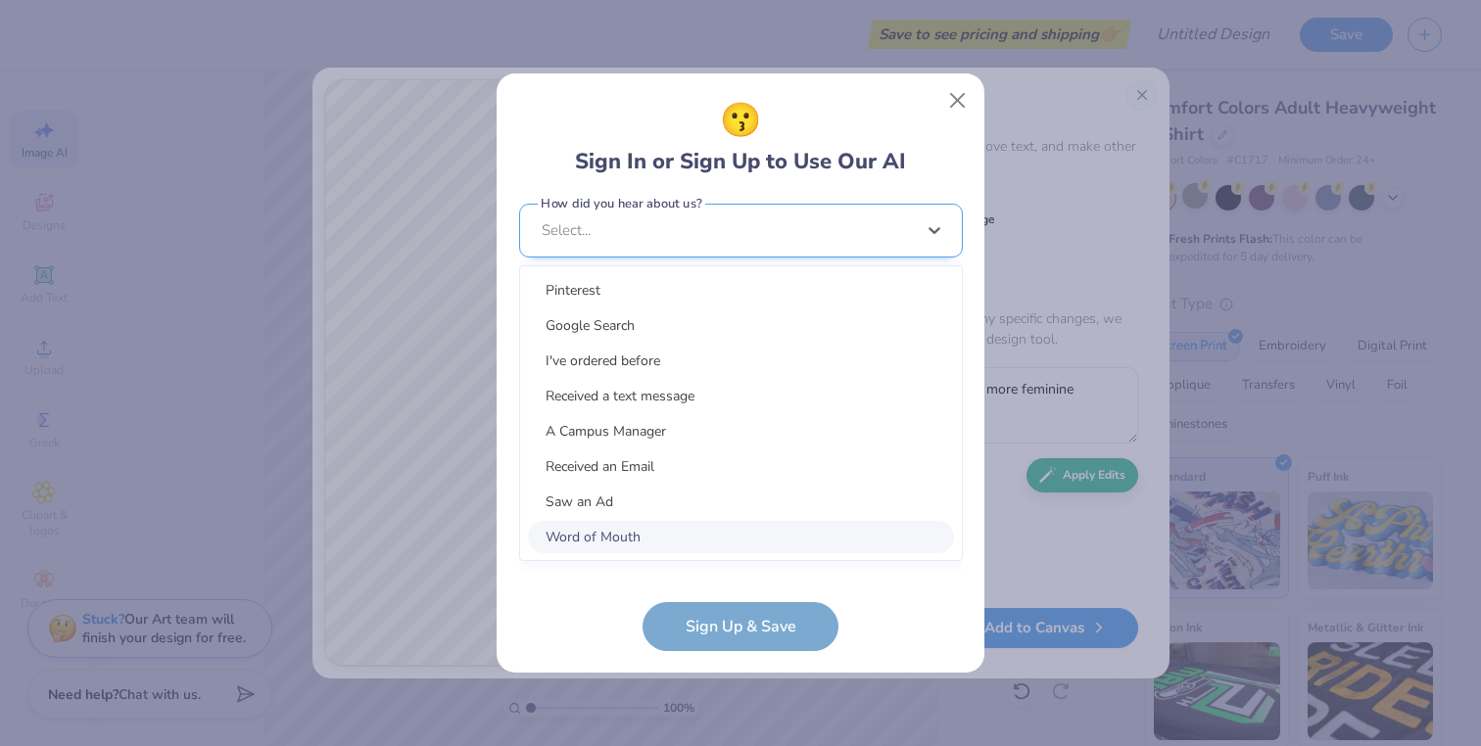
click at [767, 544] on div "option Word of Mouth focused, 8 of 15. 15 results available. Use Up and Down to…" at bounding box center [741, 382] width 444 height 357
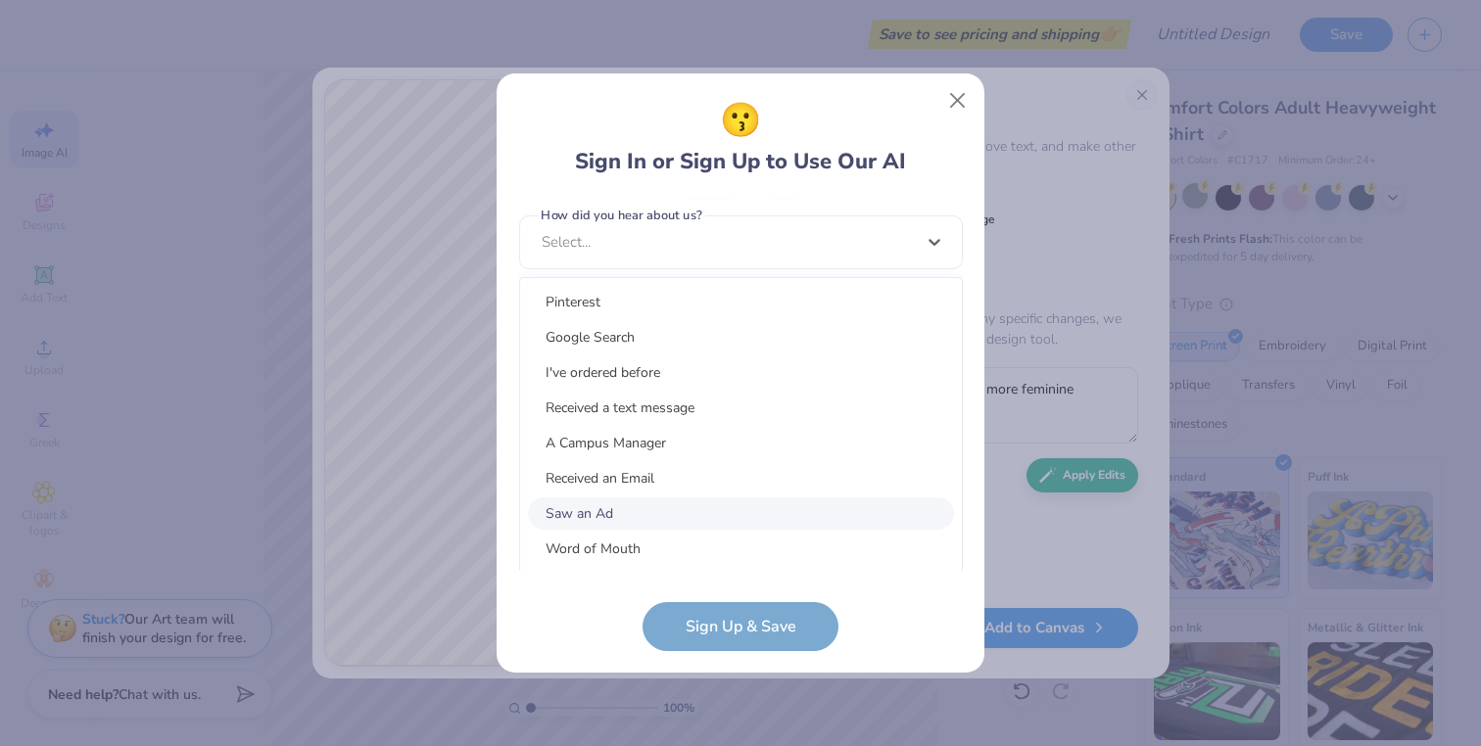
click at [753, 507] on div "Saw an Ad" at bounding box center [741, 513] width 426 height 32
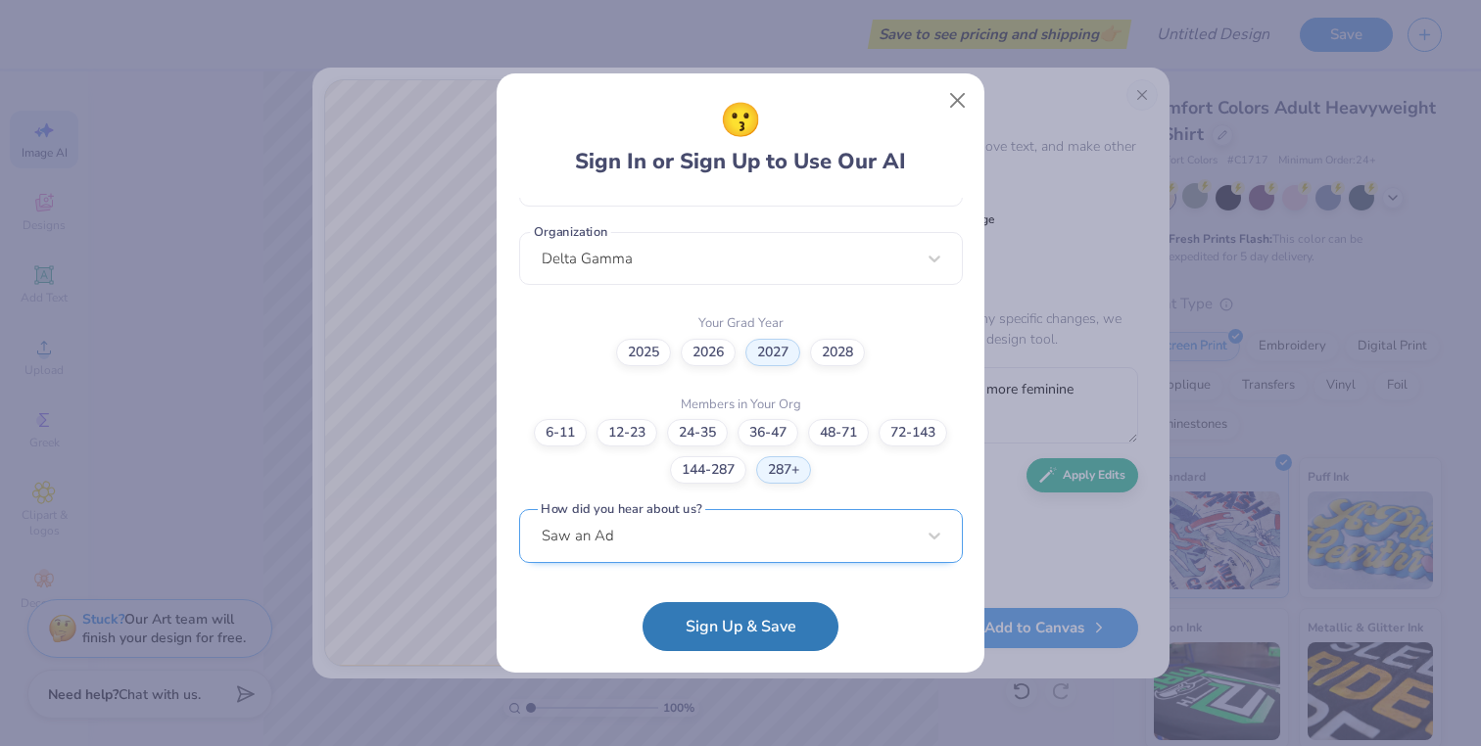
click at [747, 528] on div "Saw an Ad" at bounding box center [741, 536] width 444 height 54
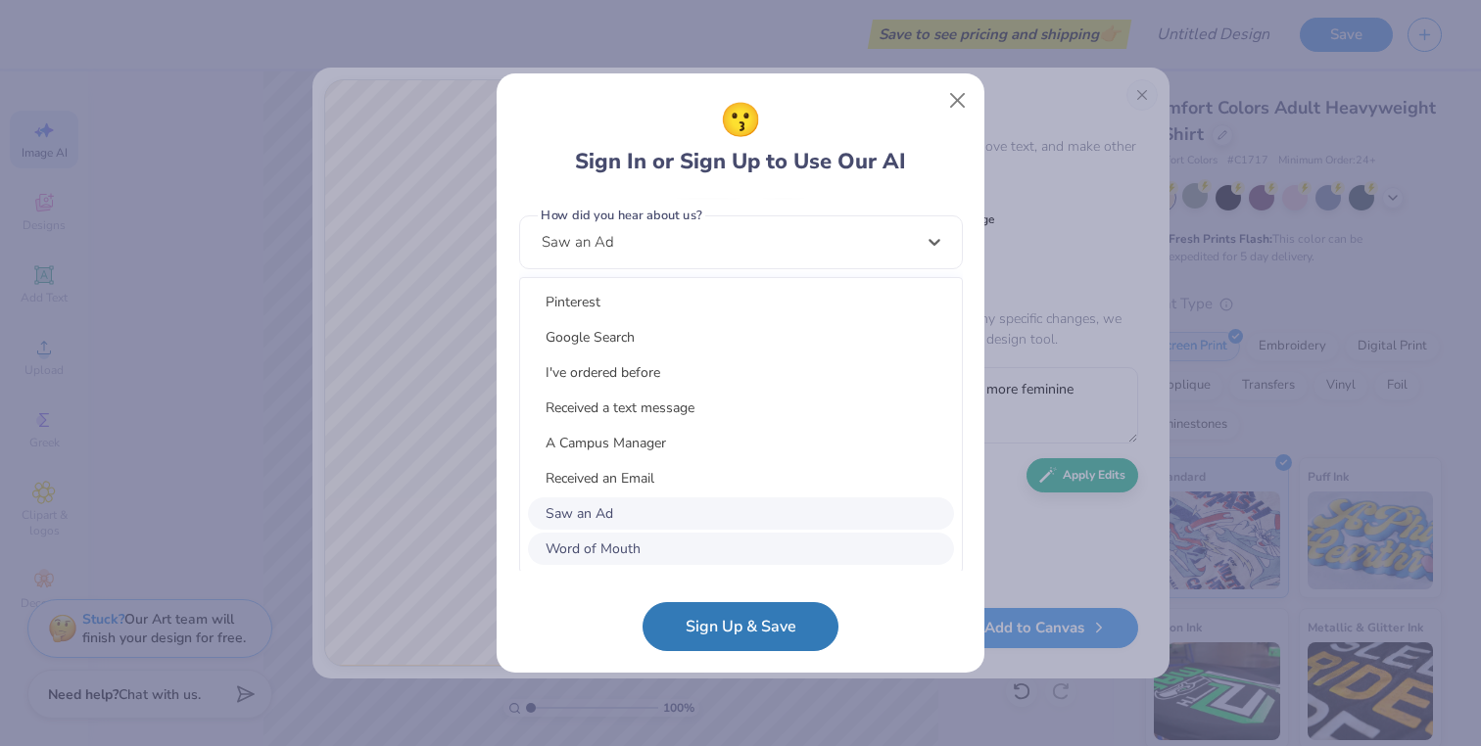
click at [723, 557] on div "Word of Mouth" at bounding box center [741, 549] width 426 height 32
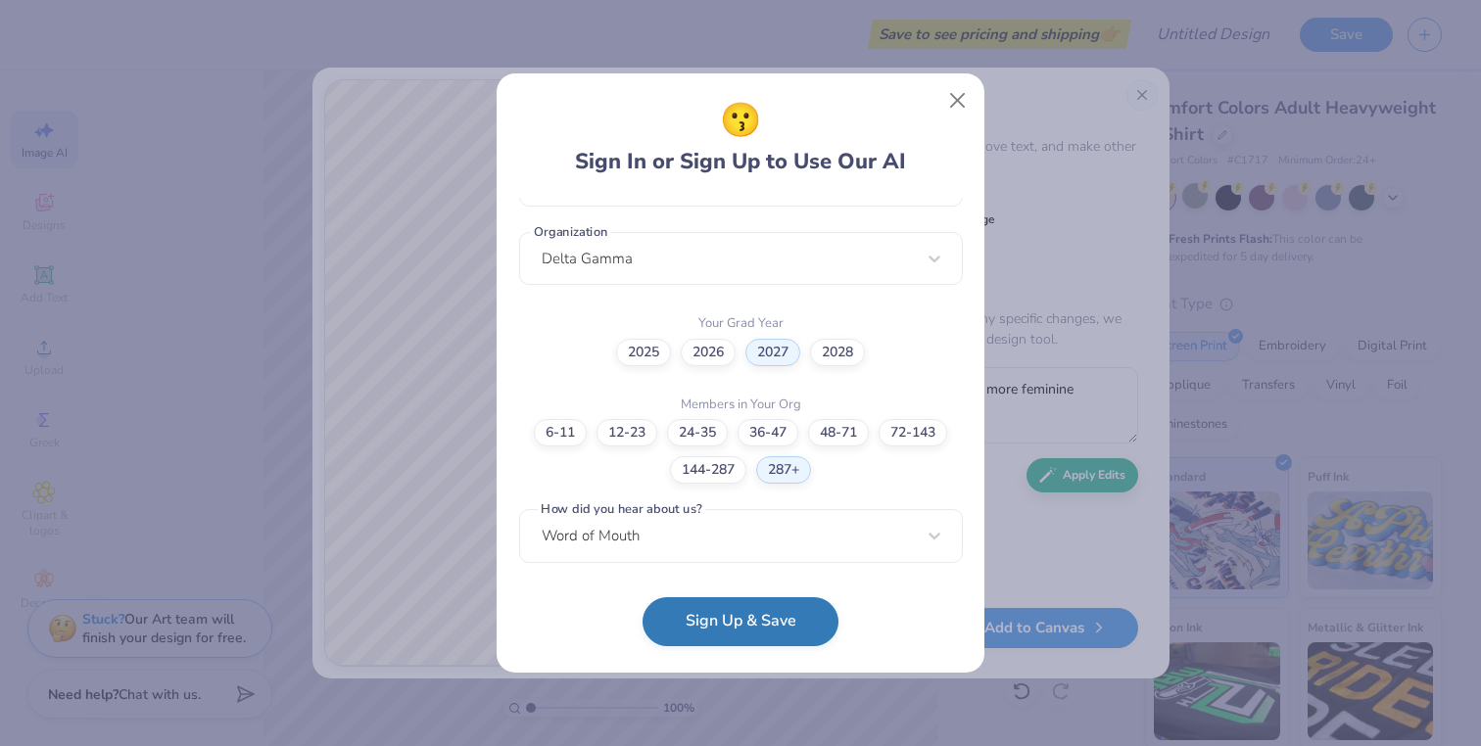
click at [726, 621] on button "Sign Up & Save" at bounding box center [740, 621] width 196 height 49
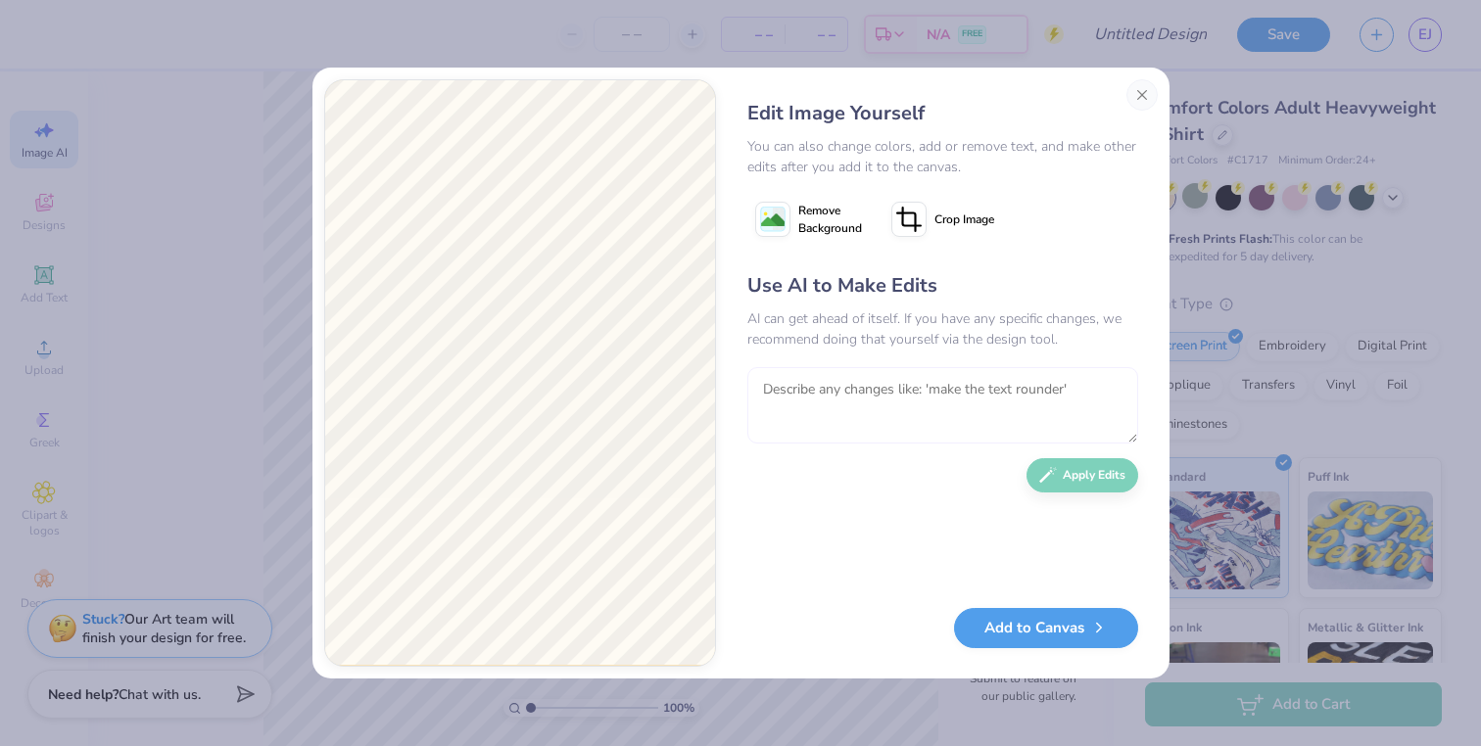
click at [968, 406] on textarea at bounding box center [942, 405] width 391 height 76
type textarea "m"
click at [775, 228] on image at bounding box center [773, 221] width 24 height 24
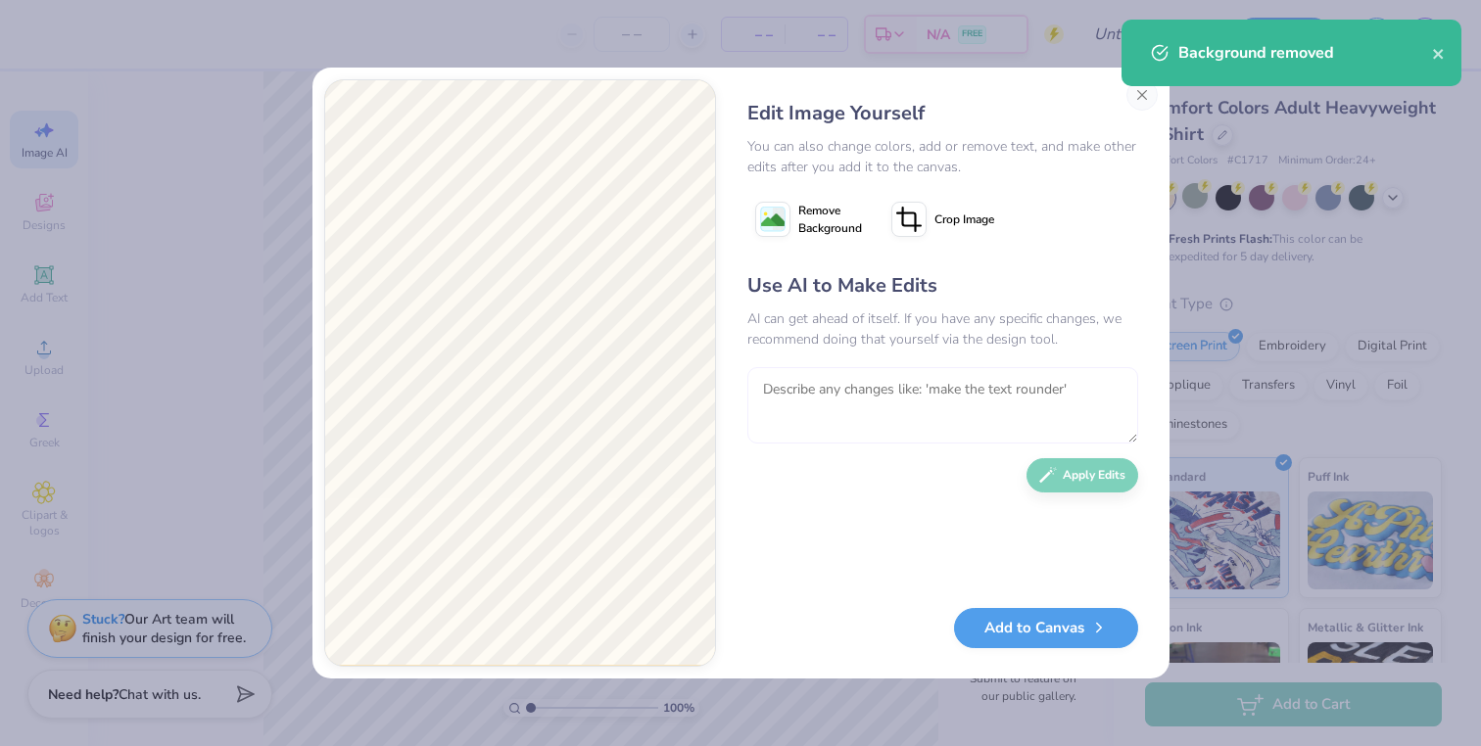
click at [887, 394] on textarea at bounding box center [942, 405] width 391 height 76
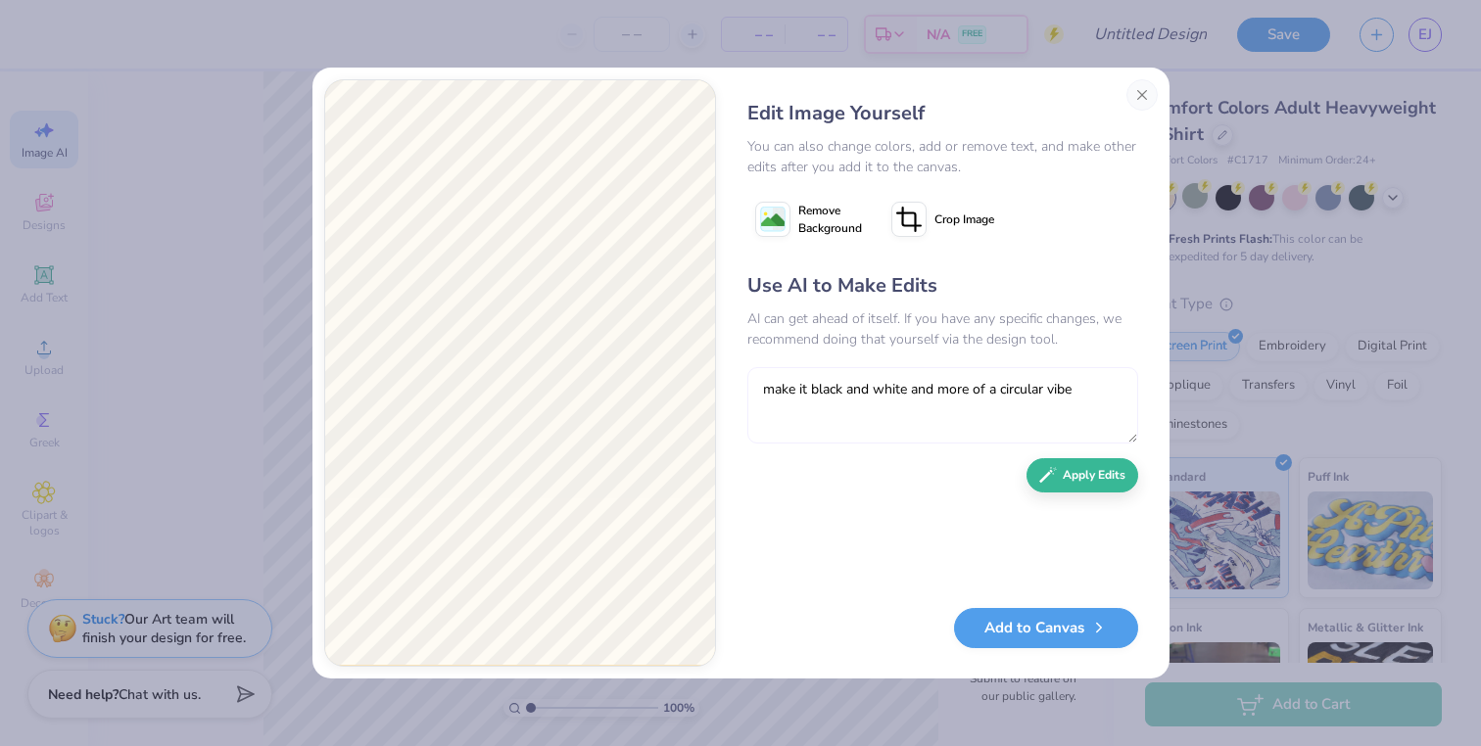
type textarea "make it black and white and more of a circular vibe"
click at [1077, 494] on div "Use AI to Make Edits AI can get ahead of itself. If you have any specific chang…" at bounding box center [942, 429] width 391 height 317
click at [1081, 482] on button "Apply Edits" at bounding box center [1082, 470] width 112 height 34
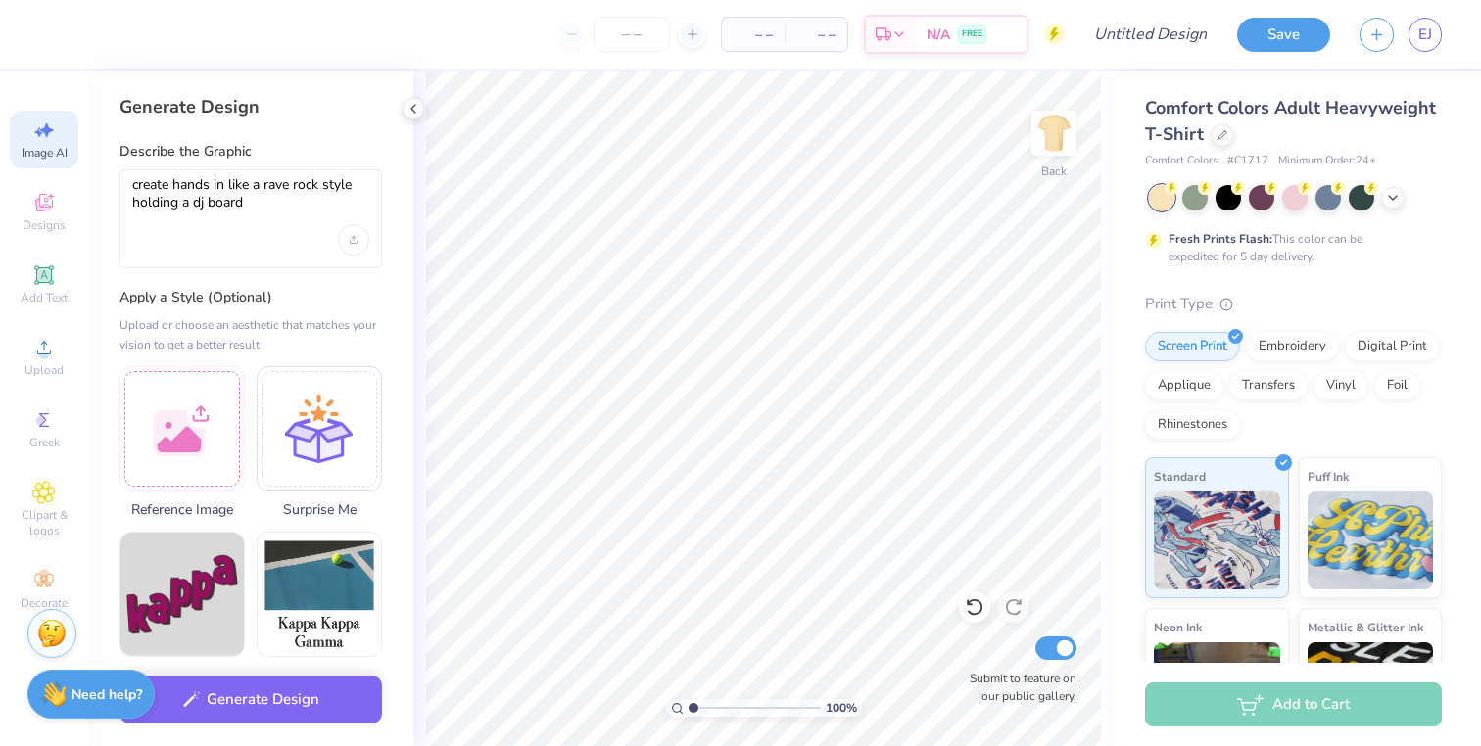
select select "4"
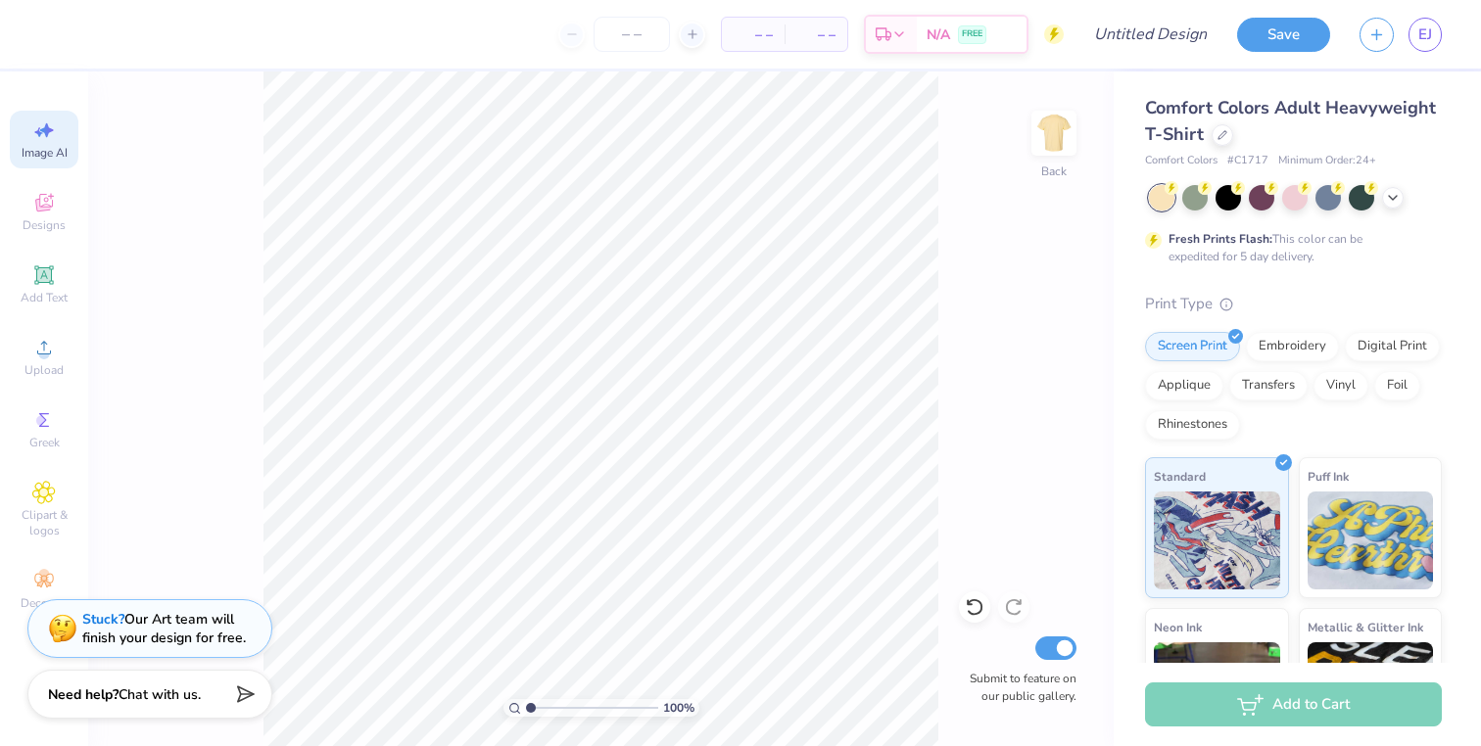
select select "4"
